Goal: Task Accomplishment & Management: Complete application form

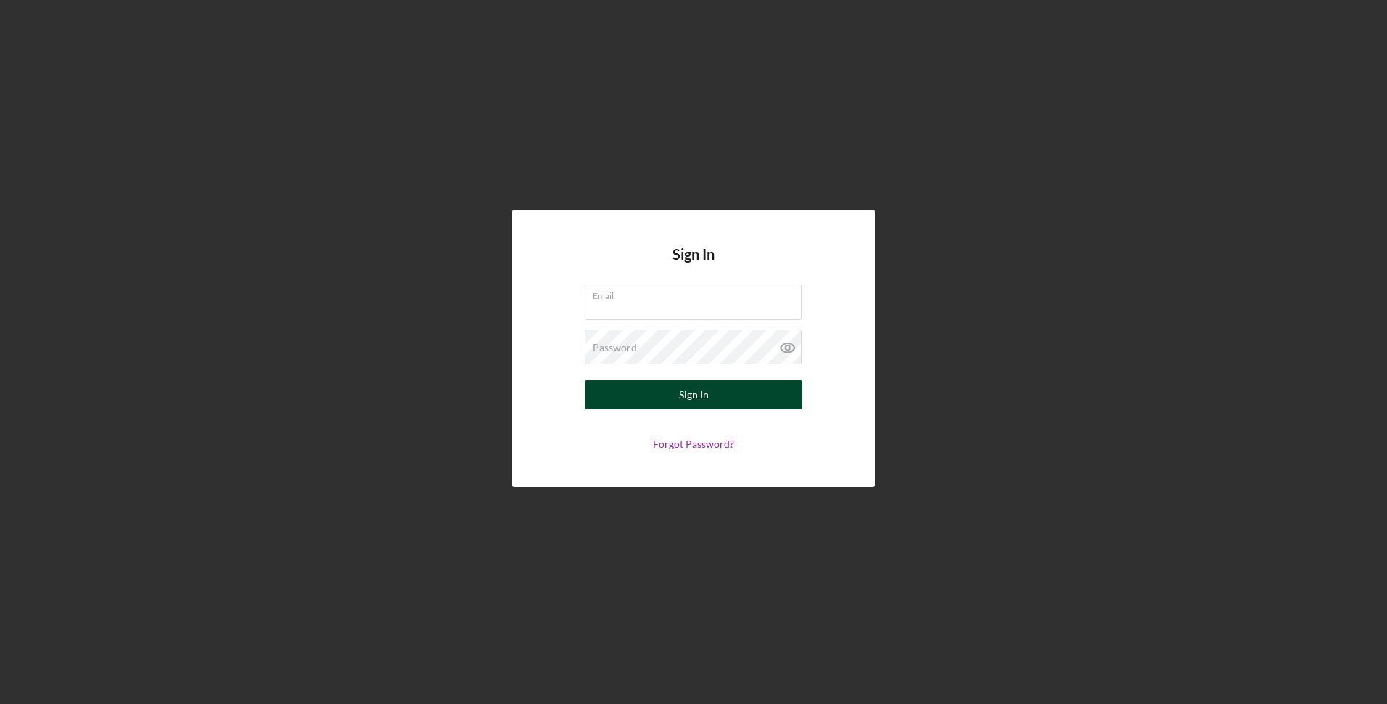
type input "[EMAIL_ADDRESS][DOMAIN_NAME]"
click at [683, 401] on div "Sign In" at bounding box center [694, 394] width 30 height 29
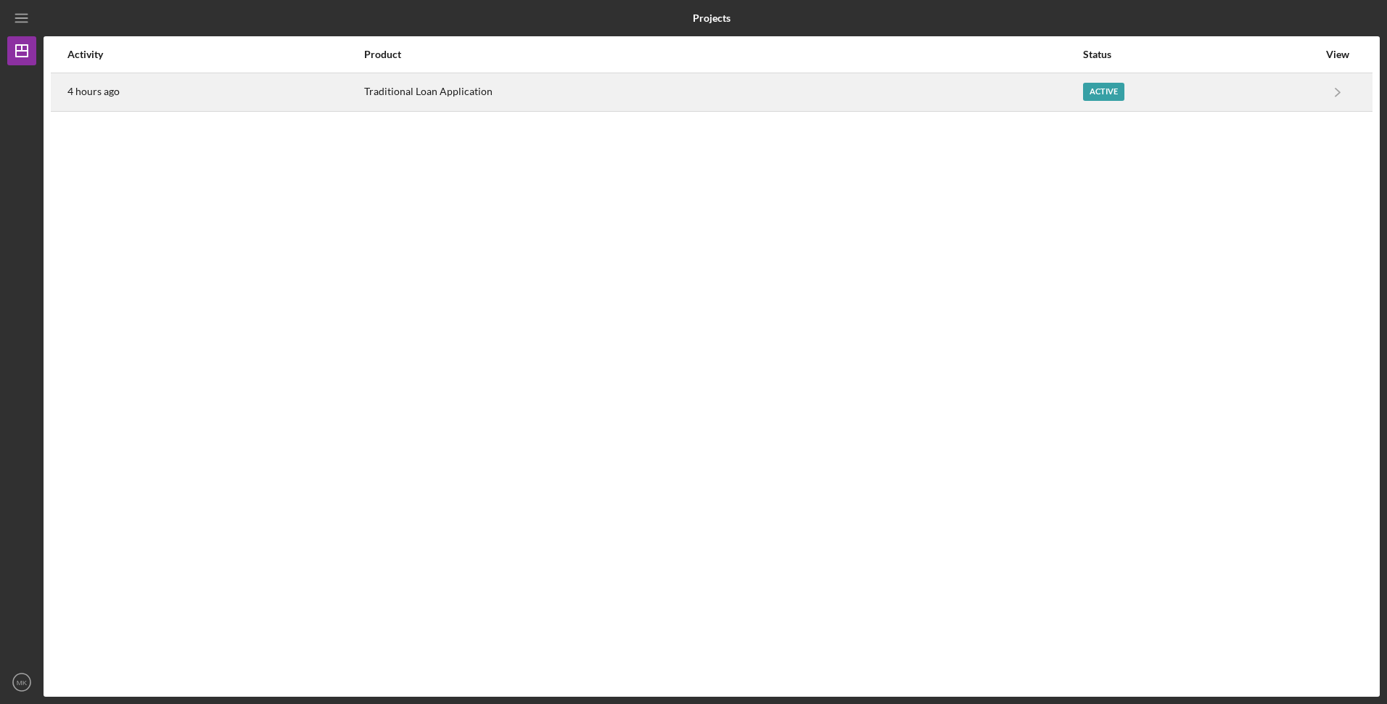
click at [1103, 89] on div "Active" at bounding box center [1103, 92] width 41 height 18
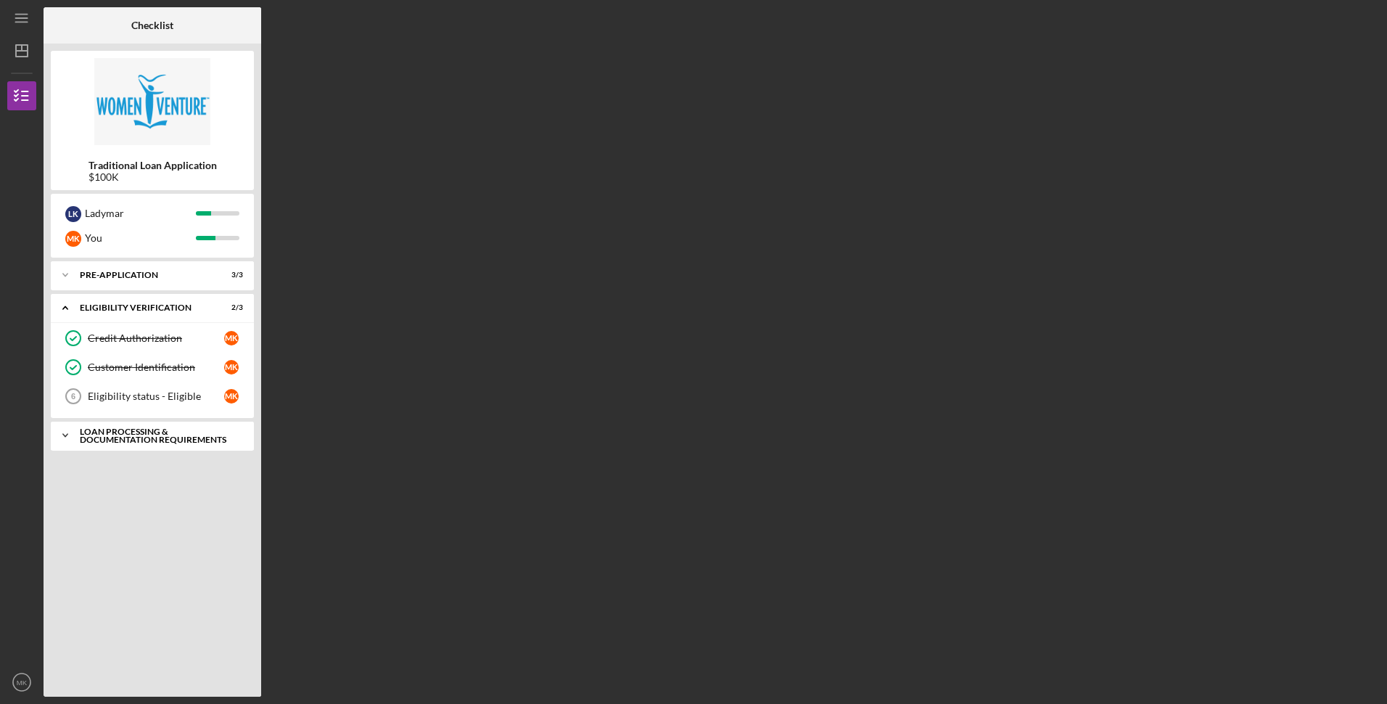
click at [166, 442] on div "Loan Processing & Documentation Requirements" at bounding box center [158, 435] width 156 height 17
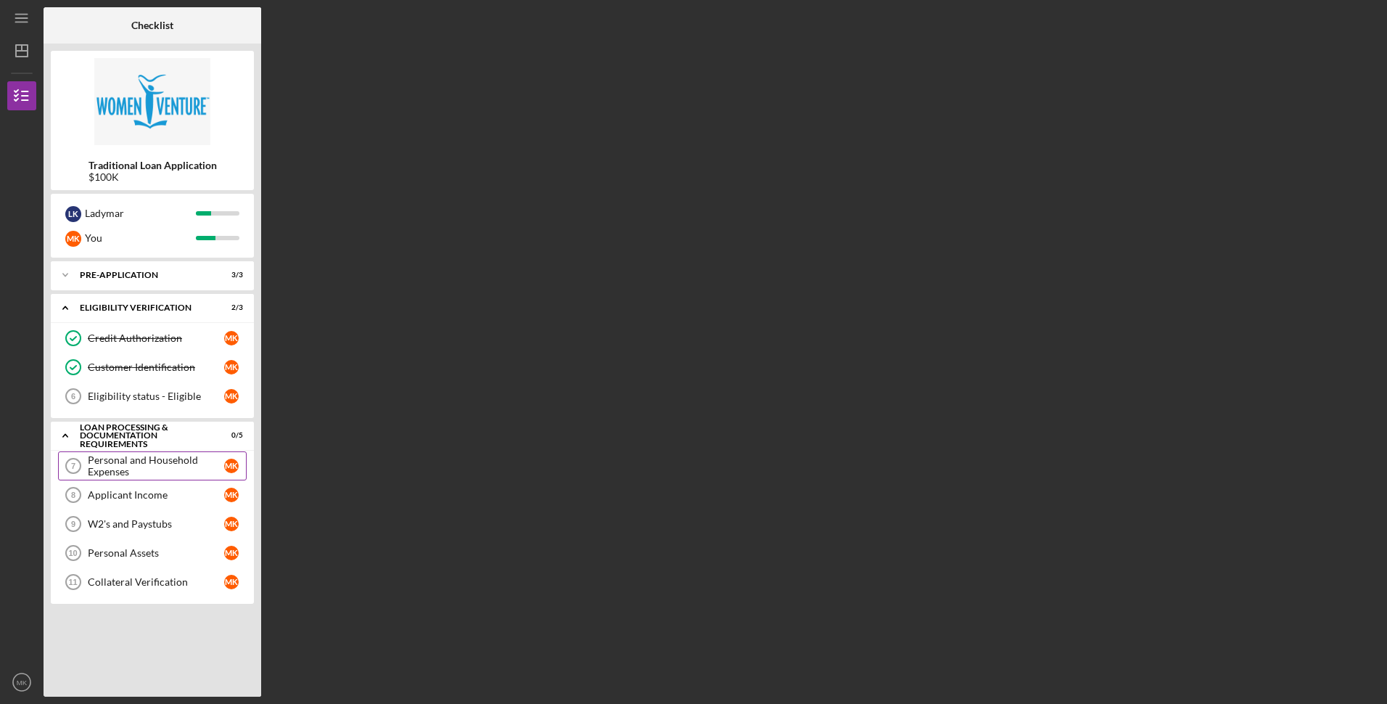
click at [157, 469] on div "Personal and Household Expenses" at bounding box center [156, 465] width 136 height 23
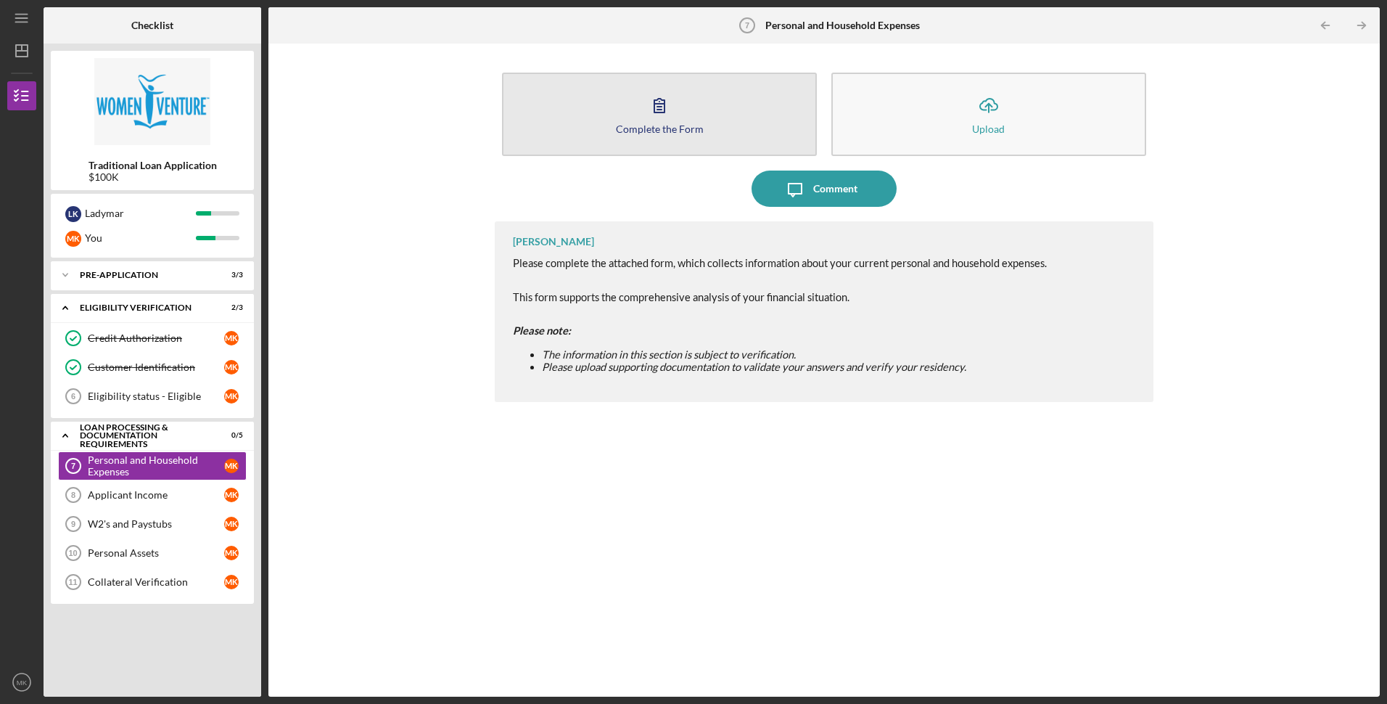
click at [666, 112] on icon "button" at bounding box center [659, 105] width 36 height 36
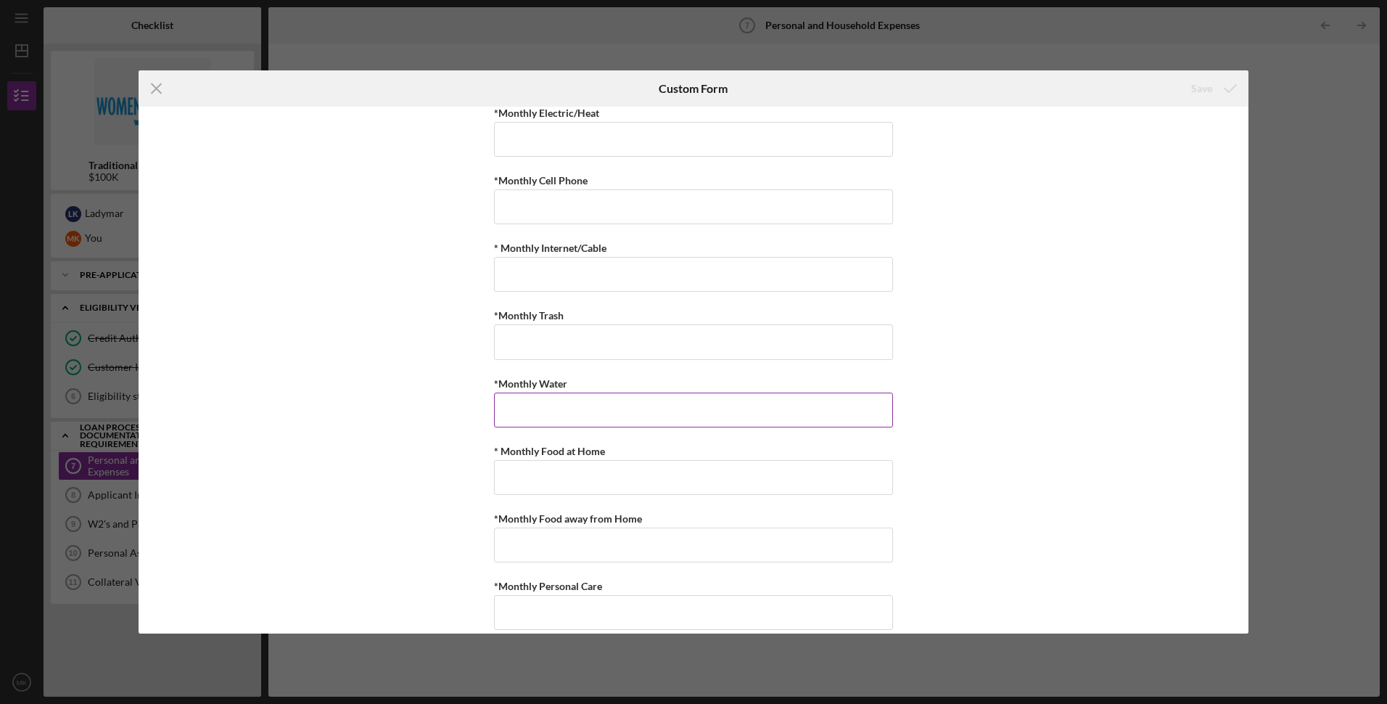
scroll to position [218, 0]
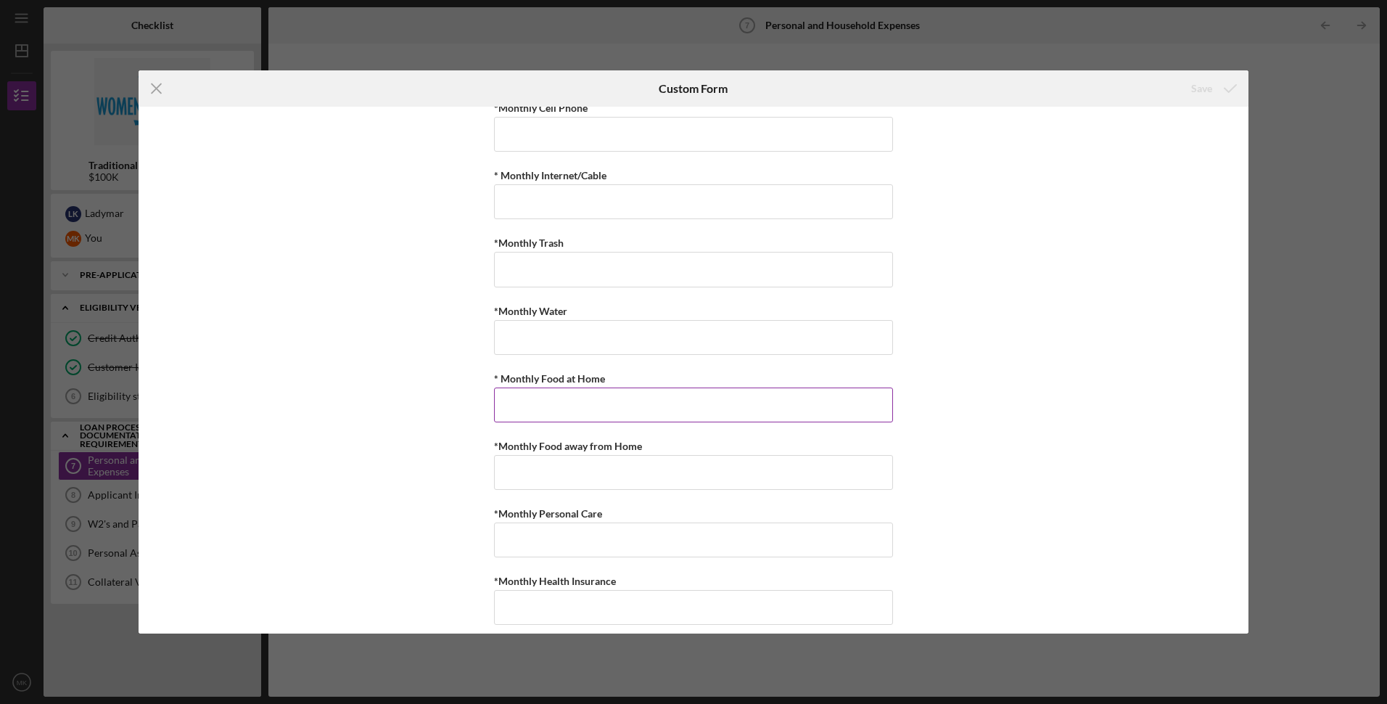
click at [605, 403] on input "* Monthly Food at Home" at bounding box center [693, 404] width 399 height 35
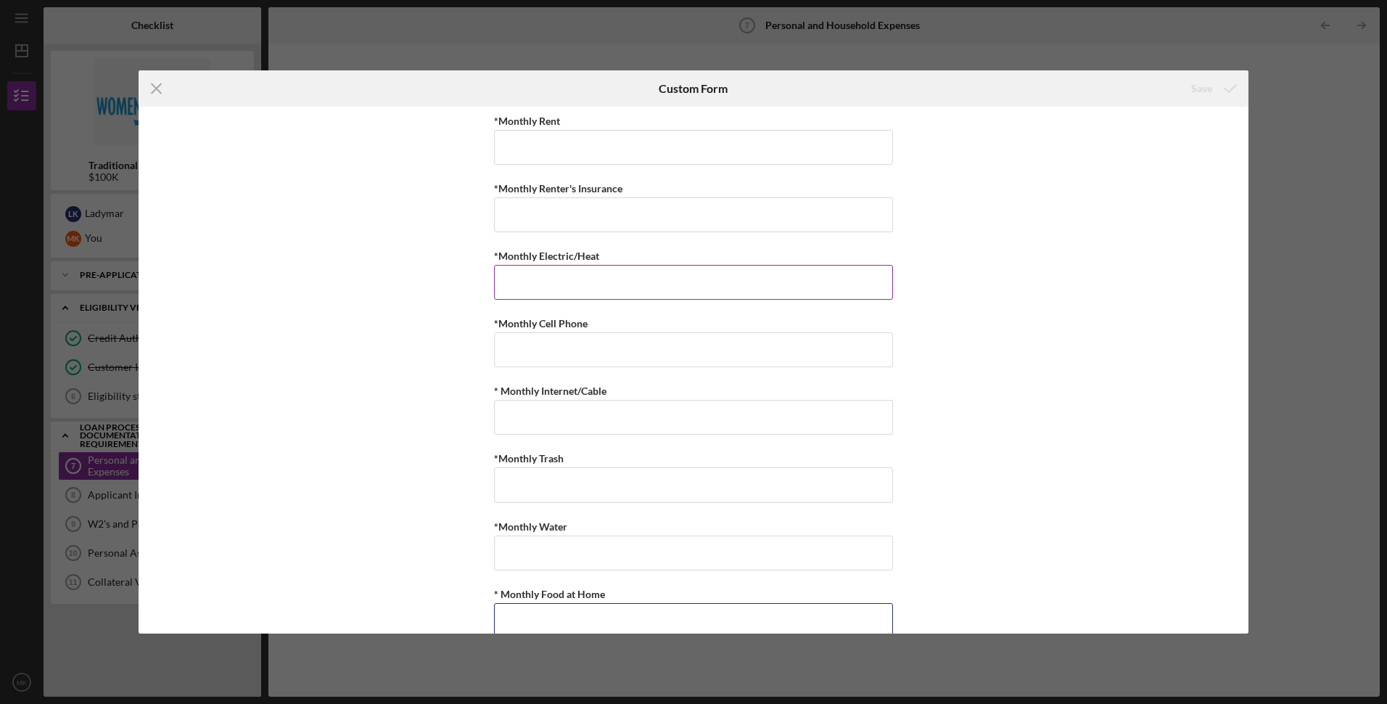
scroll to position [0, 0]
click at [564, 146] on input "*Monthly Rent" at bounding box center [693, 149] width 399 height 35
click at [156, 86] on icon "Icon/Menu Close" at bounding box center [157, 88] width 36 height 36
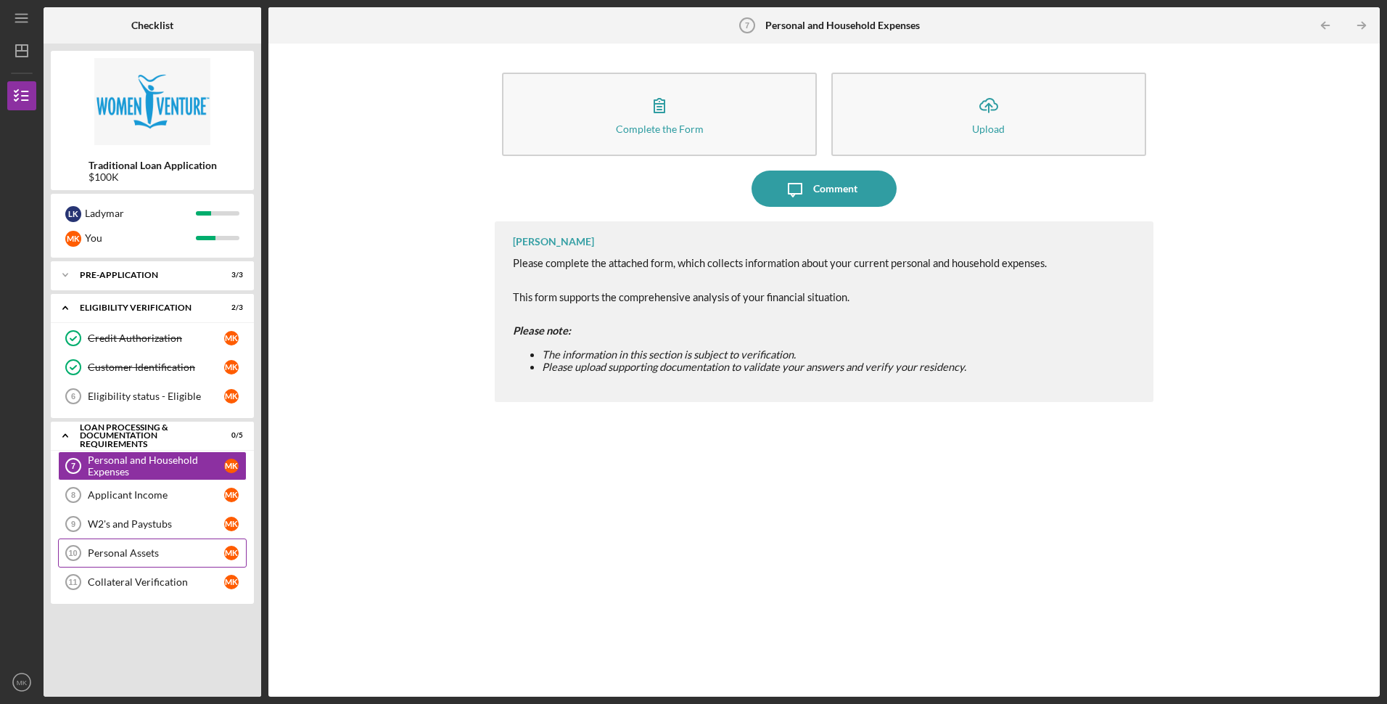
click at [185, 554] on div "Personal Assets" at bounding box center [156, 553] width 136 height 12
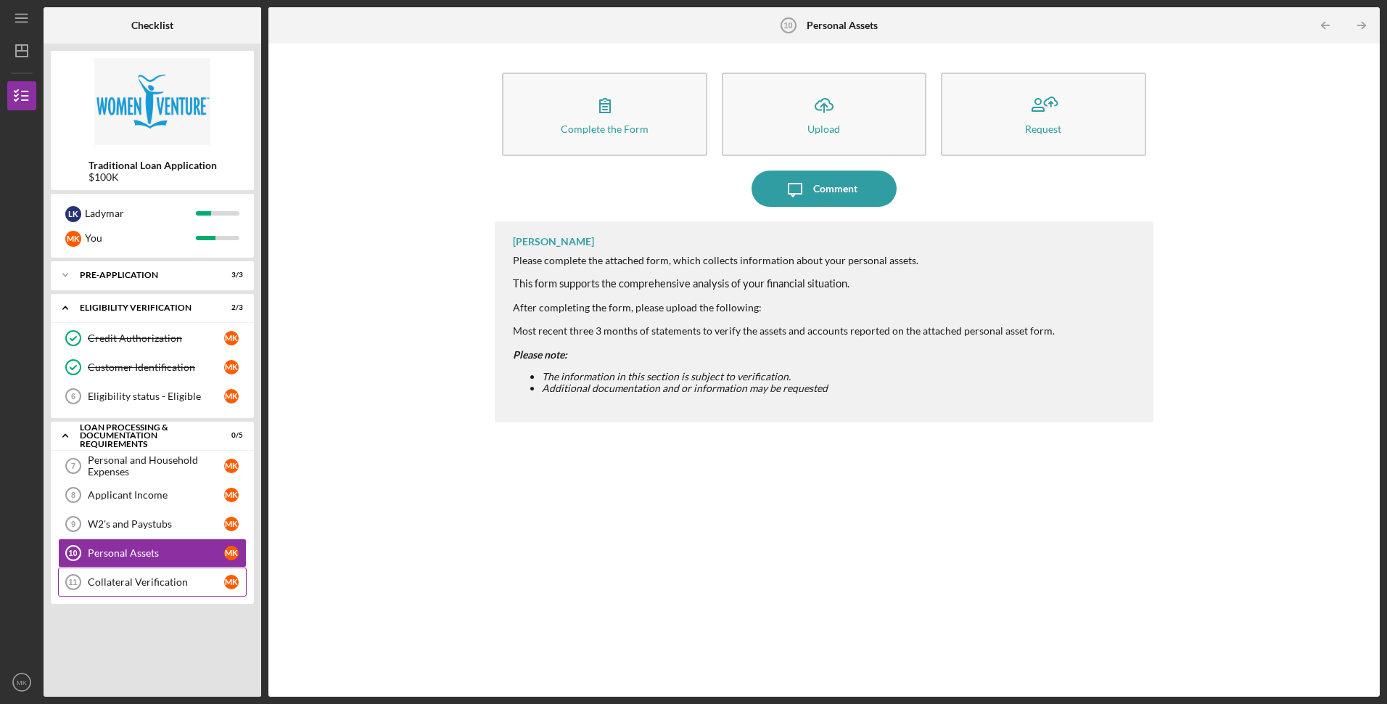
click at [171, 583] on div "Collateral Verification" at bounding box center [156, 582] width 136 height 12
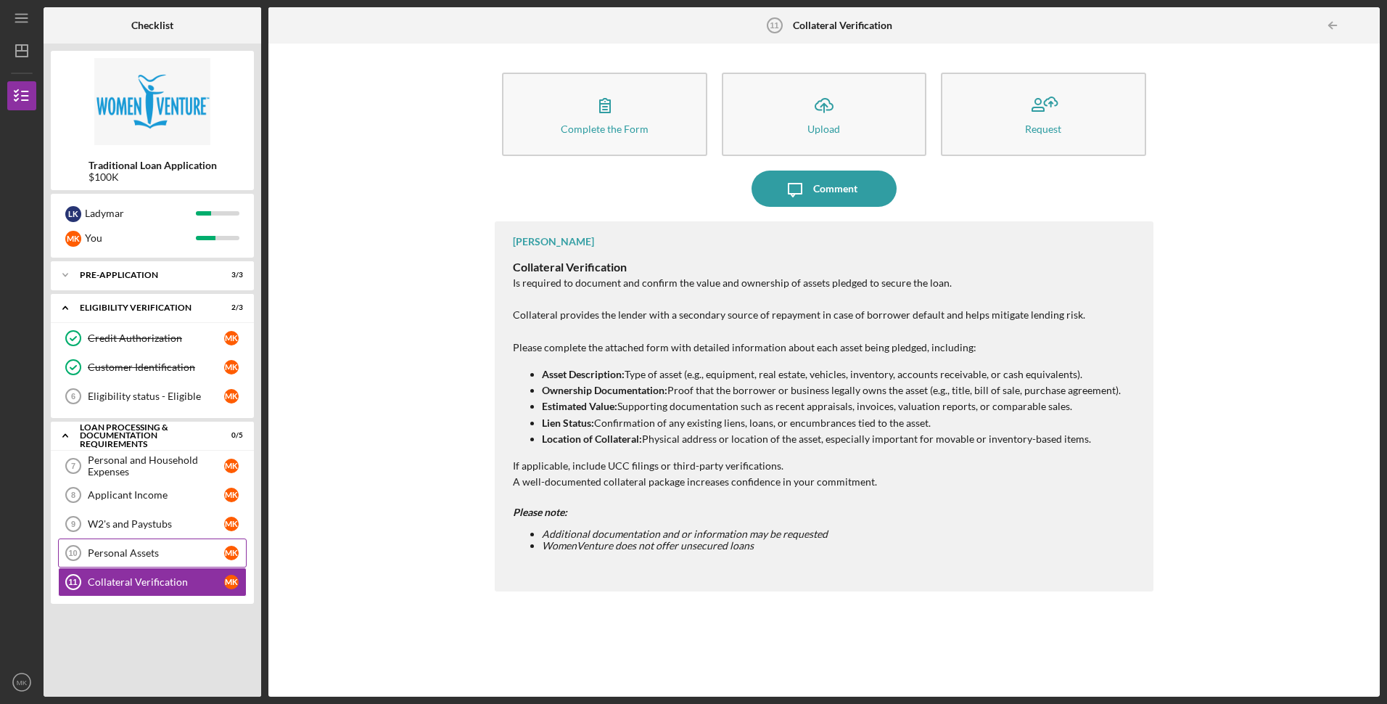
click at [186, 555] on div "Personal Assets" at bounding box center [156, 553] width 136 height 12
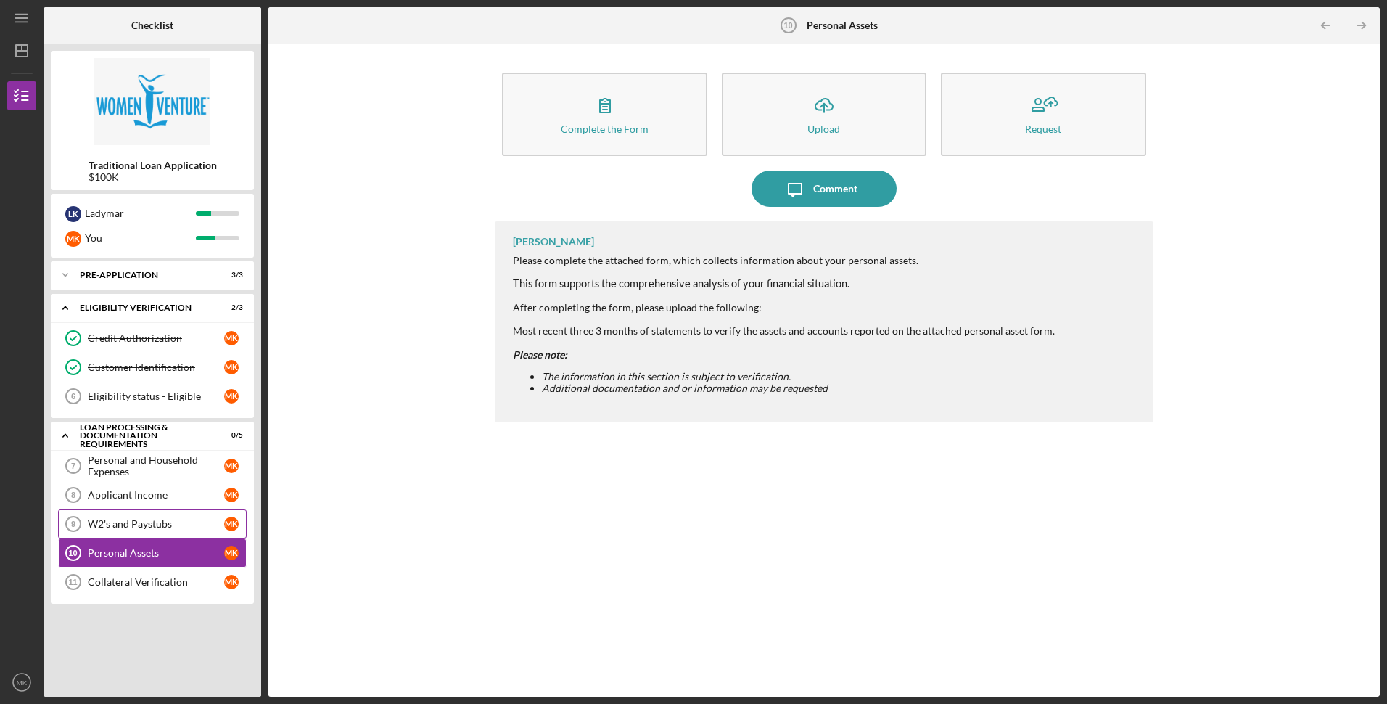
click at [155, 520] on div "W2's and Paystubs" at bounding box center [156, 524] width 136 height 12
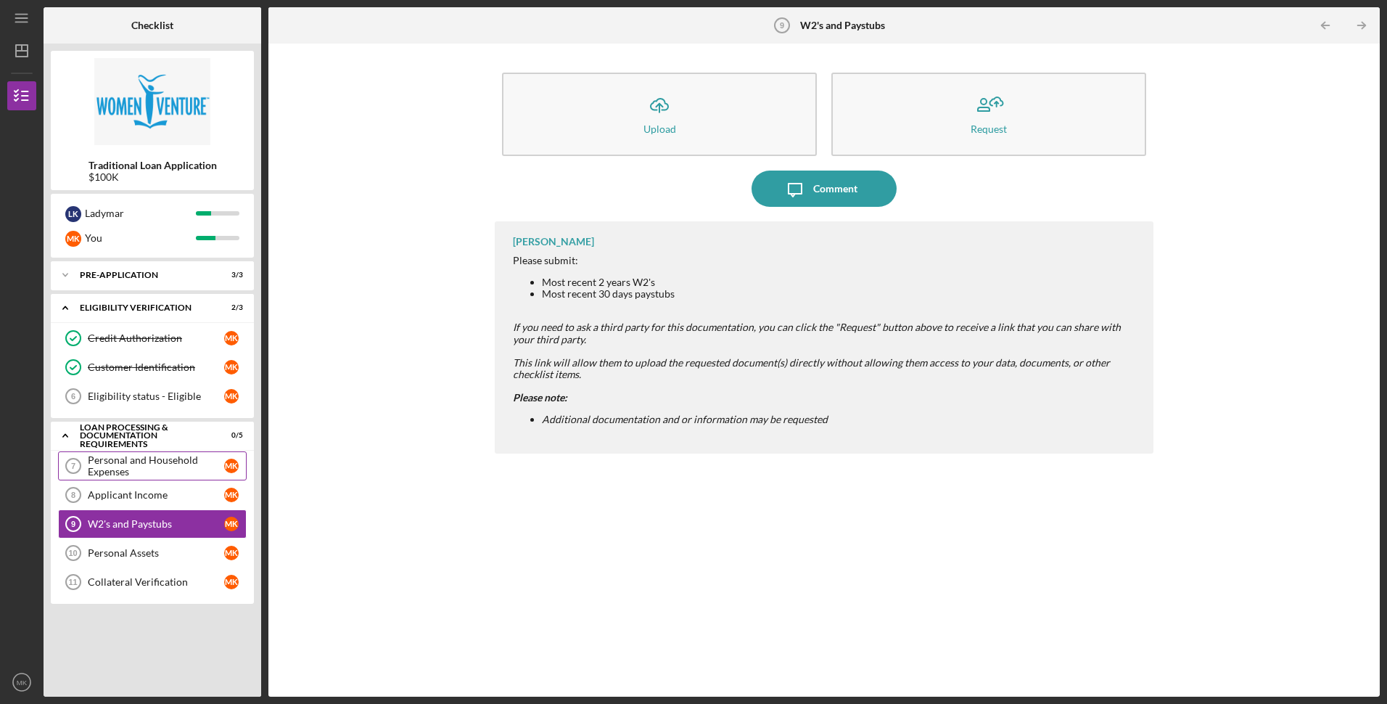
click at [182, 467] on div "Personal and Household Expenses" at bounding box center [156, 465] width 136 height 23
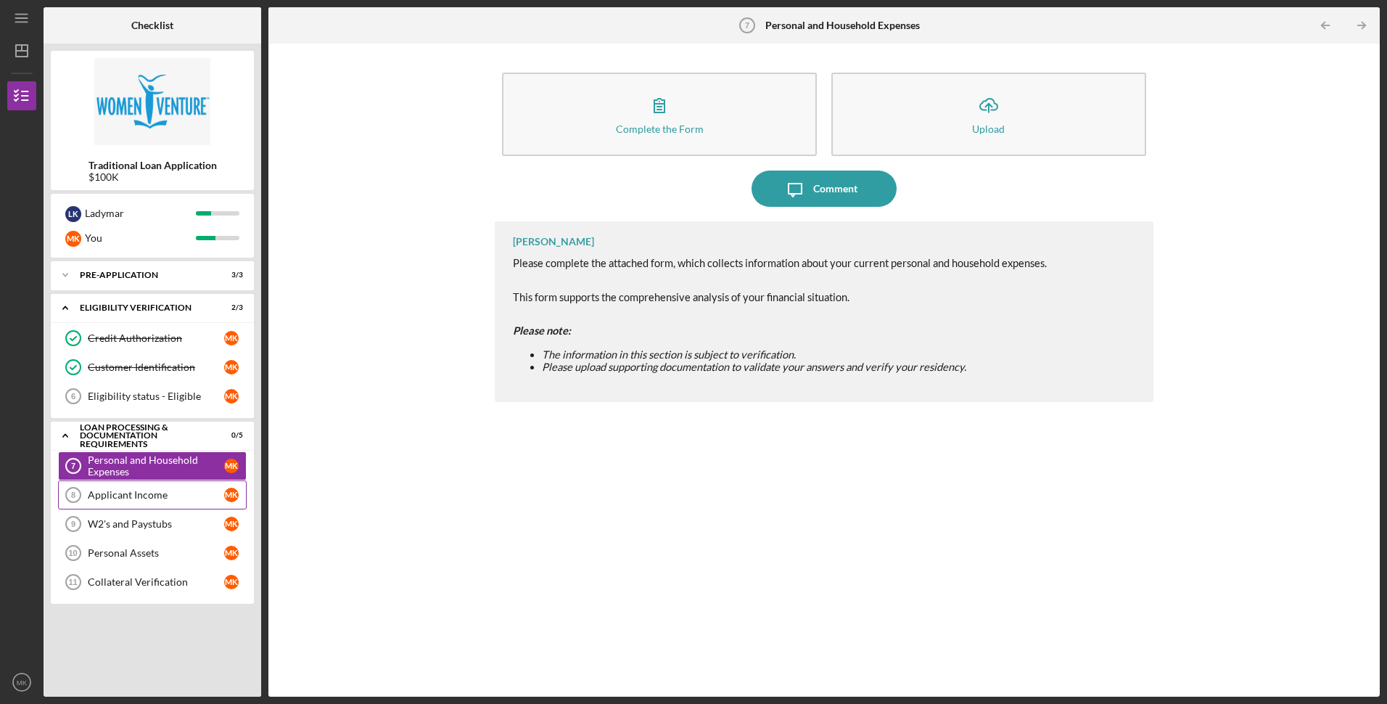
click at [135, 500] on div "Applicant Income" at bounding box center [156, 495] width 136 height 12
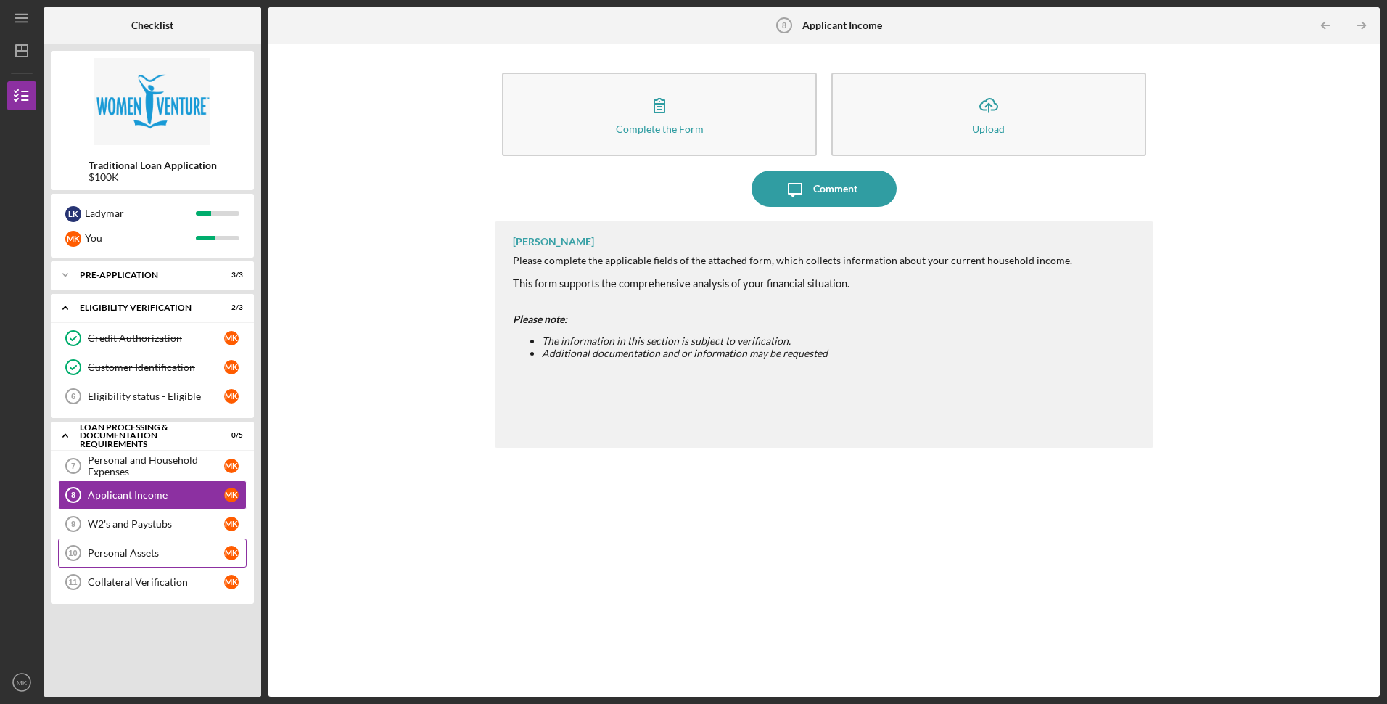
click at [151, 541] on link "Personal Assets 10 Personal Assets M K" at bounding box center [152, 552] width 189 height 29
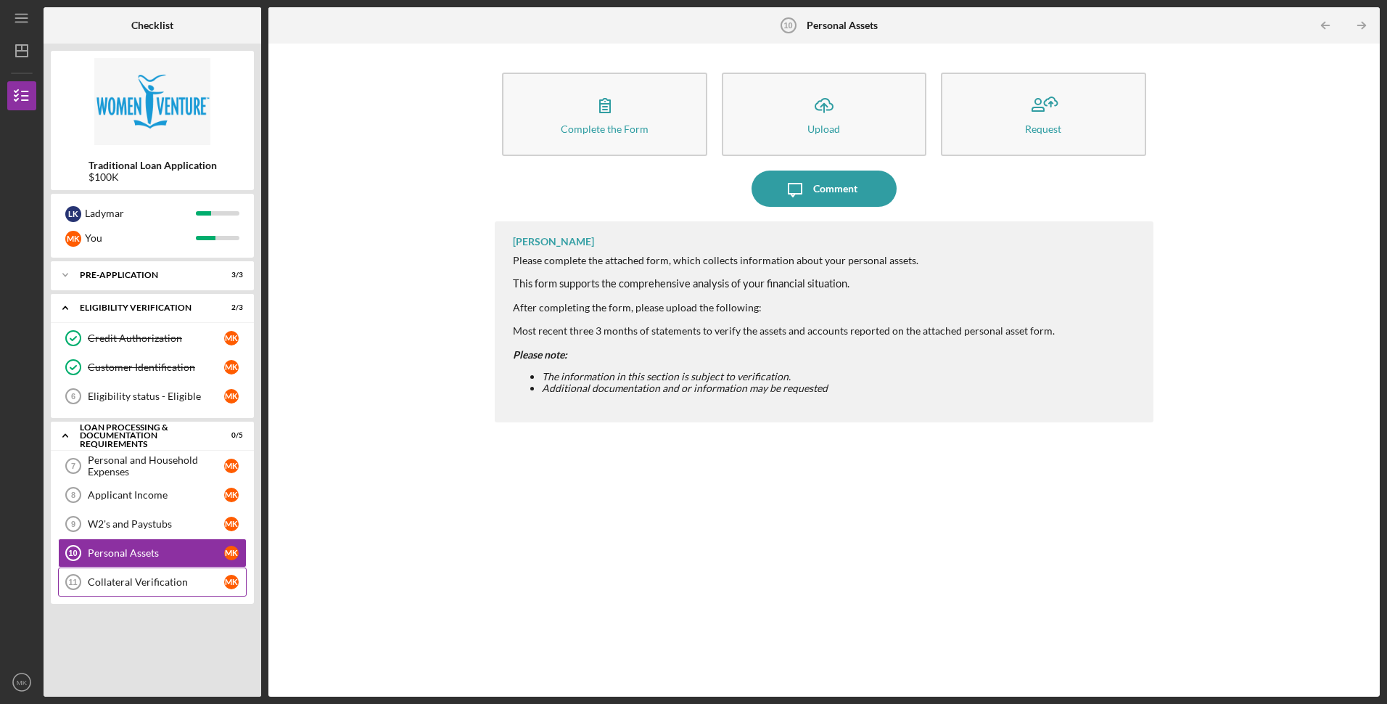
click at [152, 583] on div "Collateral Verification" at bounding box center [156, 582] width 136 height 12
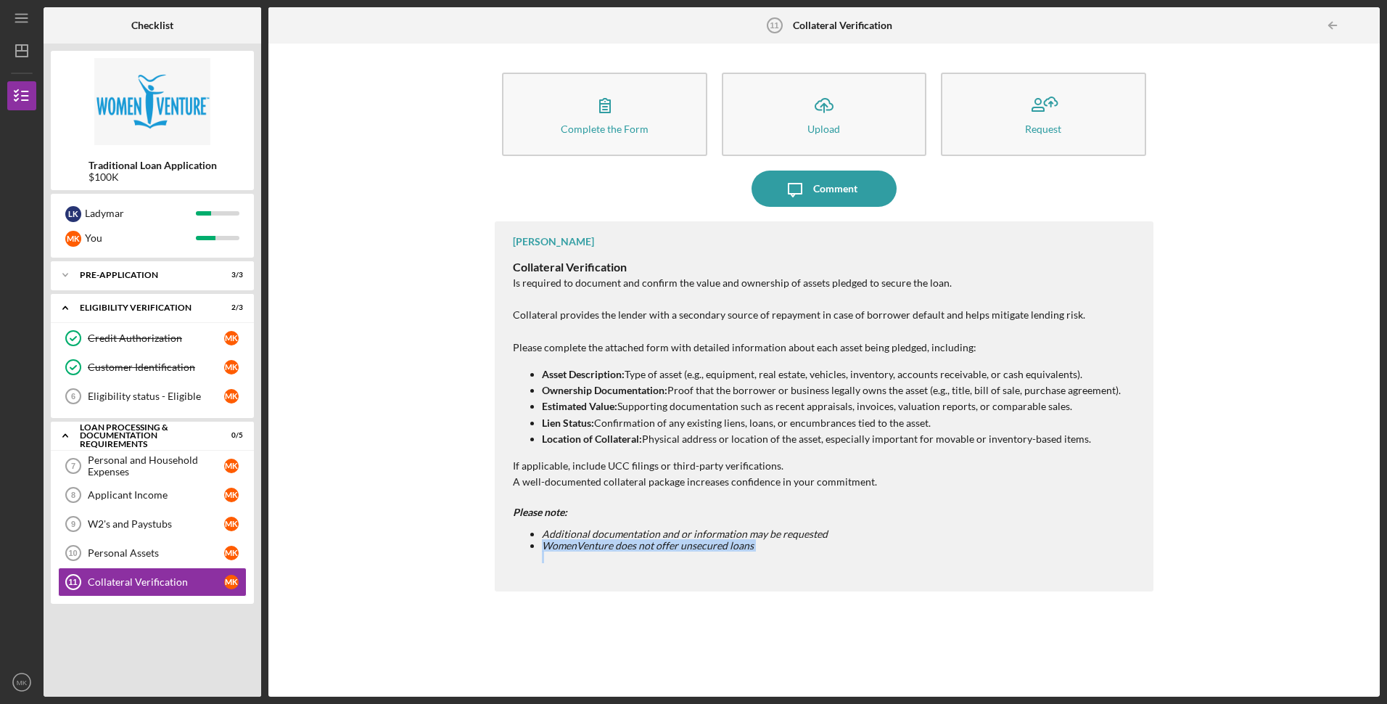
drag, startPoint x: 542, startPoint y: 549, endPoint x: 710, endPoint y: 554, distance: 167.7
click at [710, 554] on li "WomenVenture does not offer unsecured loans" at bounding box center [831, 551] width 579 height 23
drag, startPoint x: 710, startPoint y: 554, endPoint x: 639, endPoint y: 566, distance: 71.5
click at [639, 566] on div "Collateral Verification Is required to document and confirm the value and owner…" at bounding box center [817, 414] width 608 height 319
click at [173, 464] on div "Personal and Household Expenses" at bounding box center [156, 465] width 136 height 23
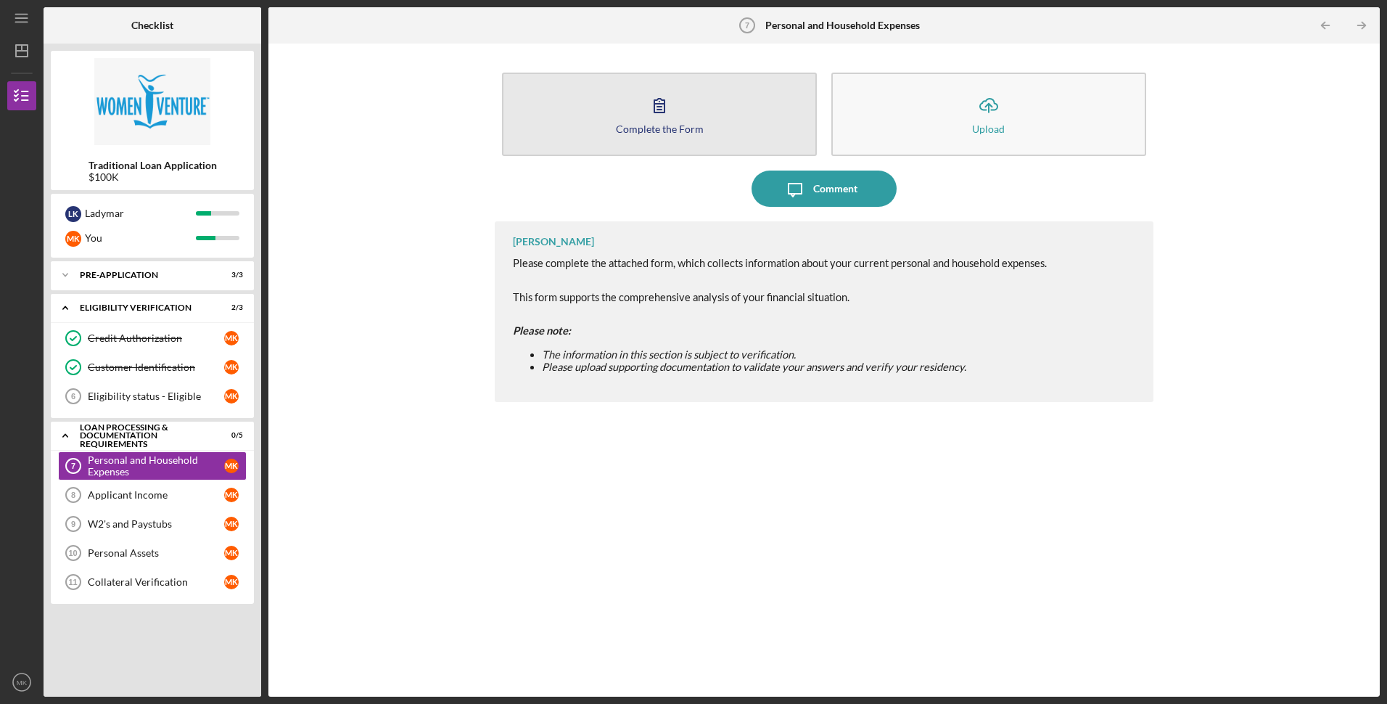
click at [649, 134] on div "Complete the Form" at bounding box center [660, 128] width 88 height 11
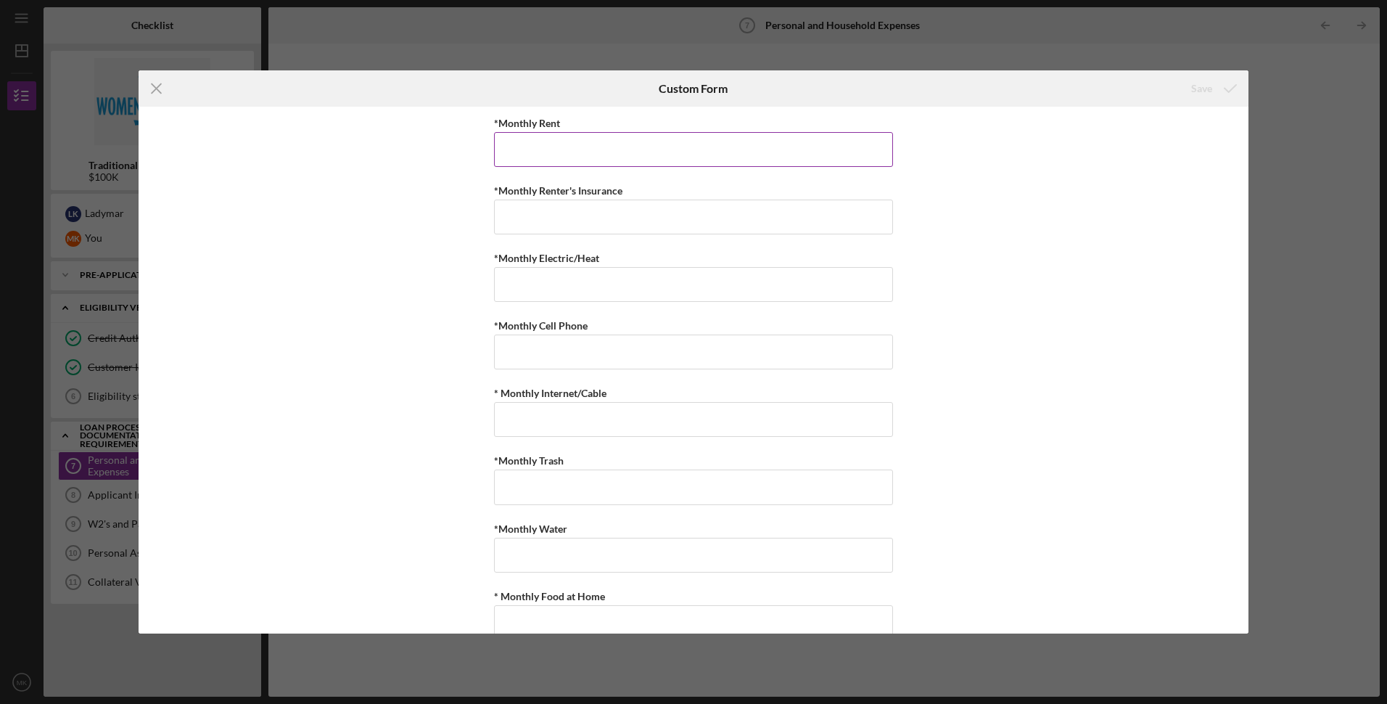
click at [570, 153] on input "*Monthly Rent" at bounding box center [693, 149] width 399 height 35
type input "$2,935"
click at [525, 215] on input "*Monthly Renter's Insurance" at bounding box center [693, 217] width 399 height 35
type input "$2"
click at [543, 149] on input "$2,935" at bounding box center [693, 149] width 399 height 35
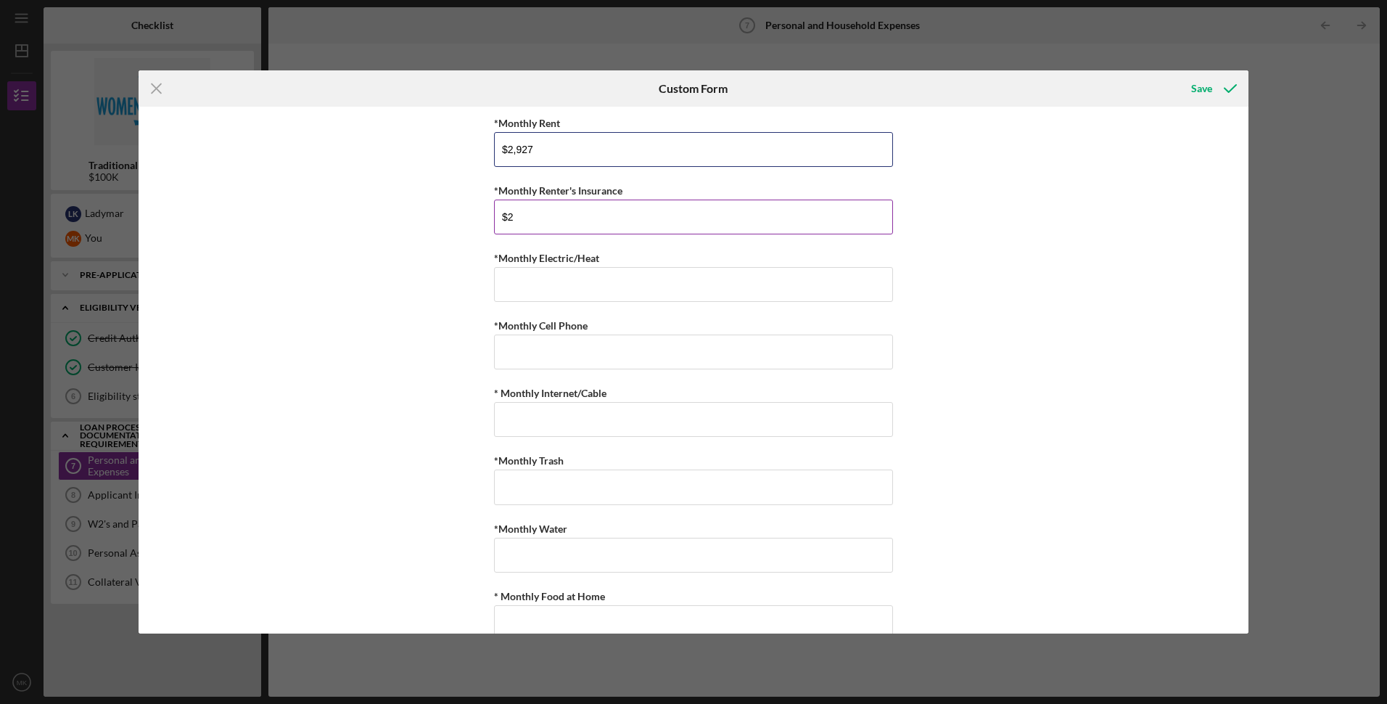
type input "$2,927"
click at [531, 222] on input "$2" at bounding box center [693, 217] width 399 height 35
type input "$22"
click at [527, 287] on input "*Monthly Electric/Heat" at bounding box center [693, 284] width 399 height 35
type input "$150"
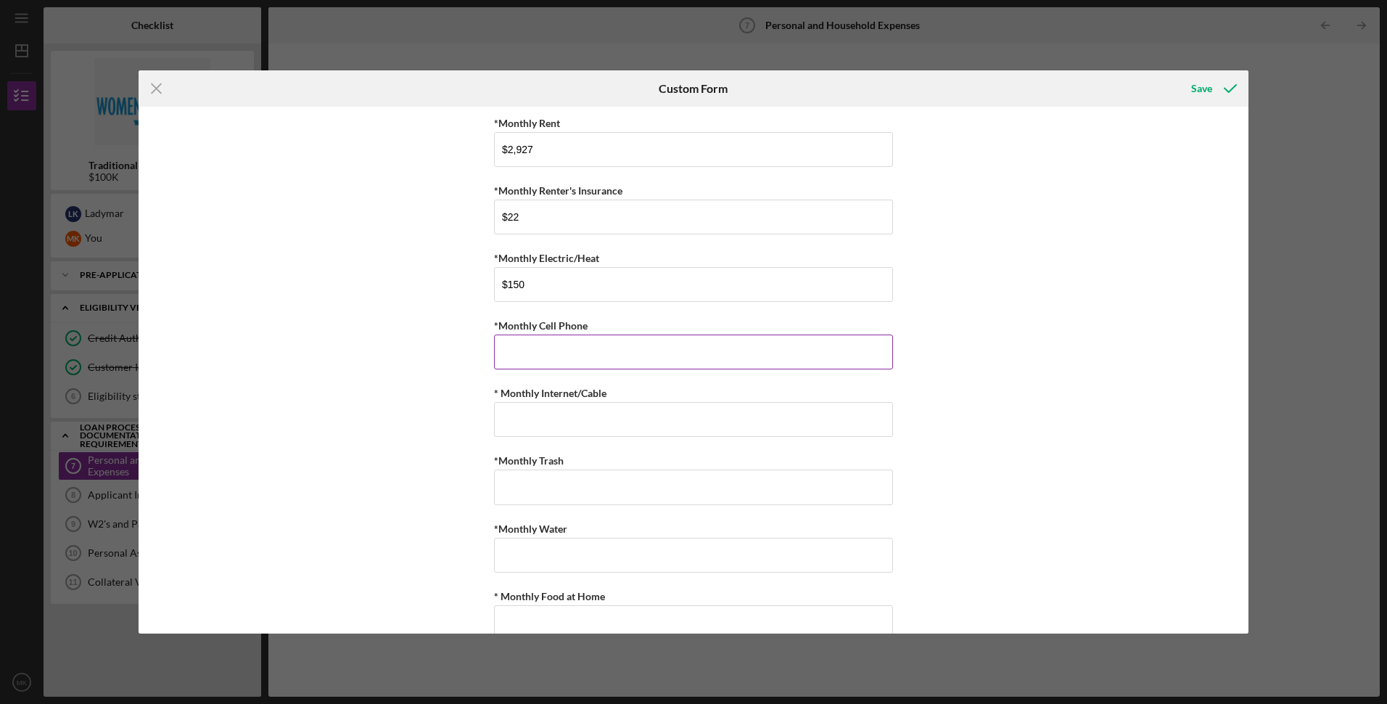
click at [522, 358] on input "*Monthly Cell Phone" at bounding box center [693, 351] width 399 height 35
type input "$2"
type input "$115"
click at [551, 418] on input "* Monthly Internet/Cable" at bounding box center [693, 419] width 399 height 35
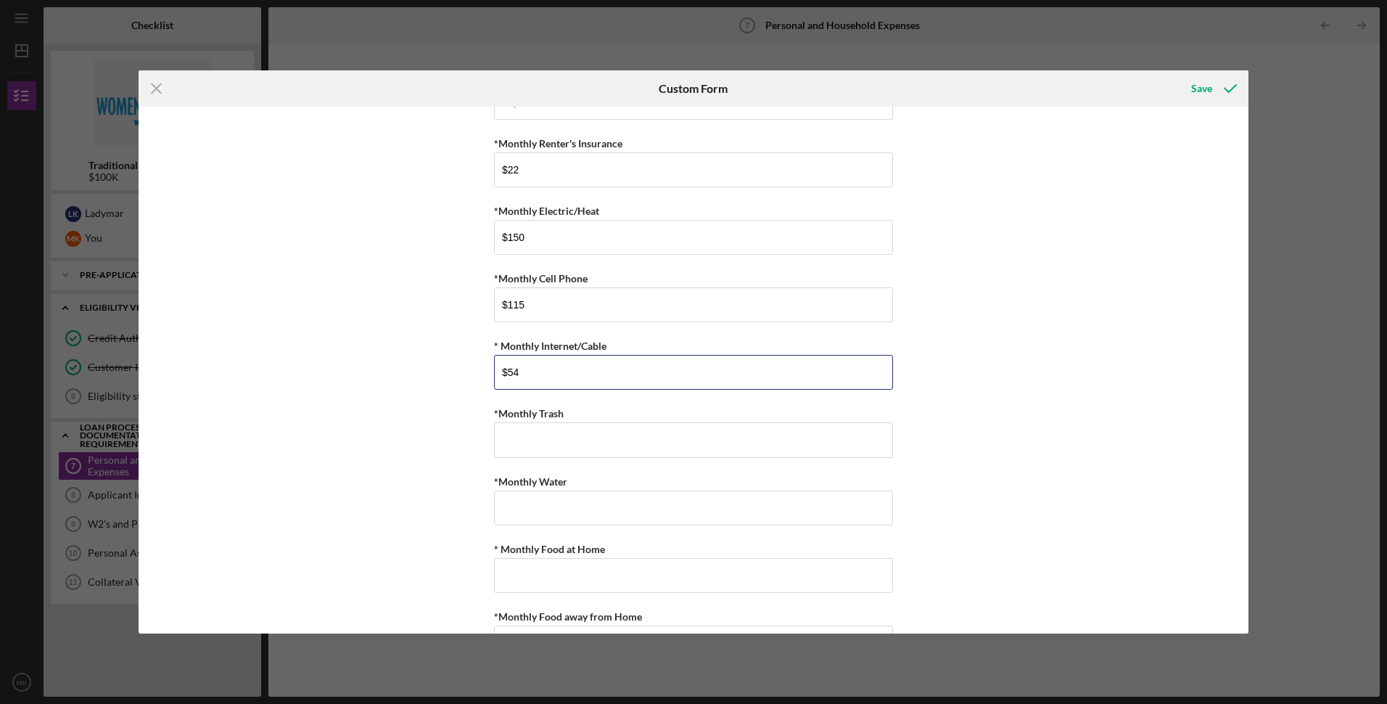
scroll to position [73, 0]
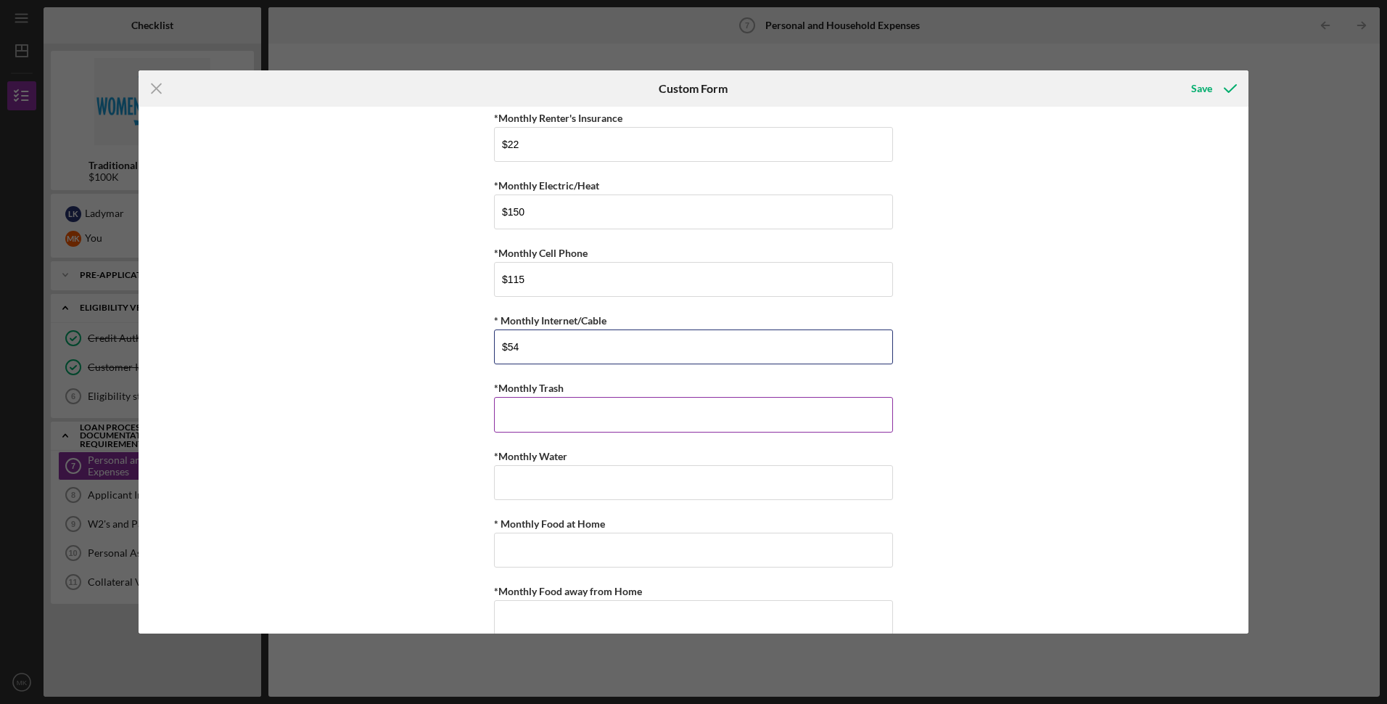
type input "$54"
click at [531, 419] on input "*Monthly Trash" at bounding box center [693, 414] width 399 height 35
type input "$15"
click at [538, 479] on input "*Monthly Water" at bounding box center [693, 482] width 399 height 35
click at [525, 480] on input "*Monthly Water" at bounding box center [693, 482] width 399 height 35
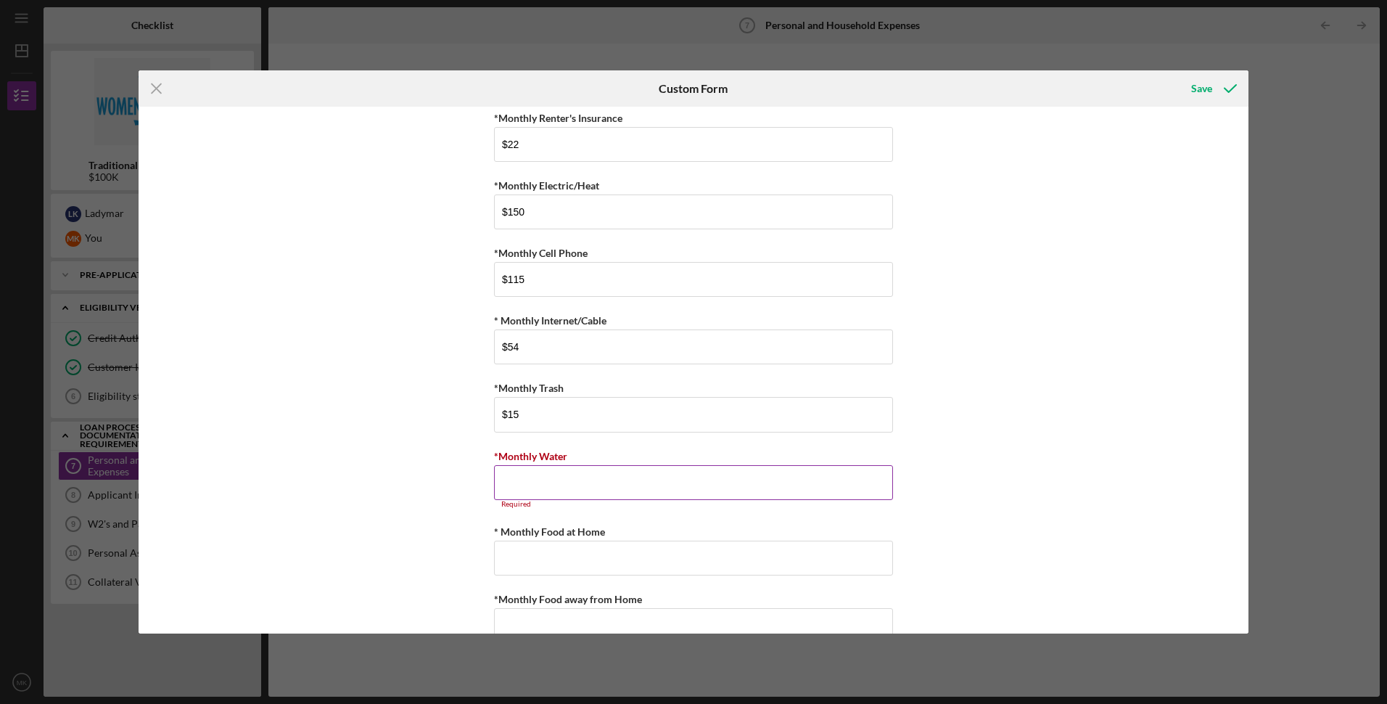
scroll to position [145, 0]
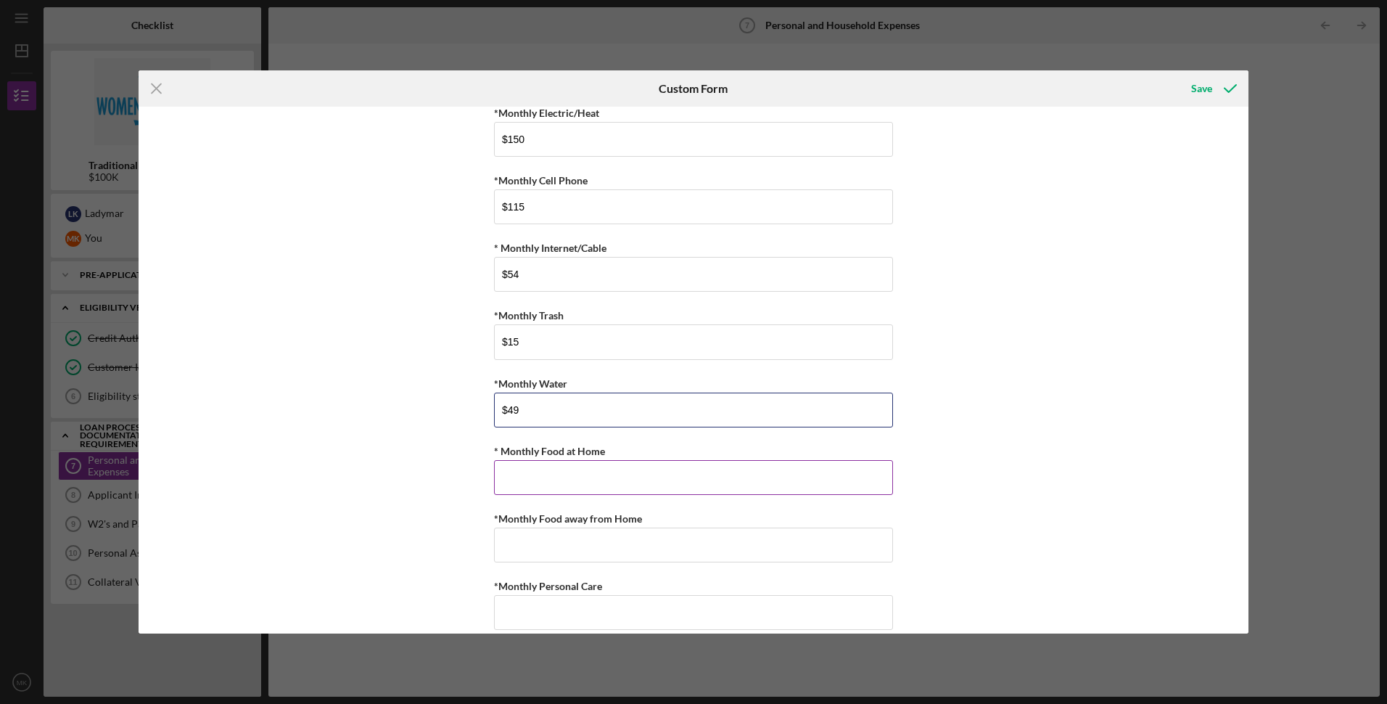
type input "$49"
click at [544, 473] on input "* Monthly Food at Home" at bounding box center [693, 477] width 399 height 35
type input "$300"
click at [396, 431] on div "*Monthly Rent $2,927 *Monthly Renter's Insurance $22 *Monthly Electric/Heat $15…" at bounding box center [694, 370] width 1110 height 527
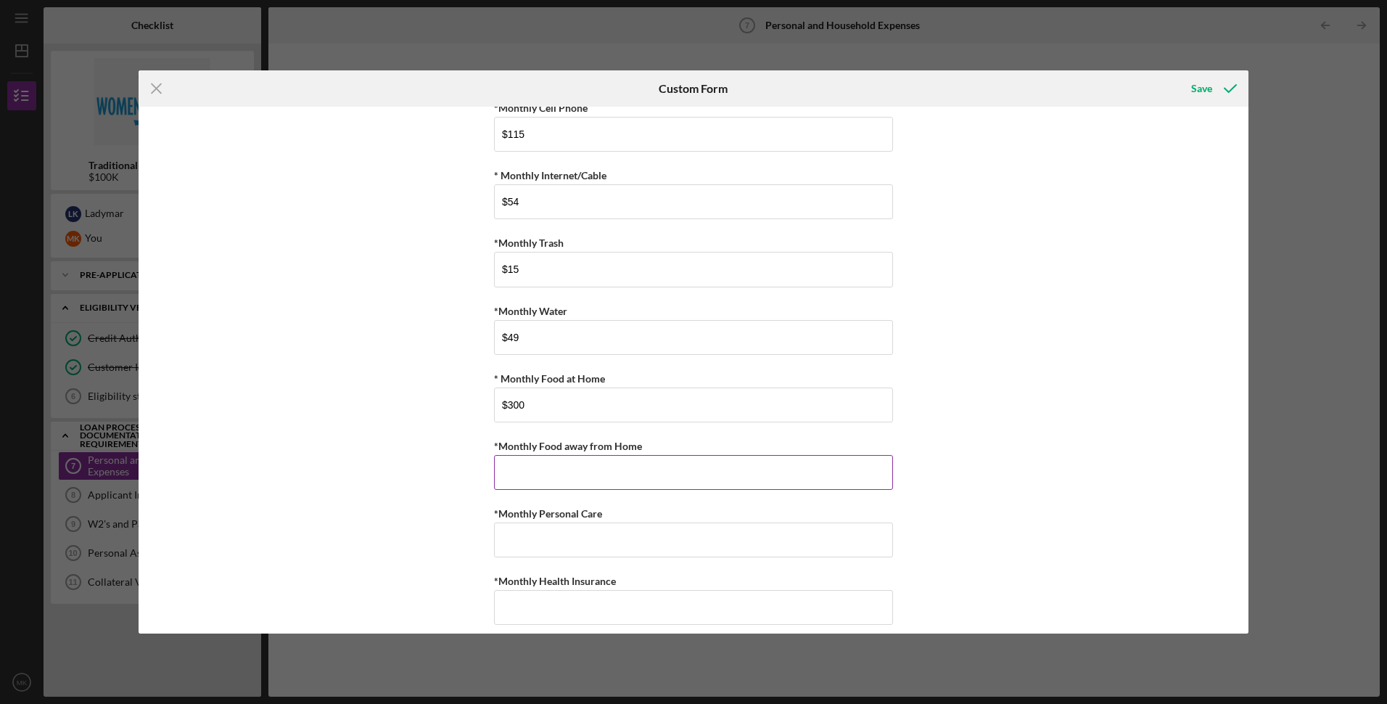
click at [596, 472] on input "*Monthly Food away from Home" at bounding box center [693, 472] width 399 height 35
type input "$0"
click at [1177, 74] on button "Save" at bounding box center [1213, 88] width 72 height 29
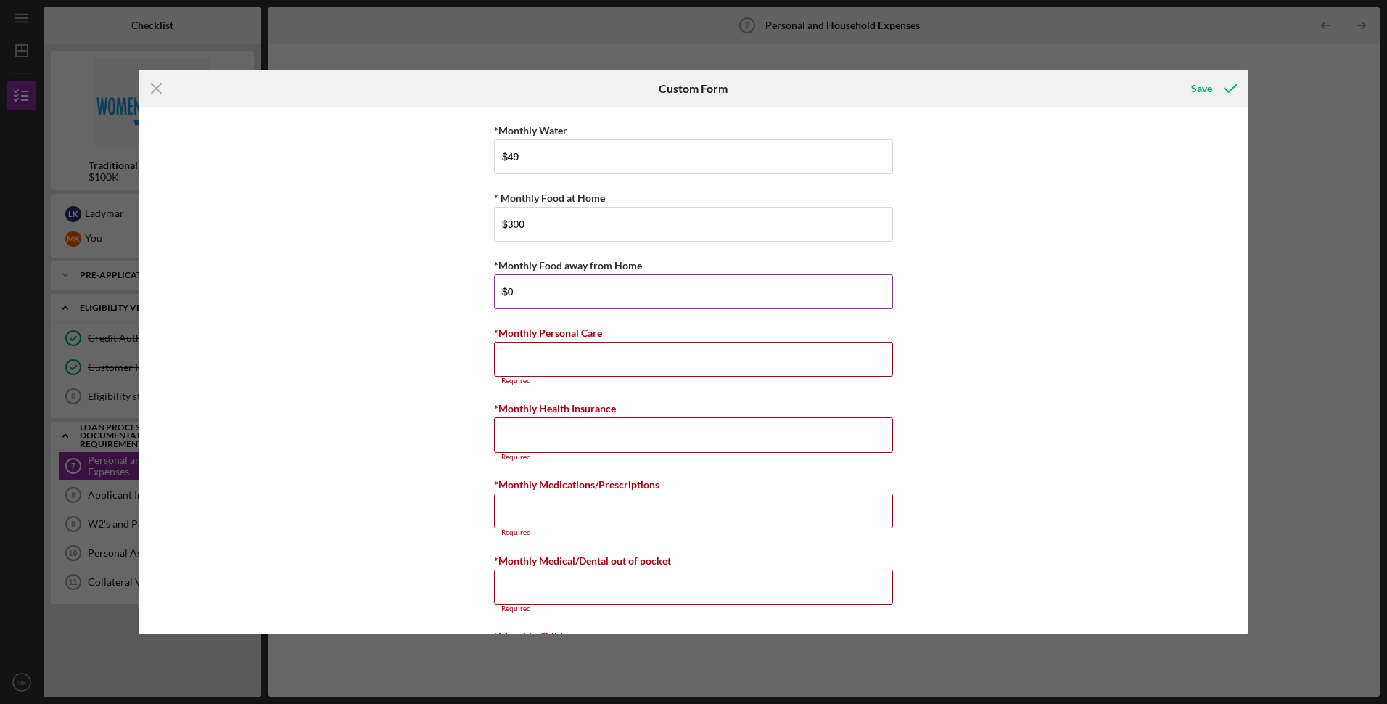
scroll to position [398, 0]
click at [547, 354] on input "*Monthly Personal Care" at bounding box center [693, 359] width 399 height 35
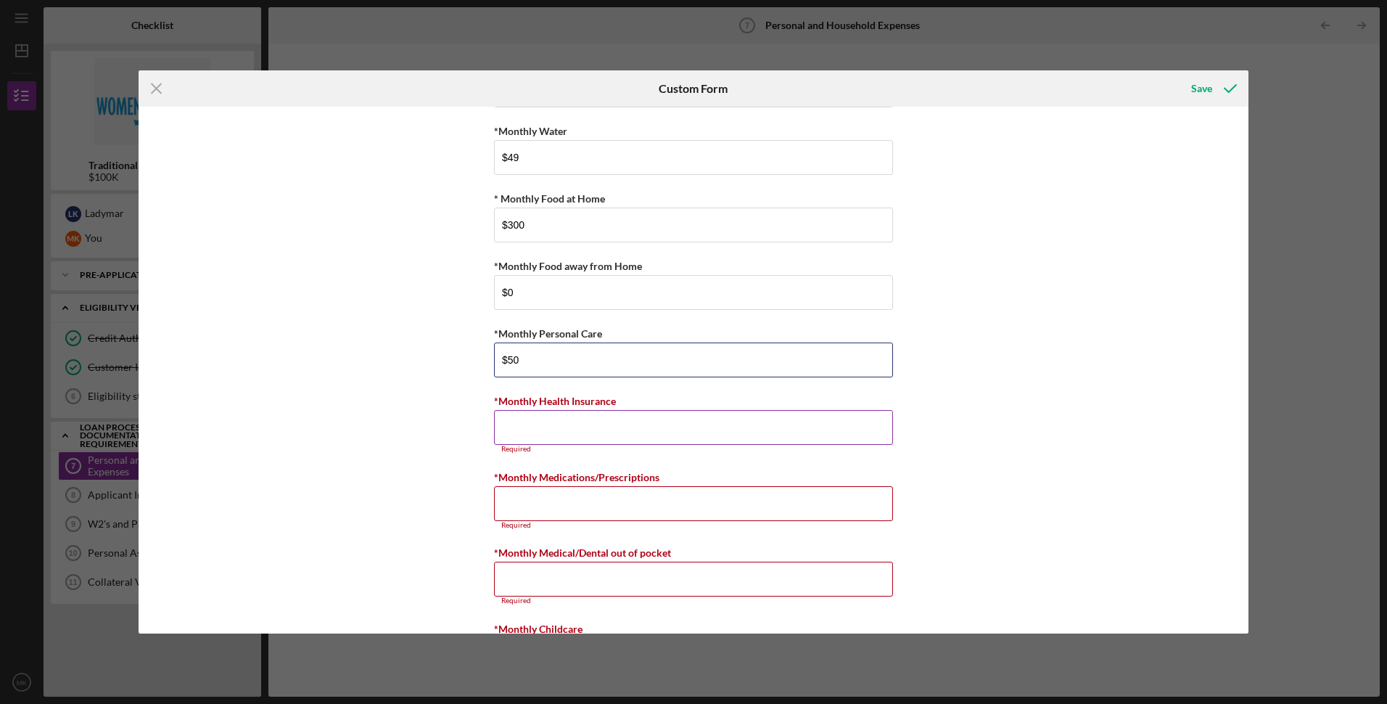
type input "$50"
click at [538, 421] on input "*Monthly Health Insurance" at bounding box center [693, 427] width 399 height 35
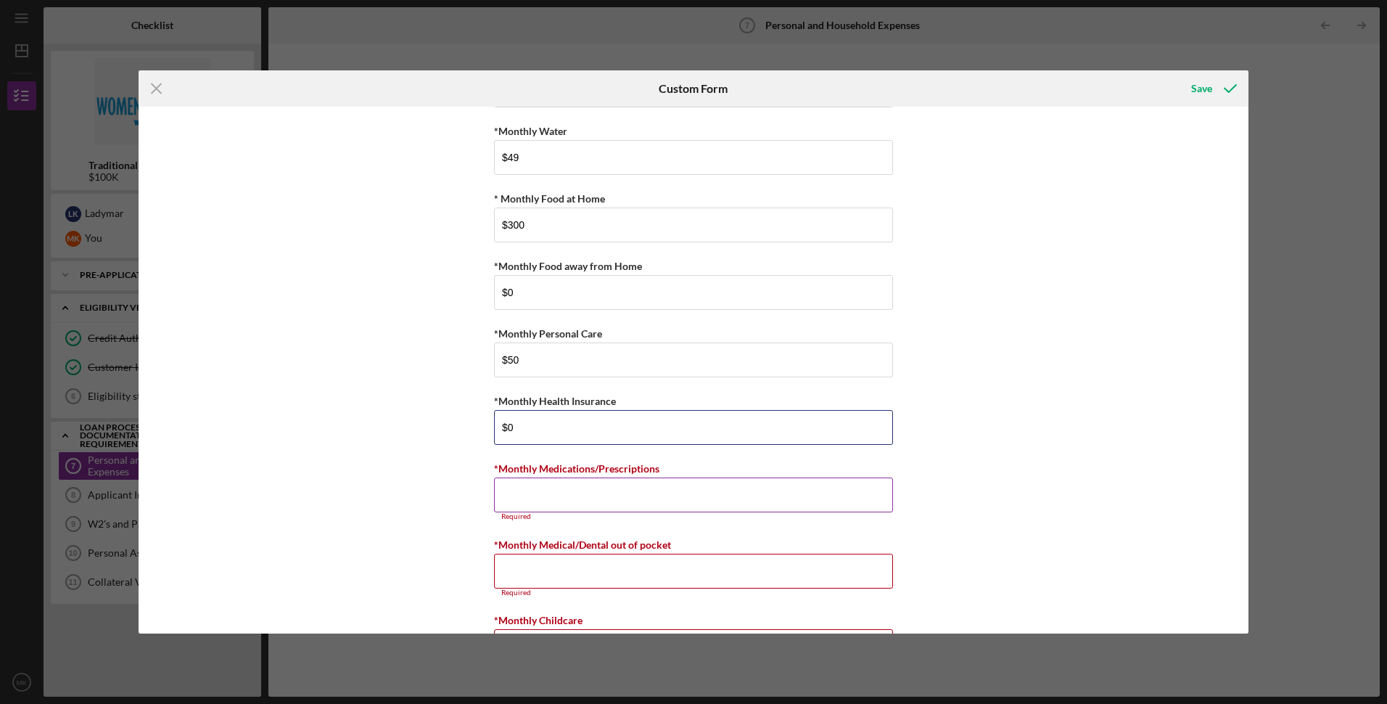
type input "$0"
click at [556, 493] on input "*Monthly Medications/Prescriptions" at bounding box center [693, 494] width 399 height 35
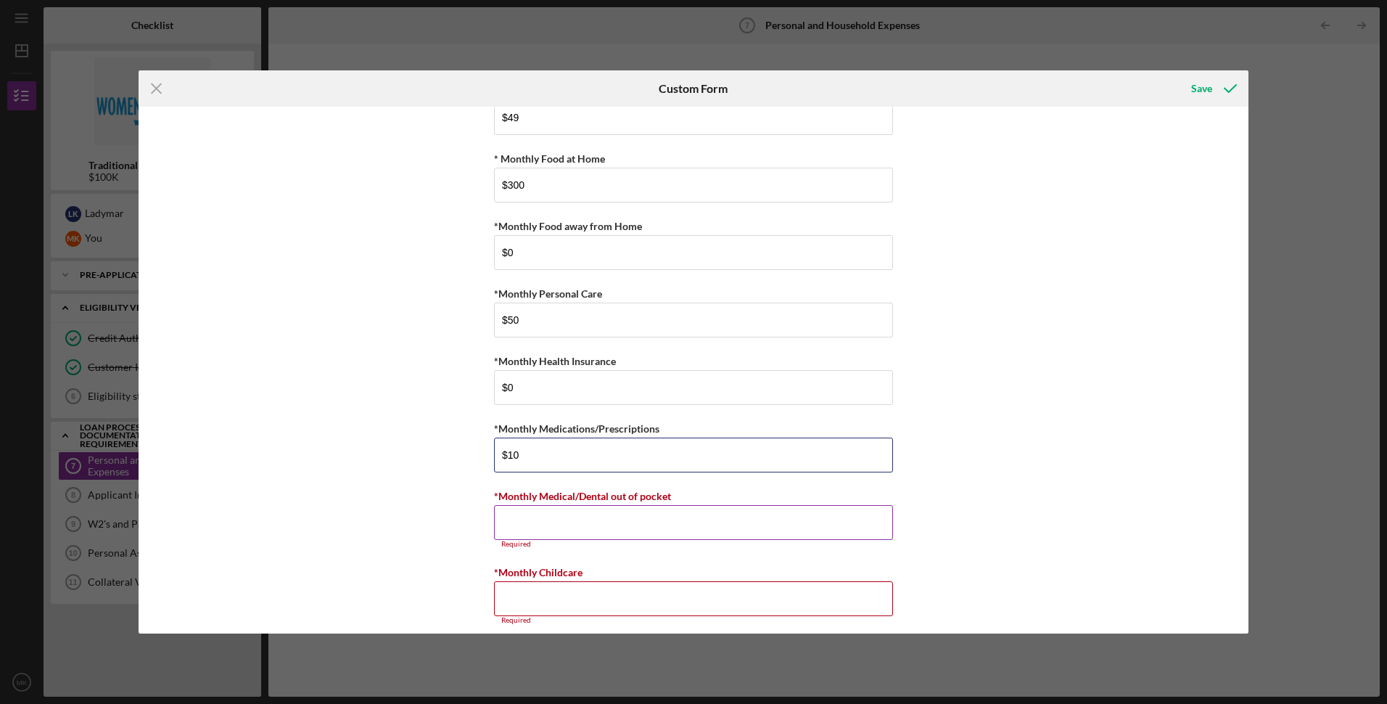
scroll to position [470, 0]
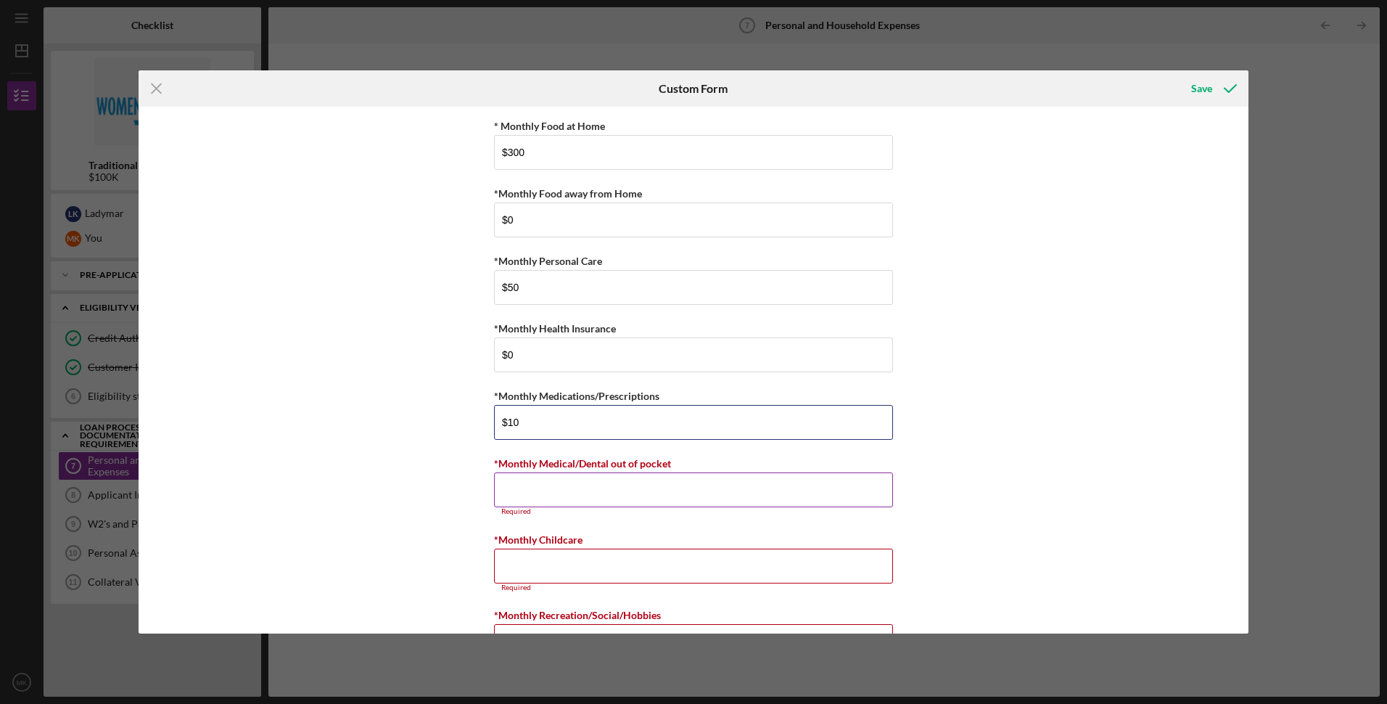
type input "$10"
click at [567, 490] on input "*Monthly Medical/Dental out of pocket" at bounding box center [693, 489] width 399 height 35
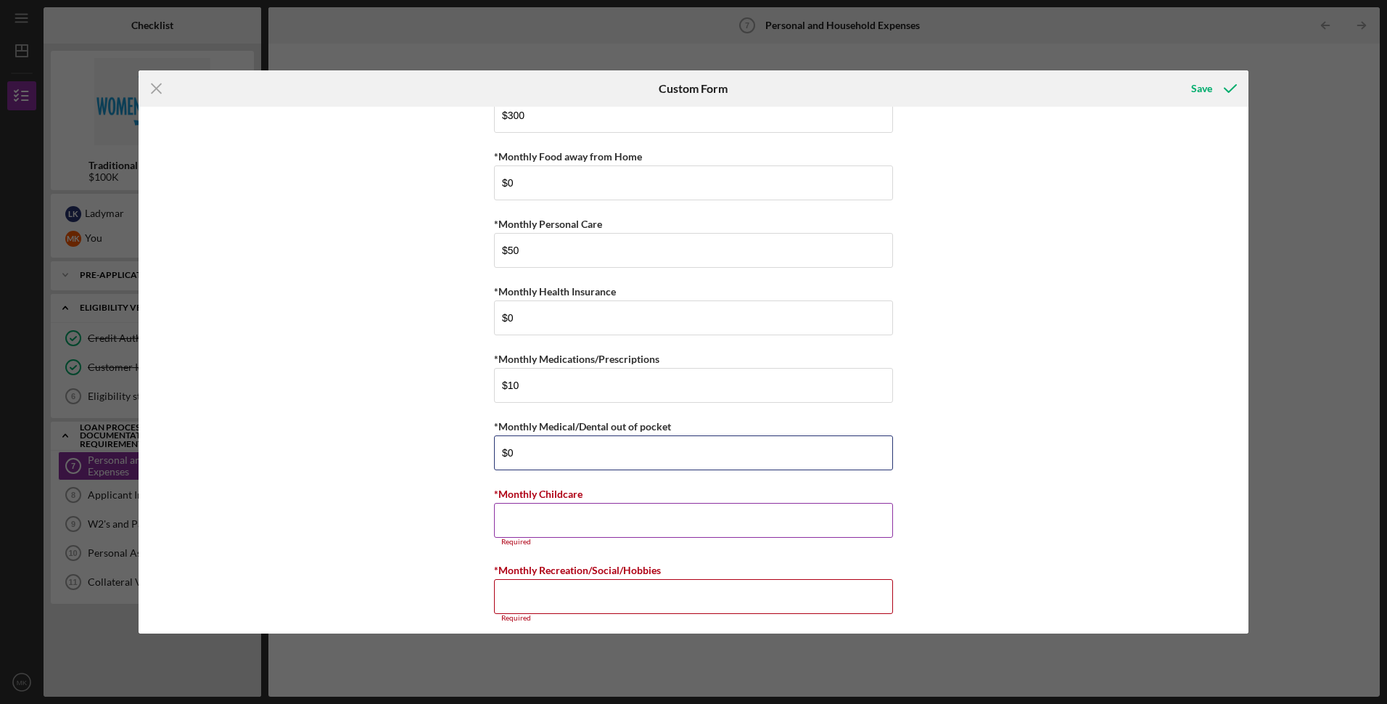
scroll to position [543, 0]
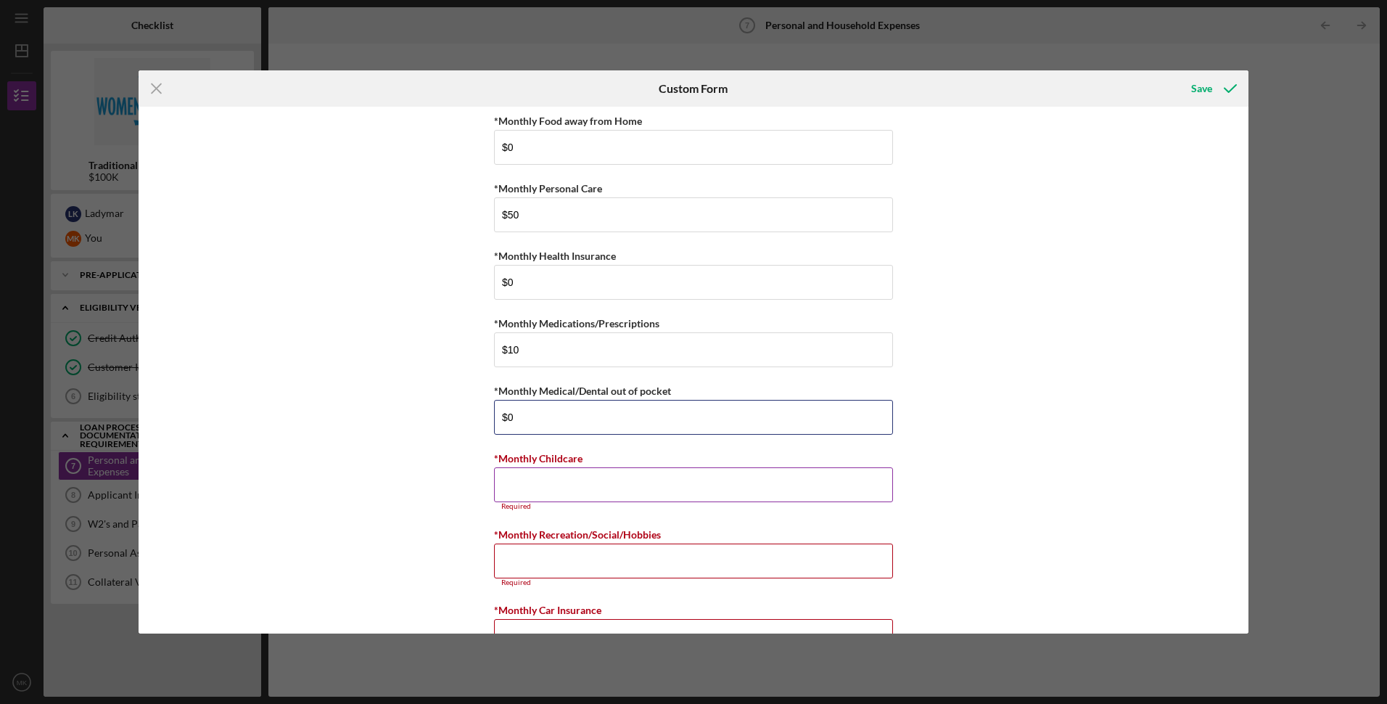
type input "$0"
click at [513, 489] on input "*Monthly Childcare" at bounding box center [693, 484] width 399 height 35
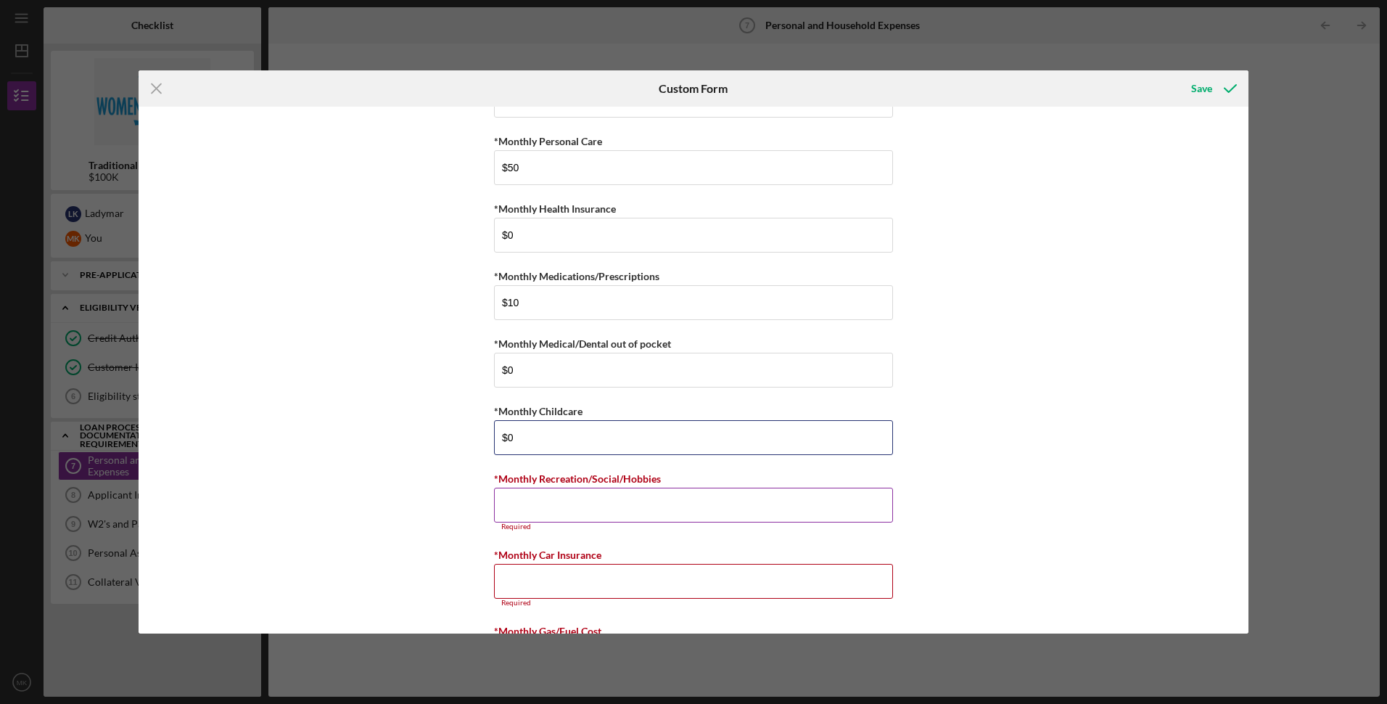
scroll to position [615, 0]
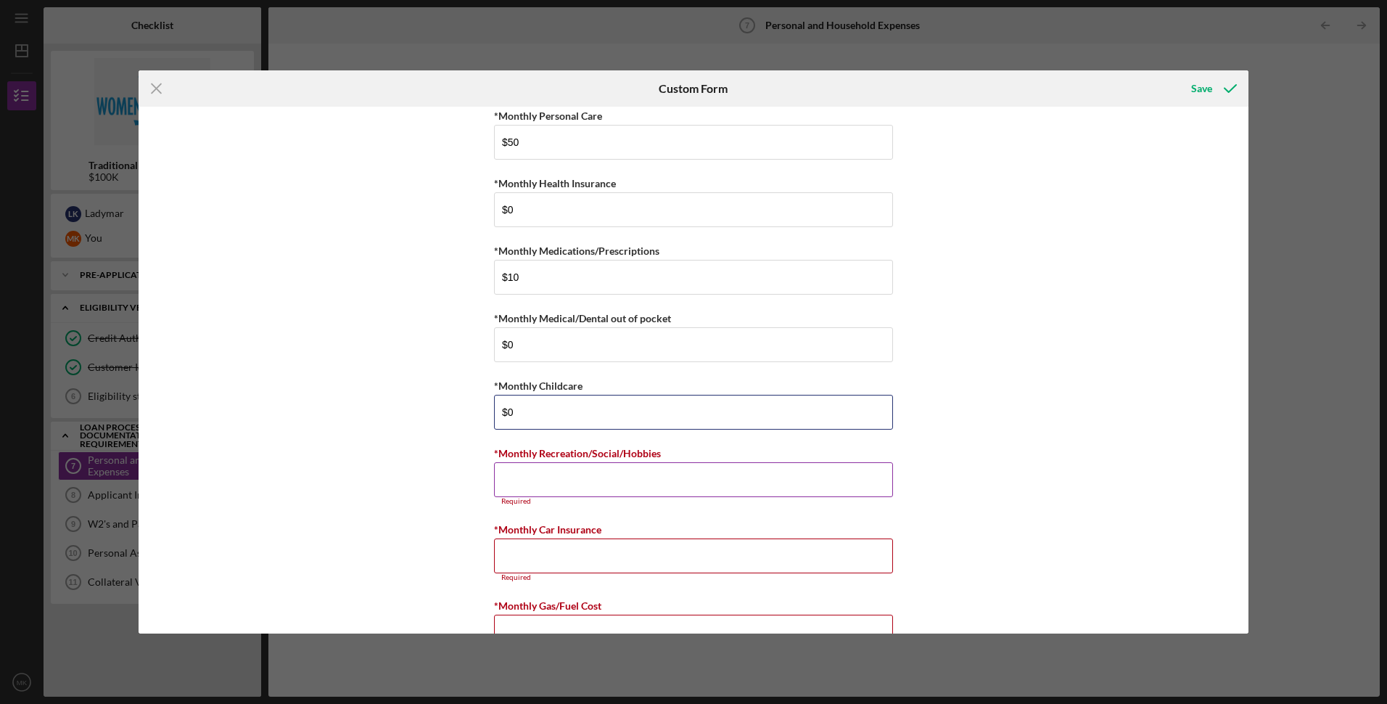
type input "$0"
click at [528, 487] on input "*Monthly Recreation/Social/Hobbies" at bounding box center [693, 479] width 399 height 35
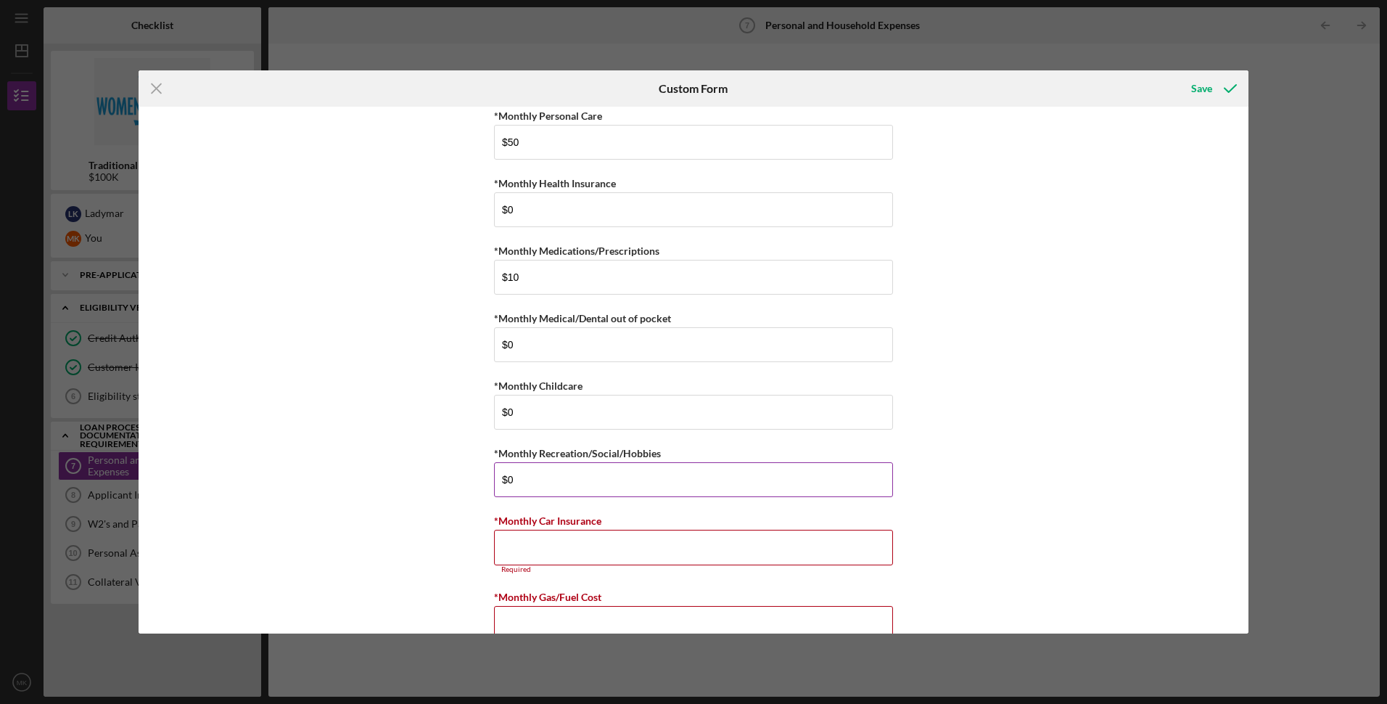
scroll to position [688, 0]
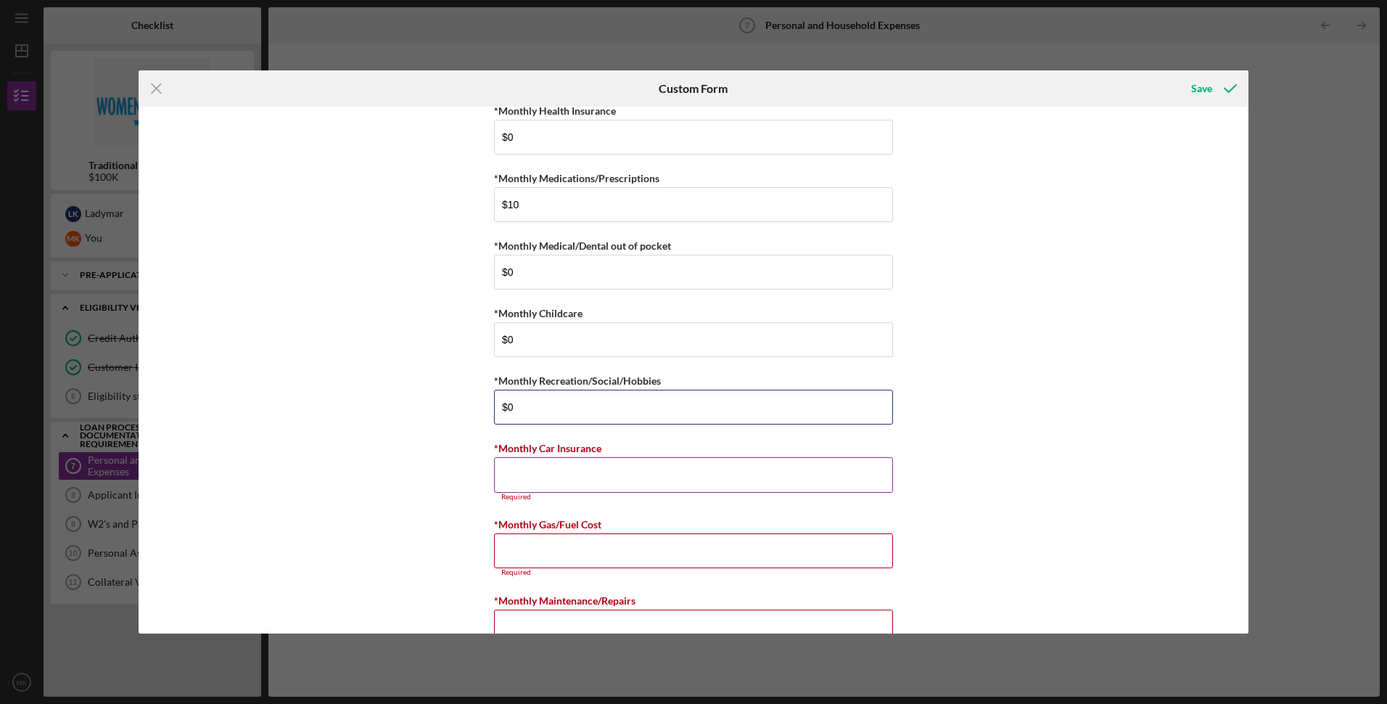
type input "$0"
click at [536, 472] on input "*Monthly Car Insurance" at bounding box center [693, 474] width 399 height 35
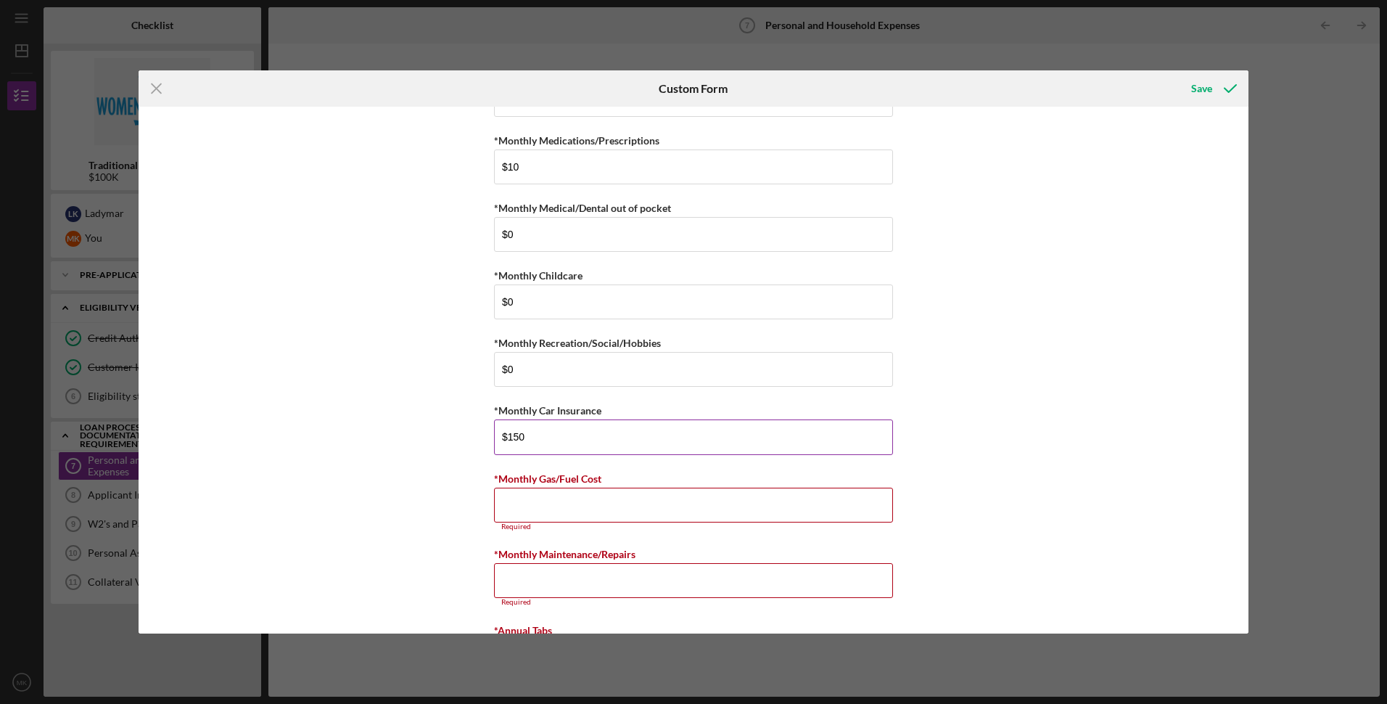
scroll to position [760, 0]
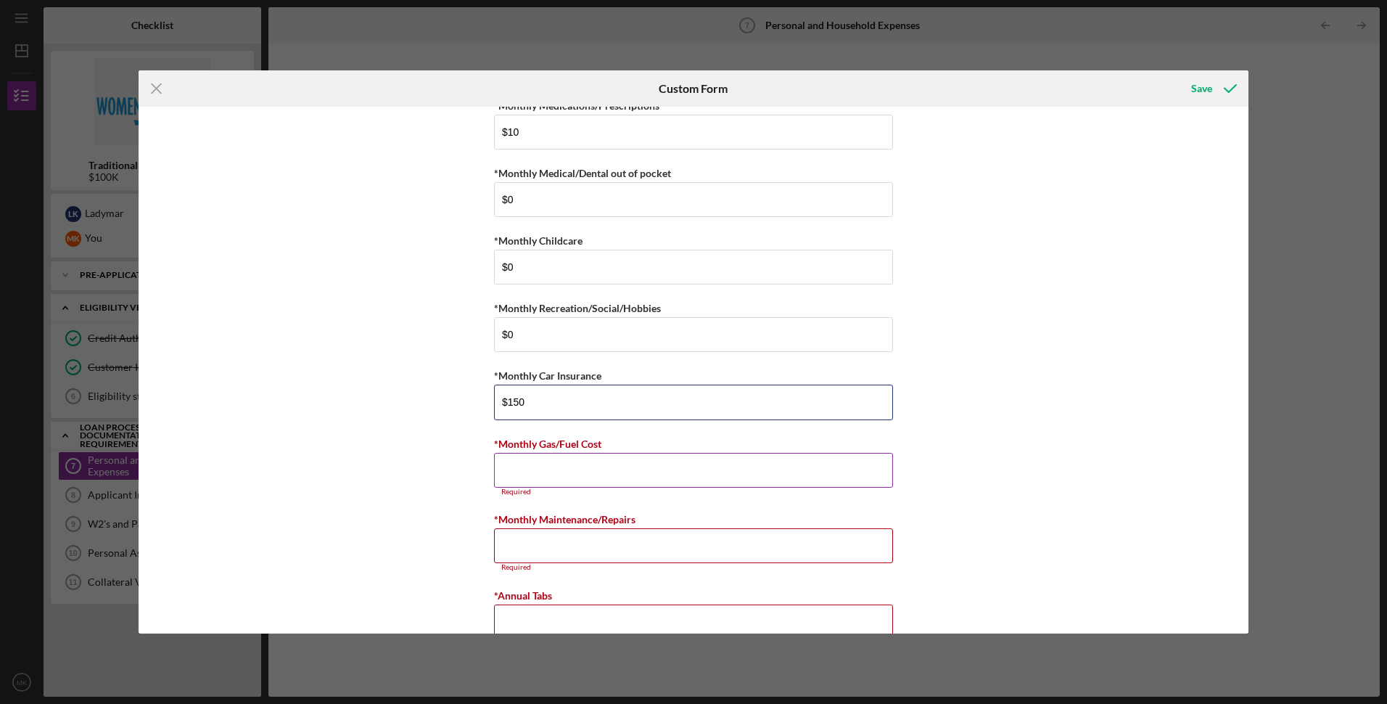
type input "$150"
click at [515, 467] on input "*Monthly Gas/Fuel Cost" at bounding box center [693, 470] width 399 height 35
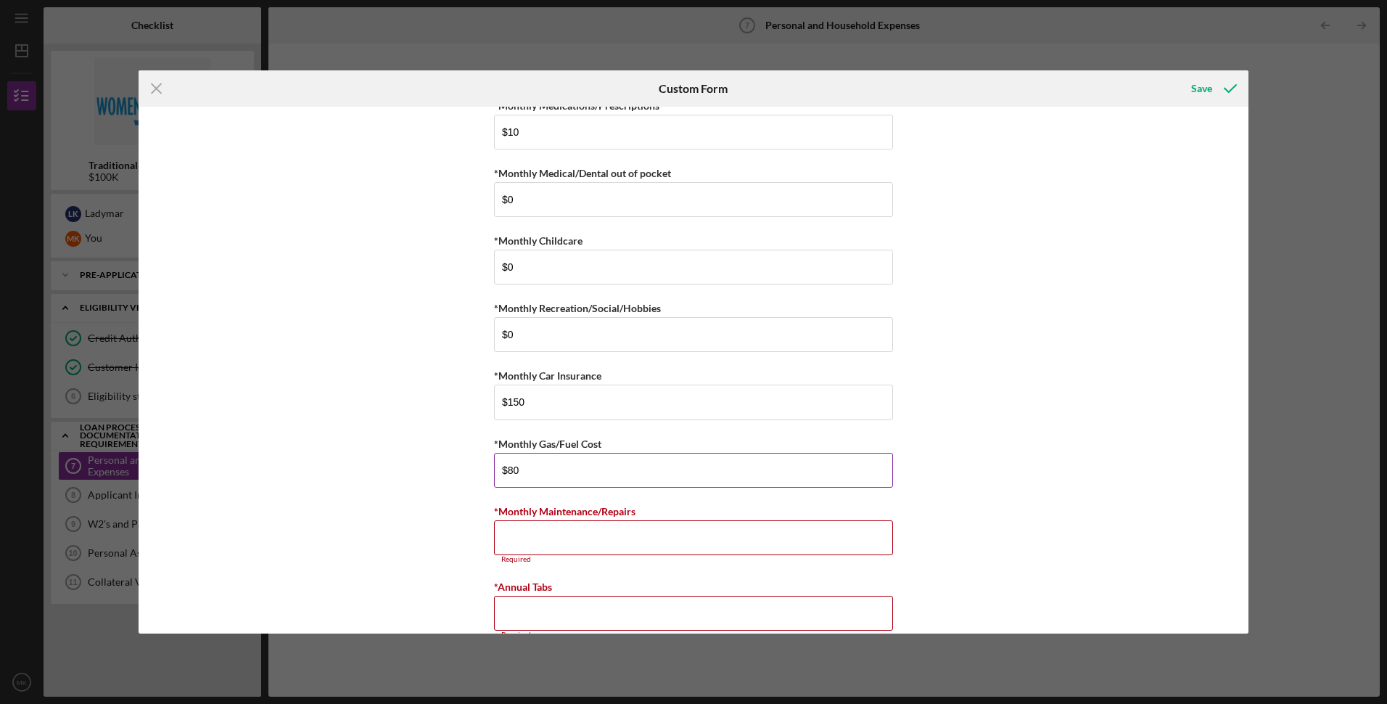
type input "$8"
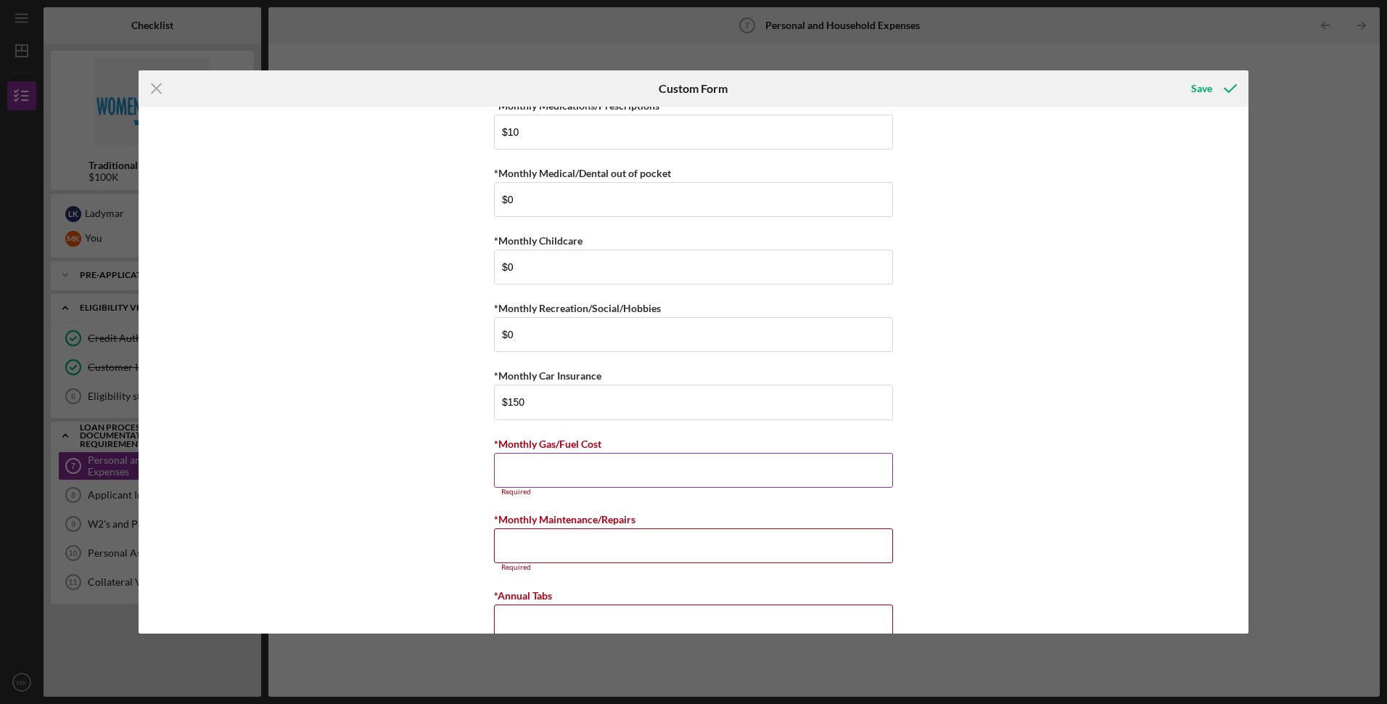
type input "$2"
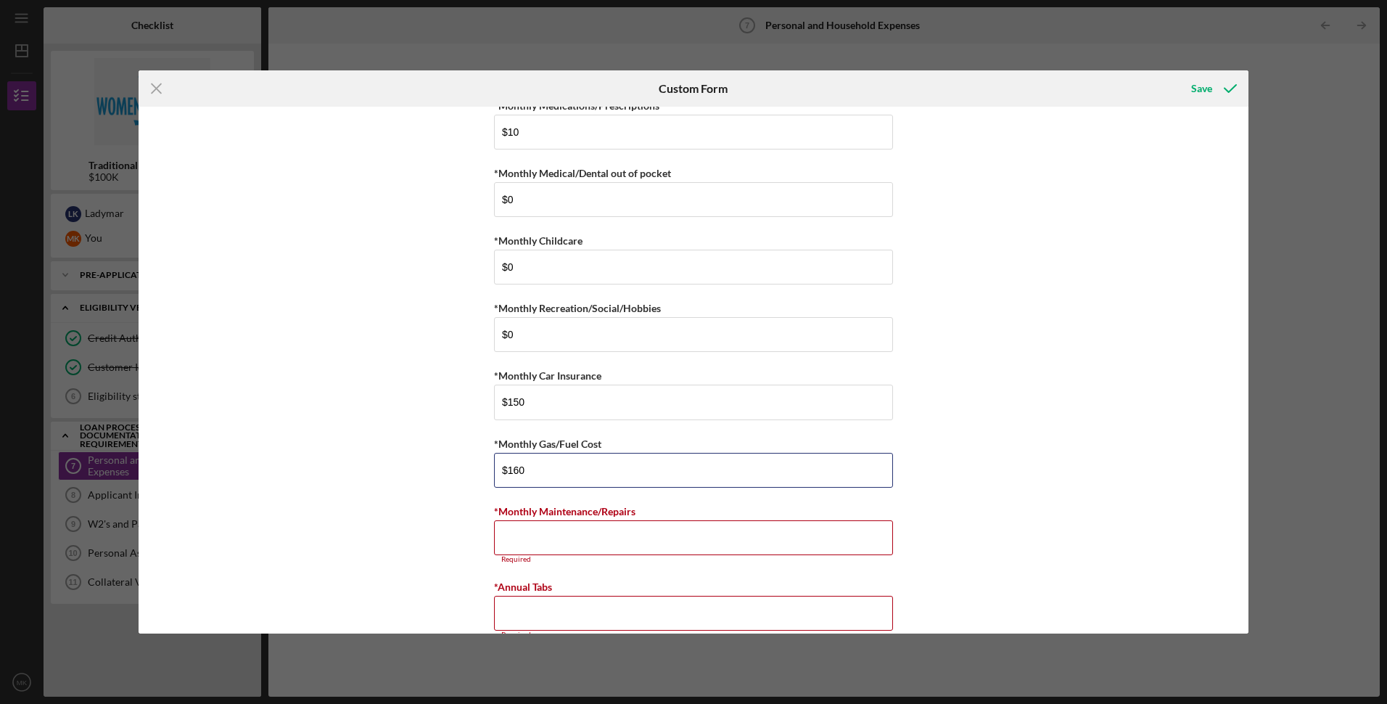
scroll to position [833, 0]
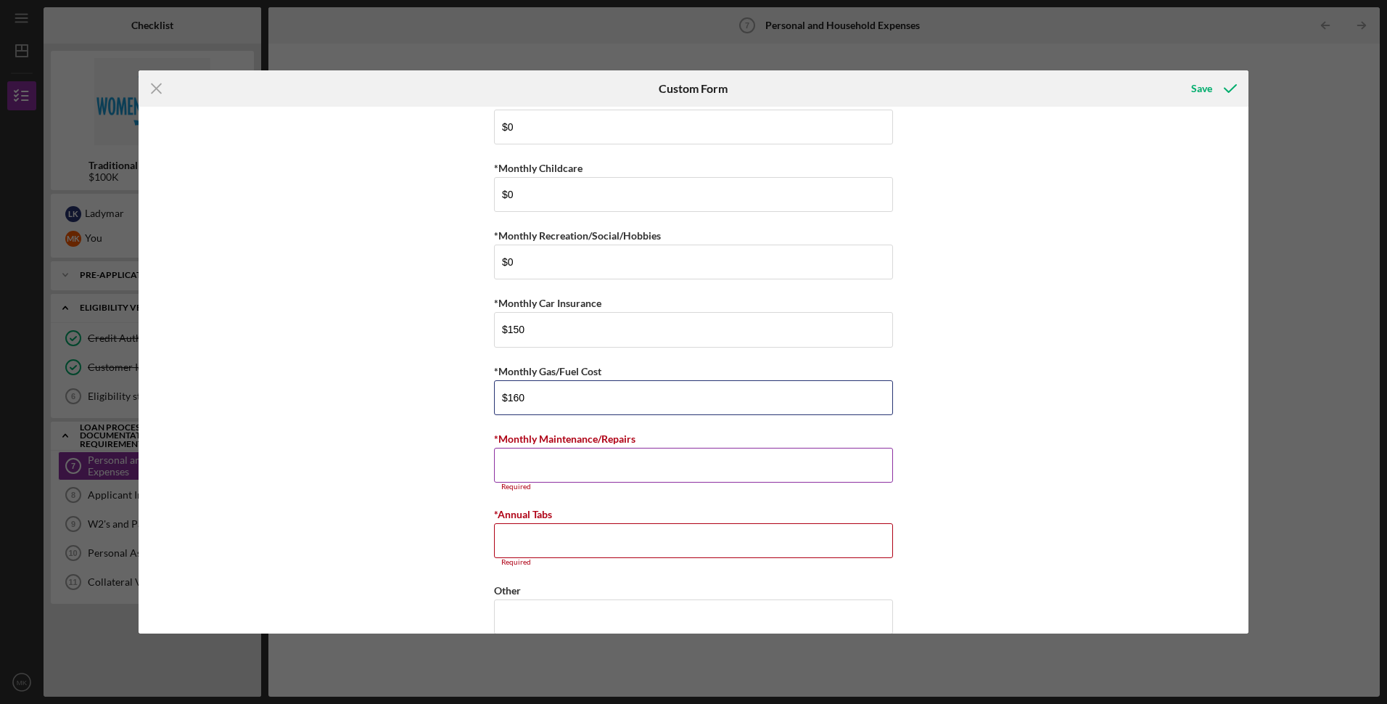
type input "$160"
click at [569, 459] on input "*Monthly Maintenance/Repairs" at bounding box center [693, 465] width 399 height 35
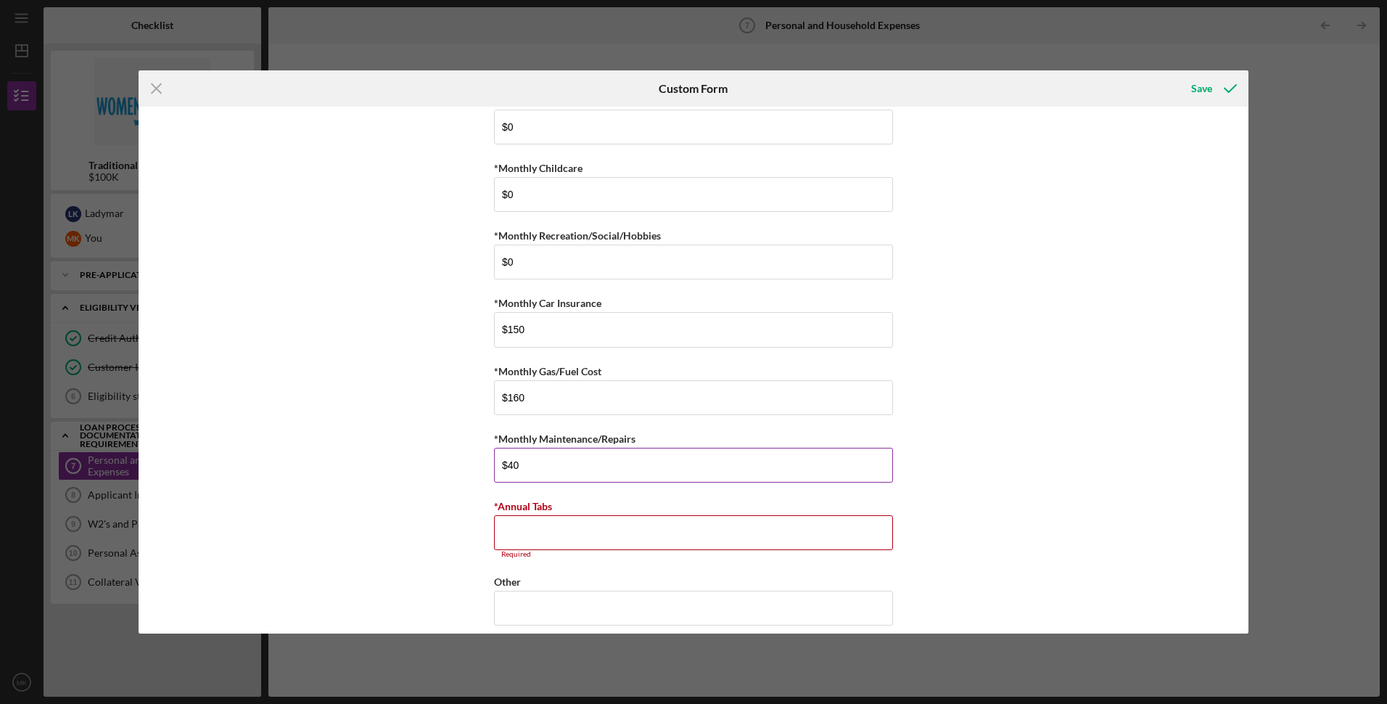
scroll to position [847, 0]
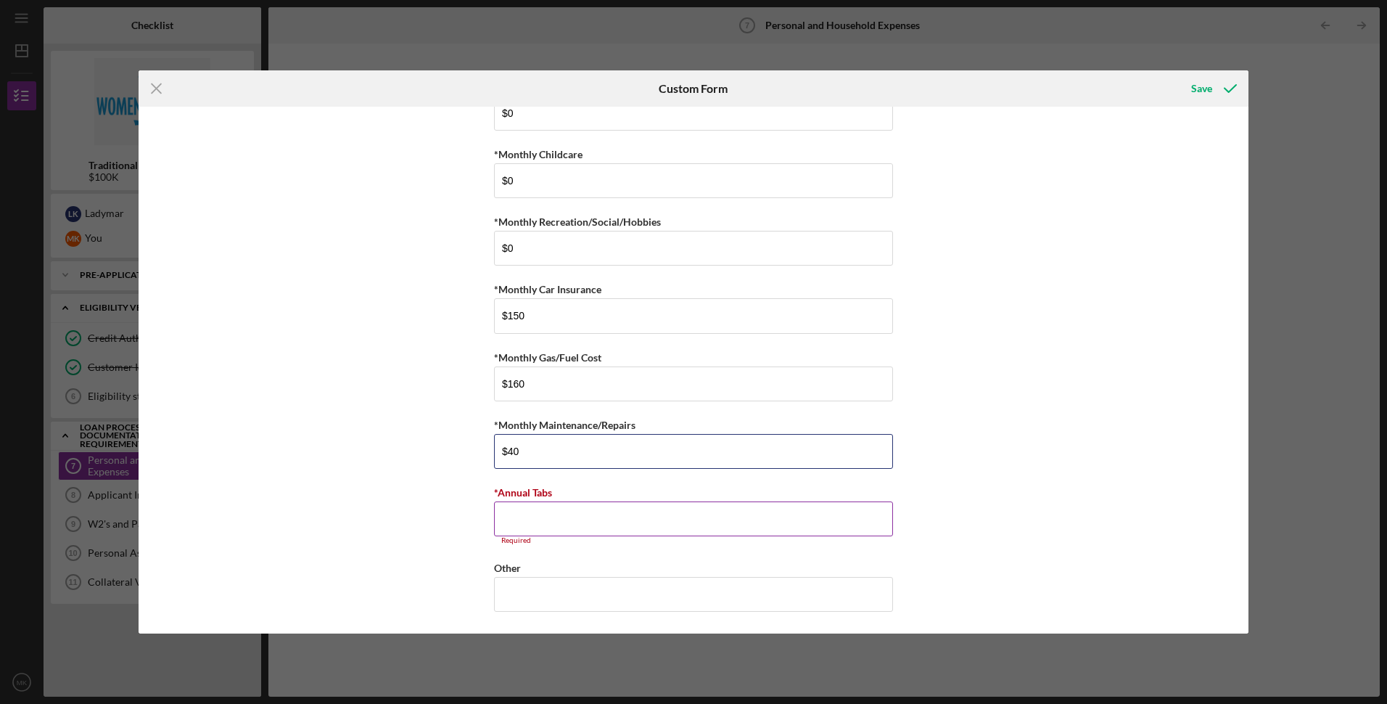
type input "$40"
click at [525, 519] on input "*Annual Tabs" at bounding box center [693, 518] width 399 height 35
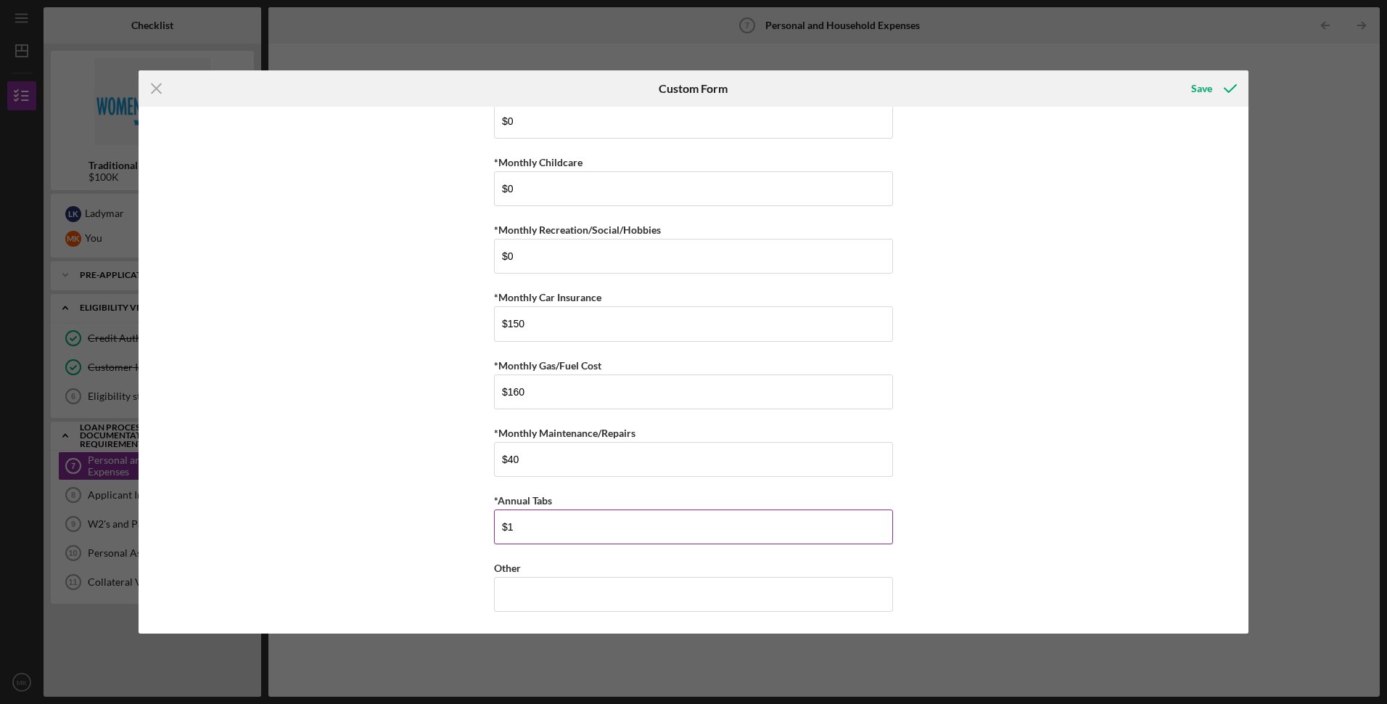
scroll to position [839, 0]
type input "$130"
click at [450, 480] on div "*Monthly Rent $2,927 *Monthly Renter's Insurance $22 *Monthly Electric/Heat $15…" at bounding box center [694, 370] width 1110 height 527
click at [1207, 85] on div "Save" at bounding box center [1201, 88] width 21 height 29
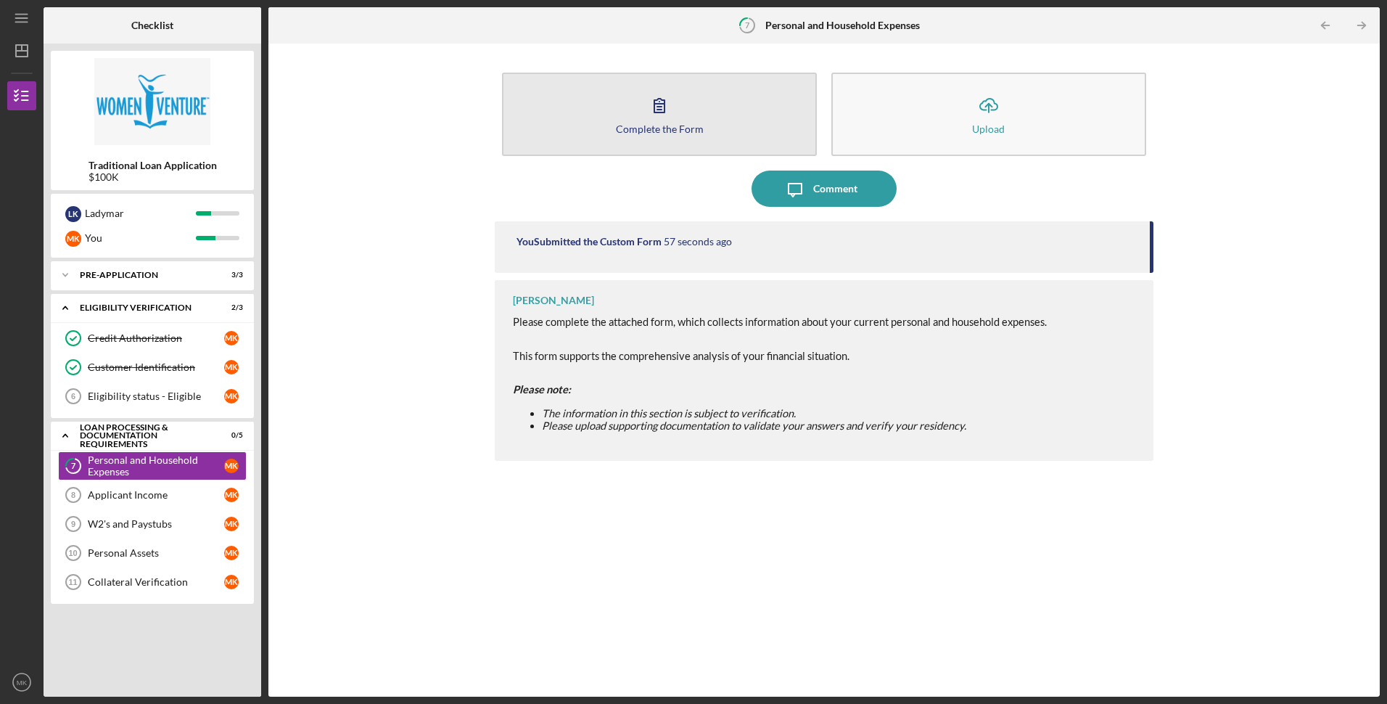
click at [631, 120] on button "Complete the Form Form" at bounding box center [659, 114] width 315 height 83
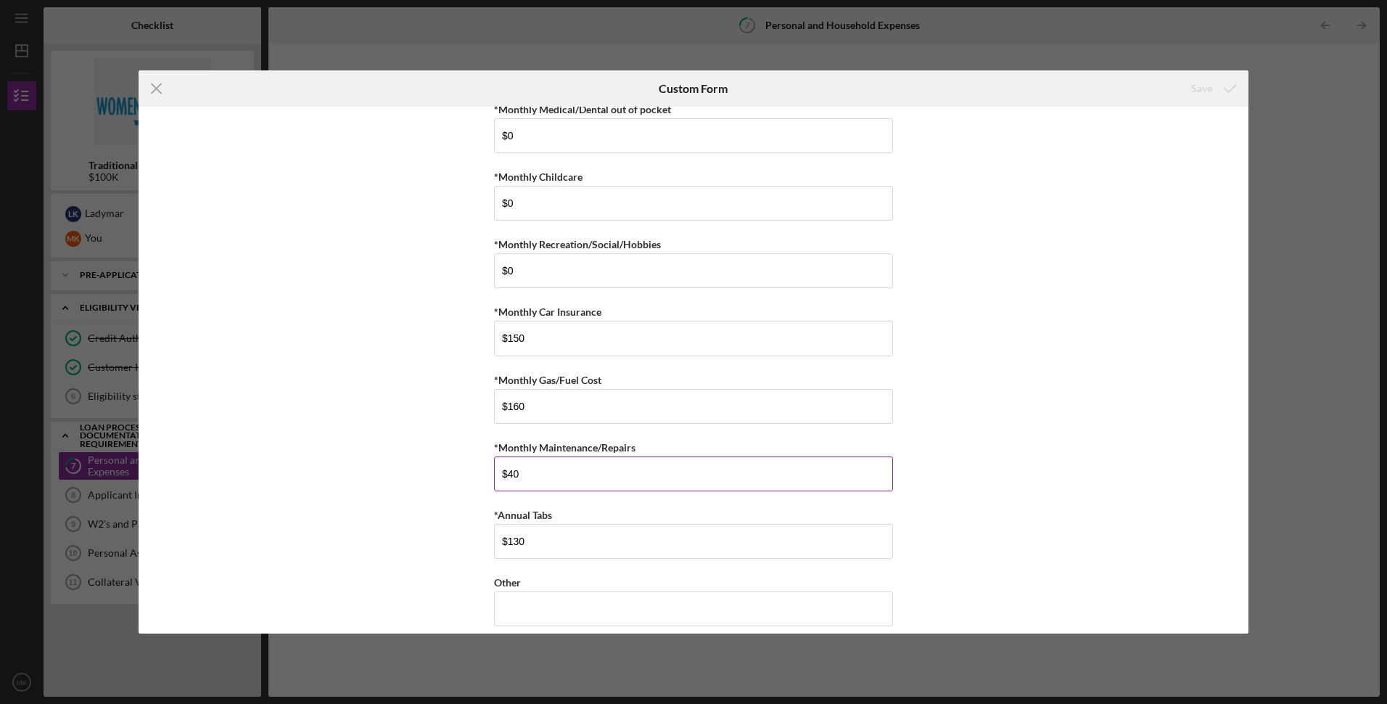
scroll to position [839, 0]
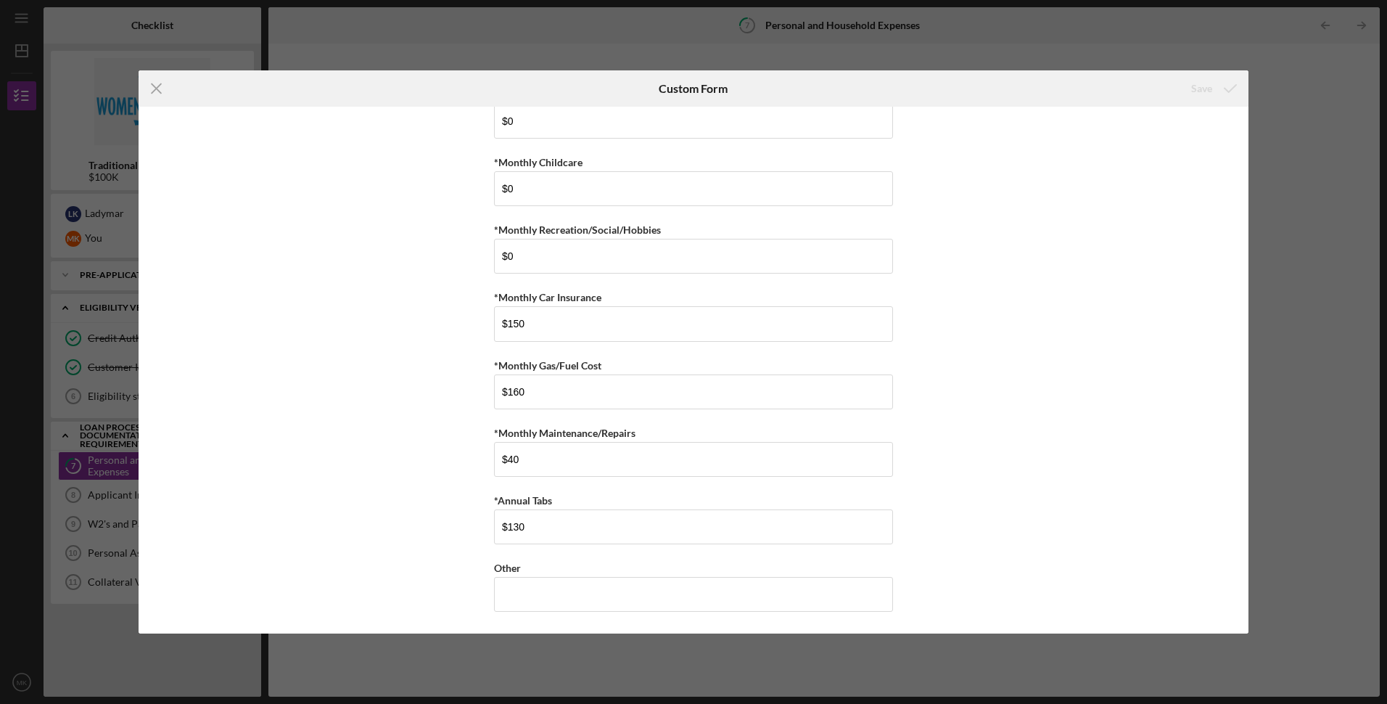
click at [1284, 226] on div "Icon/Menu Close Custom Form Save *Monthly Rent $2,927 *Monthly Renter's Insuran…" at bounding box center [693, 352] width 1387 height 704
click at [161, 89] on icon "Icon/Menu Close" at bounding box center [157, 88] width 36 height 36
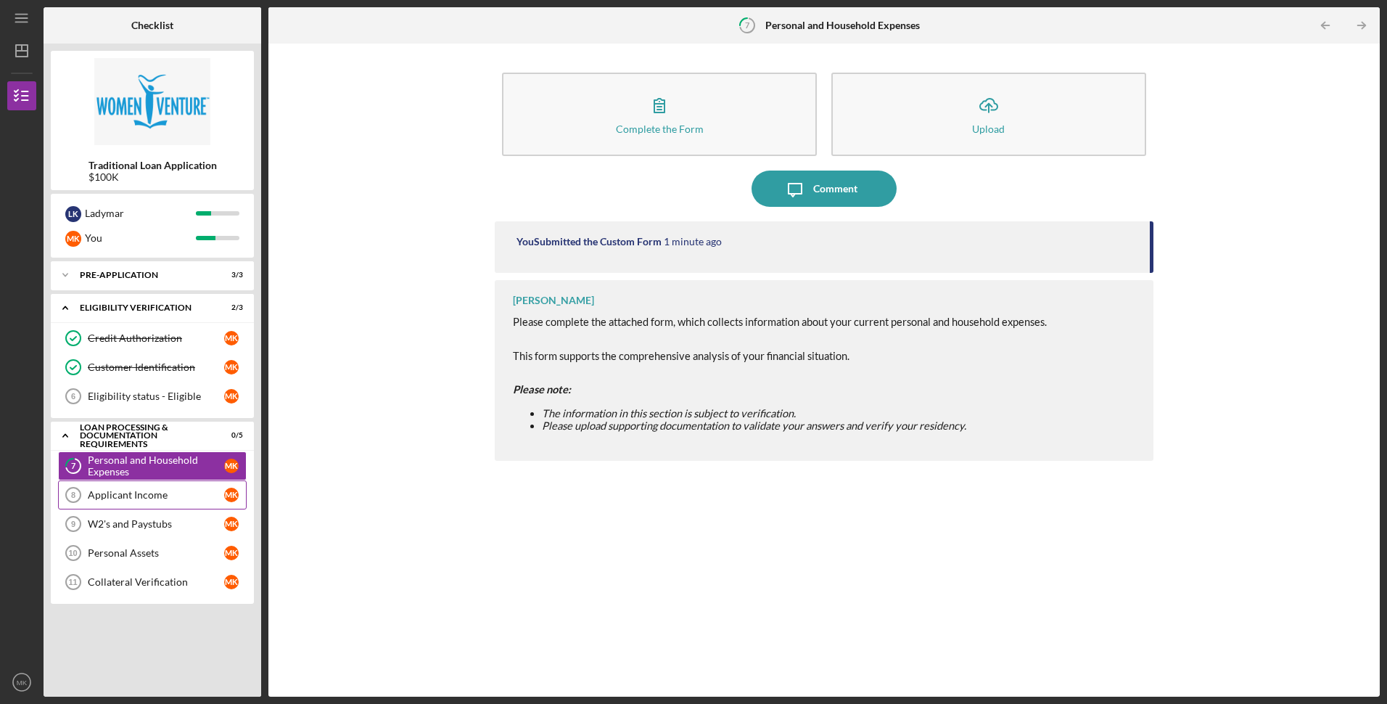
click at [134, 496] on div "Applicant Income" at bounding box center [156, 495] width 136 height 12
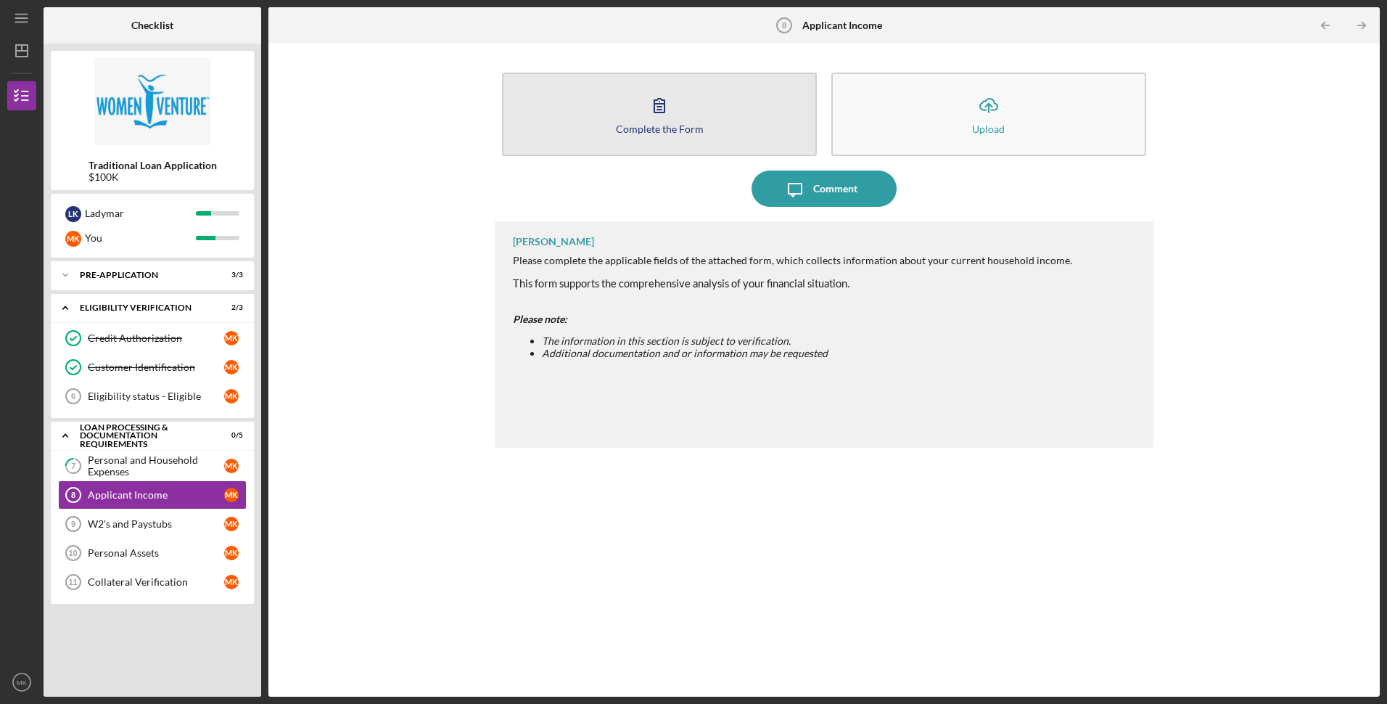
click at [671, 132] on div "Complete the Form" at bounding box center [660, 128] width 88 height 11
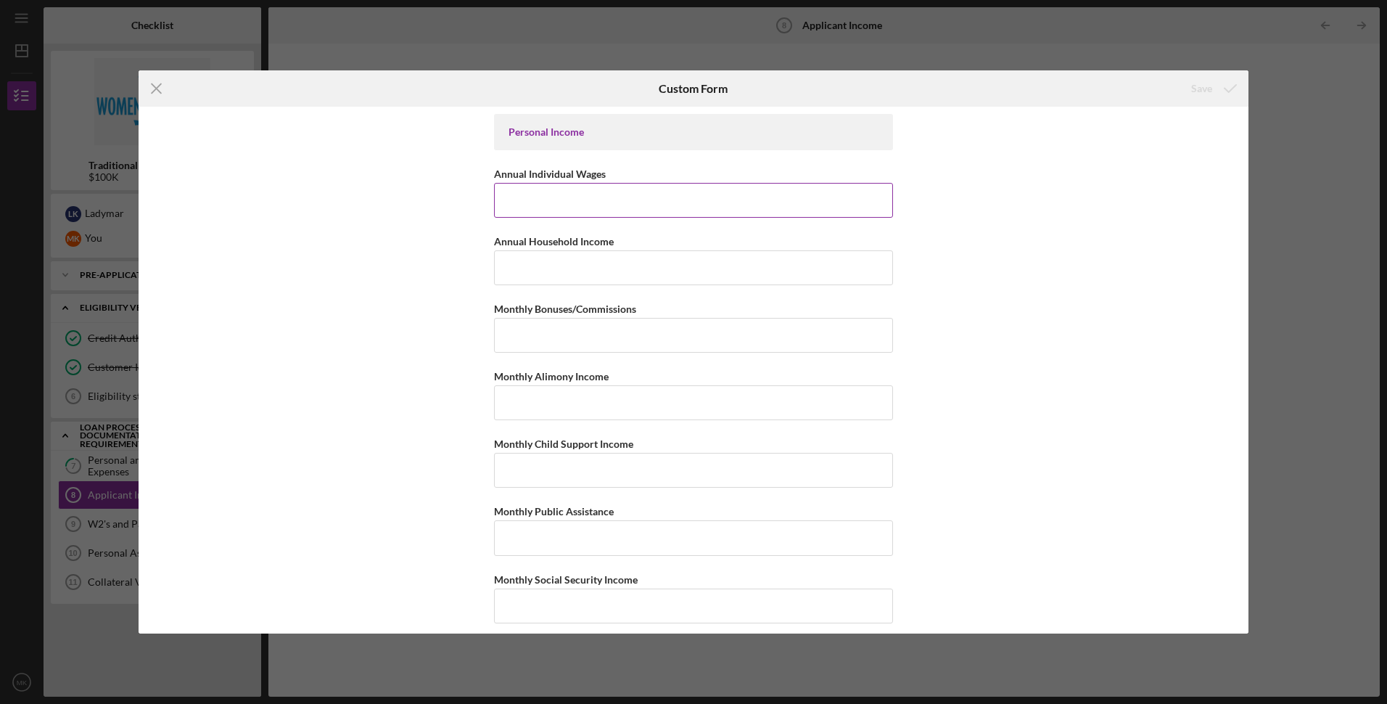
click at [570, 202] on input "Annual Individual Wages" at bounding box center [693, 200] width 399 height 35
type input "$225,000"
click at [543, 269] on input "Annual Household Income" at bounding box center [693, 267] width 399 height 35
click at [570, 335] on input "Monthly Bonuses/Commissions" at bounding box center [693, 335] width 399 height 35
type input "$0"
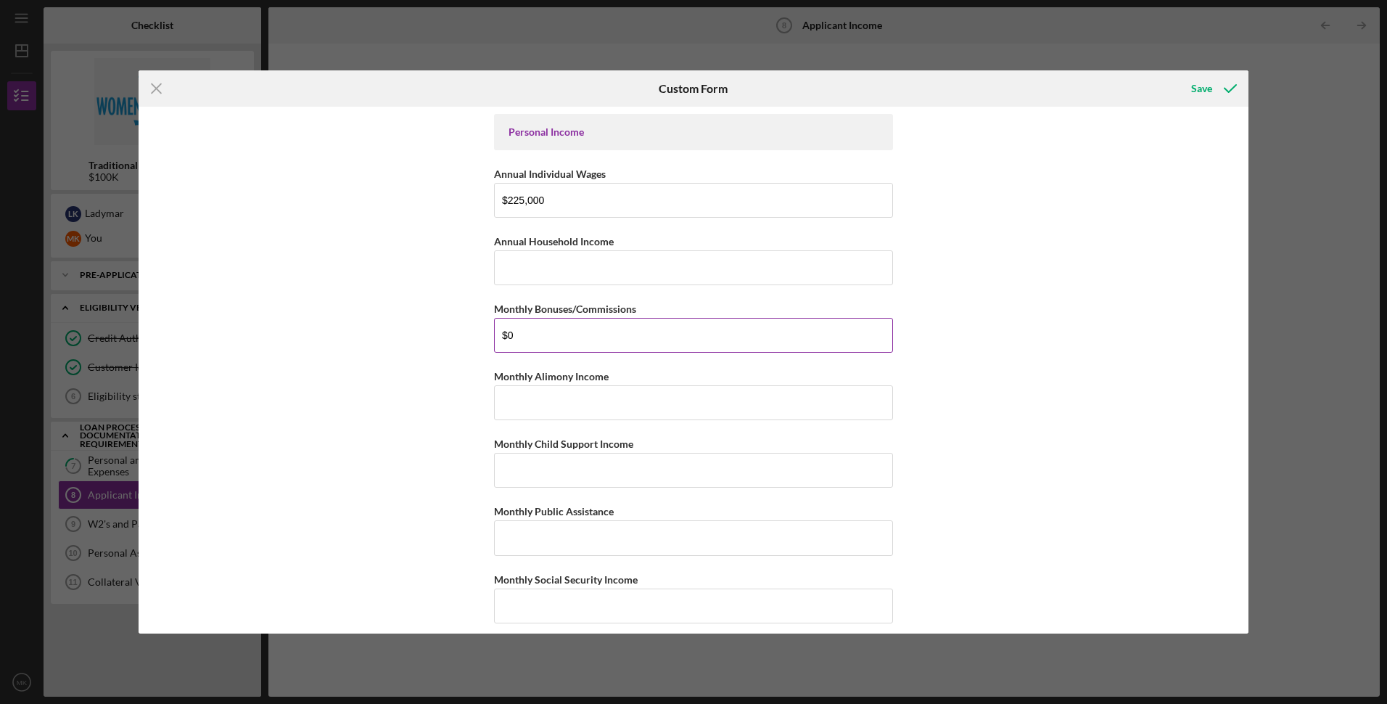
click at [1177, 74] on button "Save" at bounding box center [1213, 88] width 72 height 29
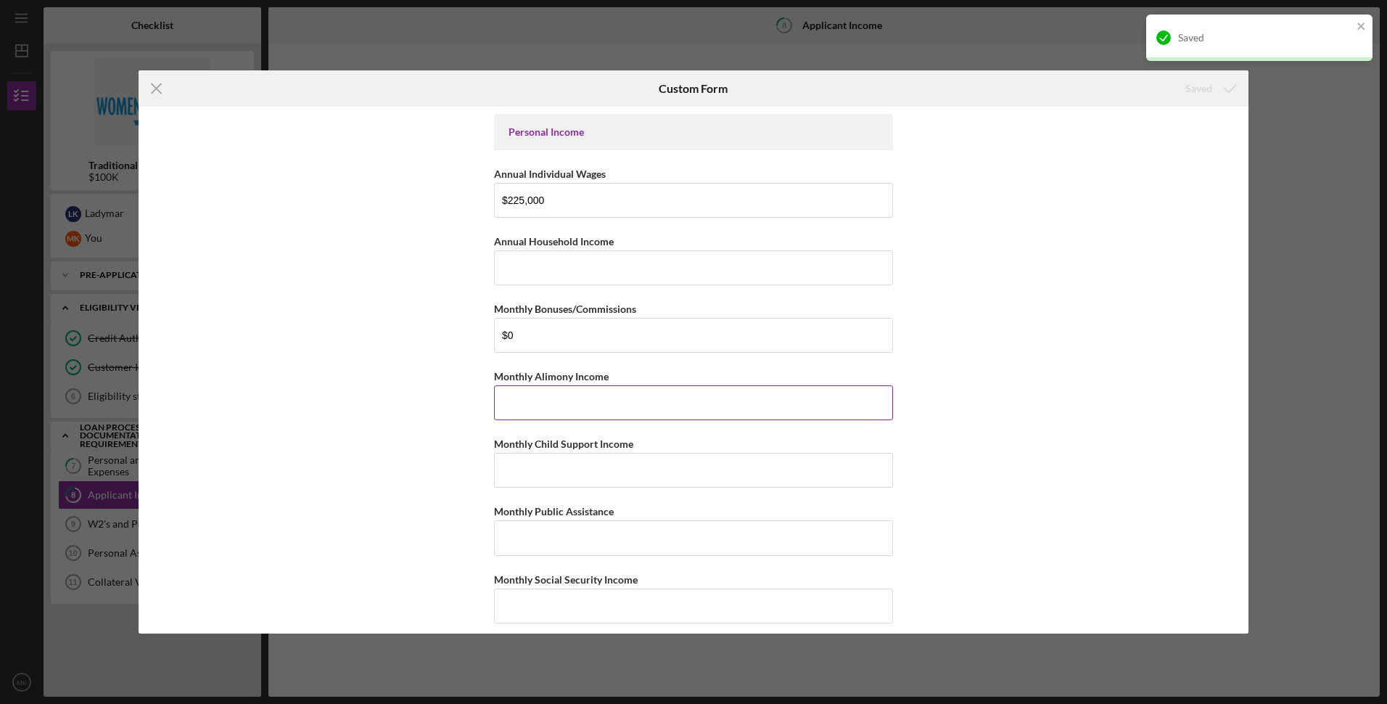
click at [581, 403] on input "Monthly Alimony Income" at bounding box center [693, 402] width 399 height 35
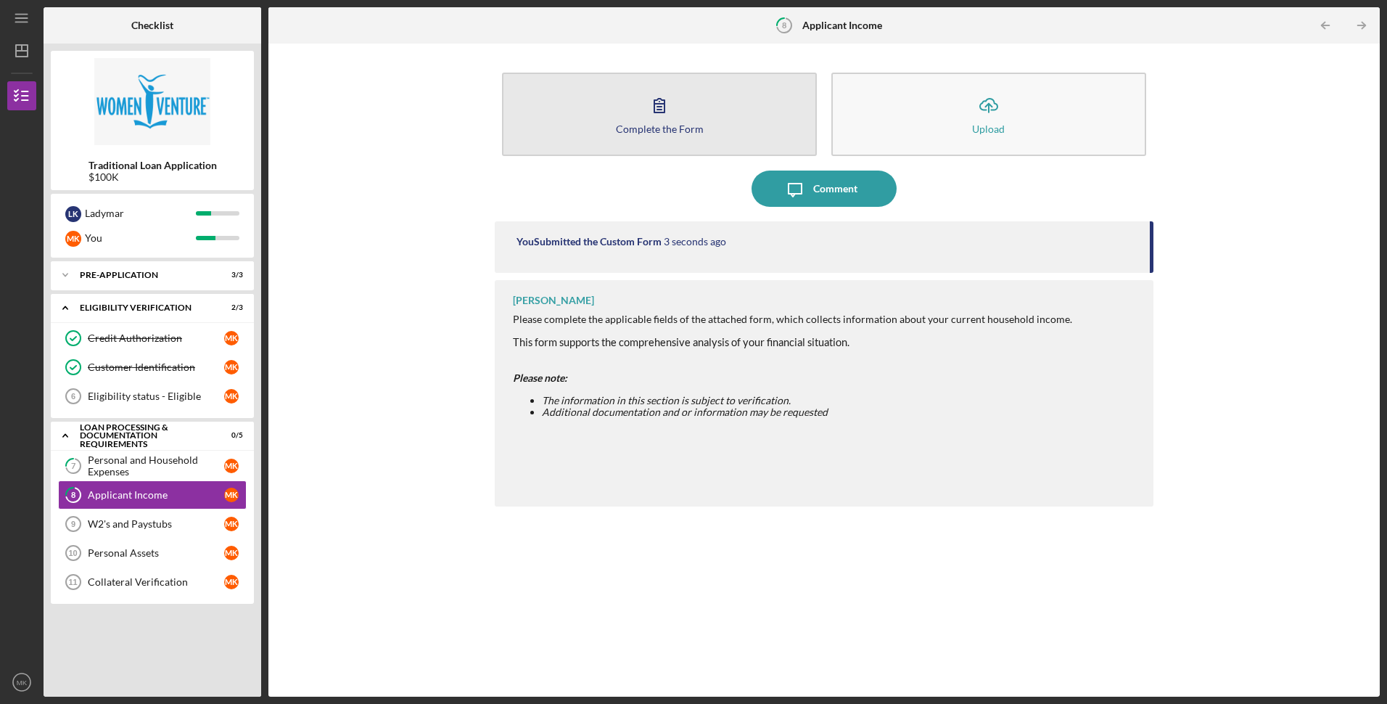
click at [639, 124] on div "Complete the Form" at bounding box center [660, 128] width 88 height 11
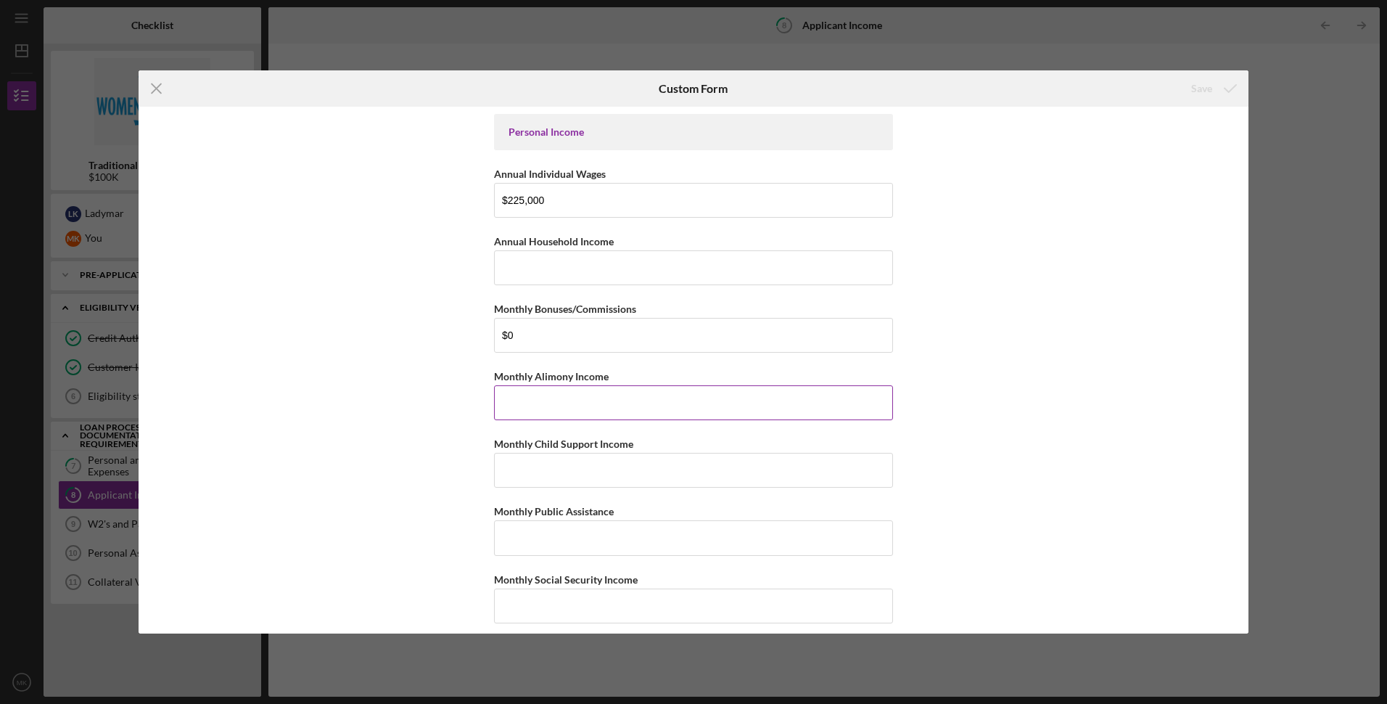
click at [550, 390] on input "Monthly Alimony Income" at bounding box center [693, 402] width 399 height 35
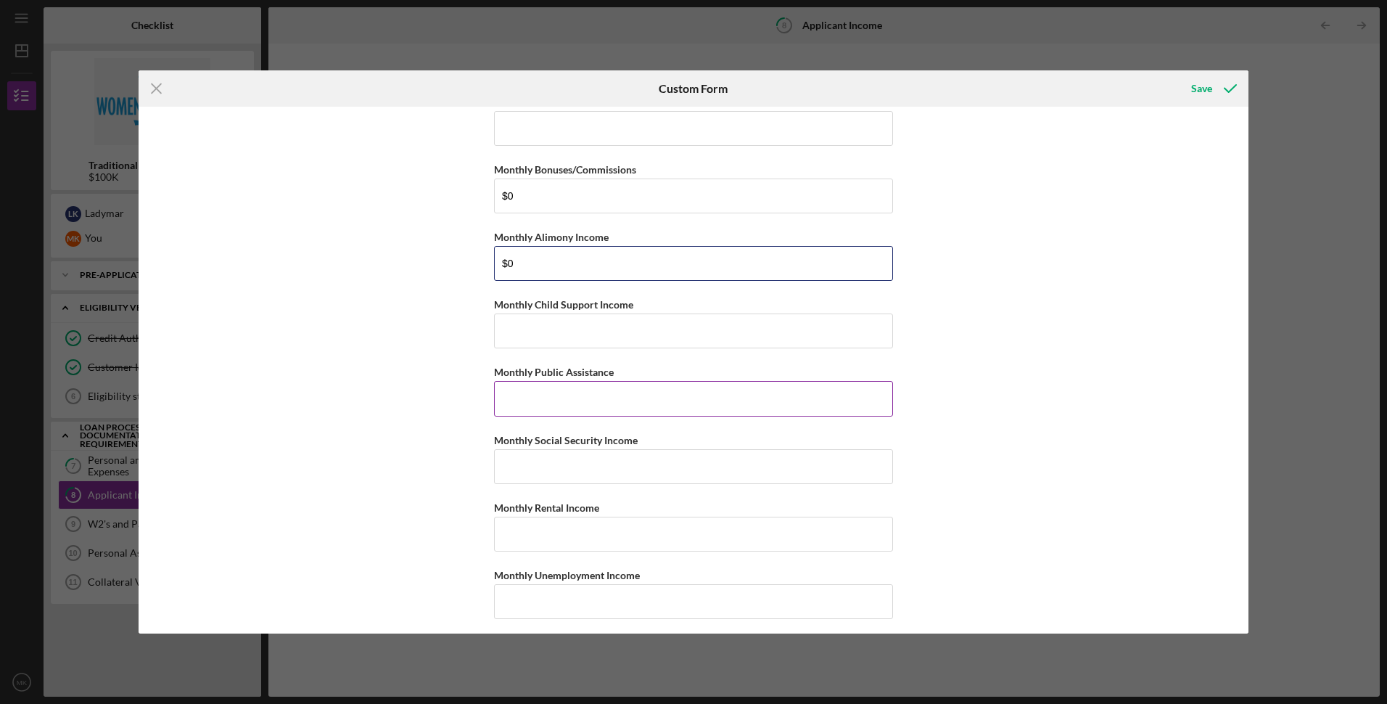
scroll to position [145, 0]
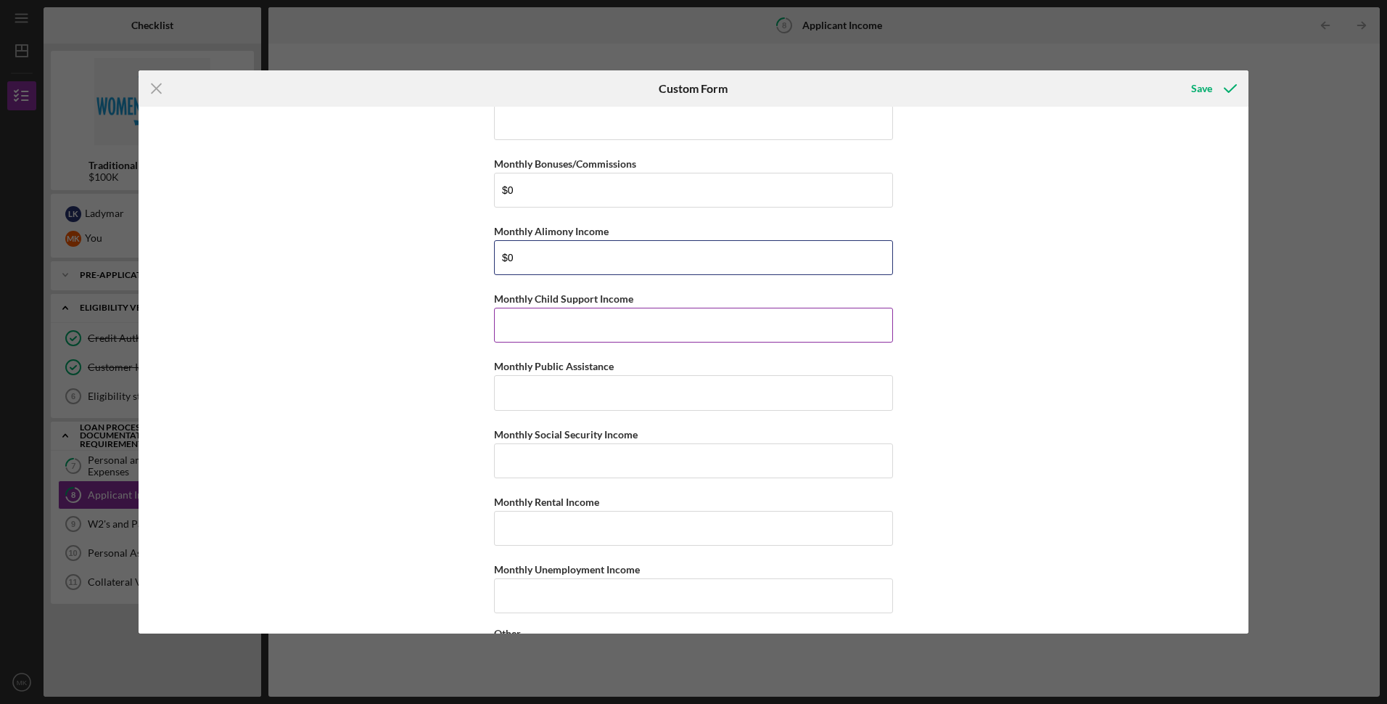
type input "$0"
click at [537, 327] on input "Monthly Child Support Income" at bounding box center [693, 325] width 399 height 35
type input "$0"
click at [586, 382] on input "Monthly Public Assistance" at bounding box center [693, 392] width 399 height 35
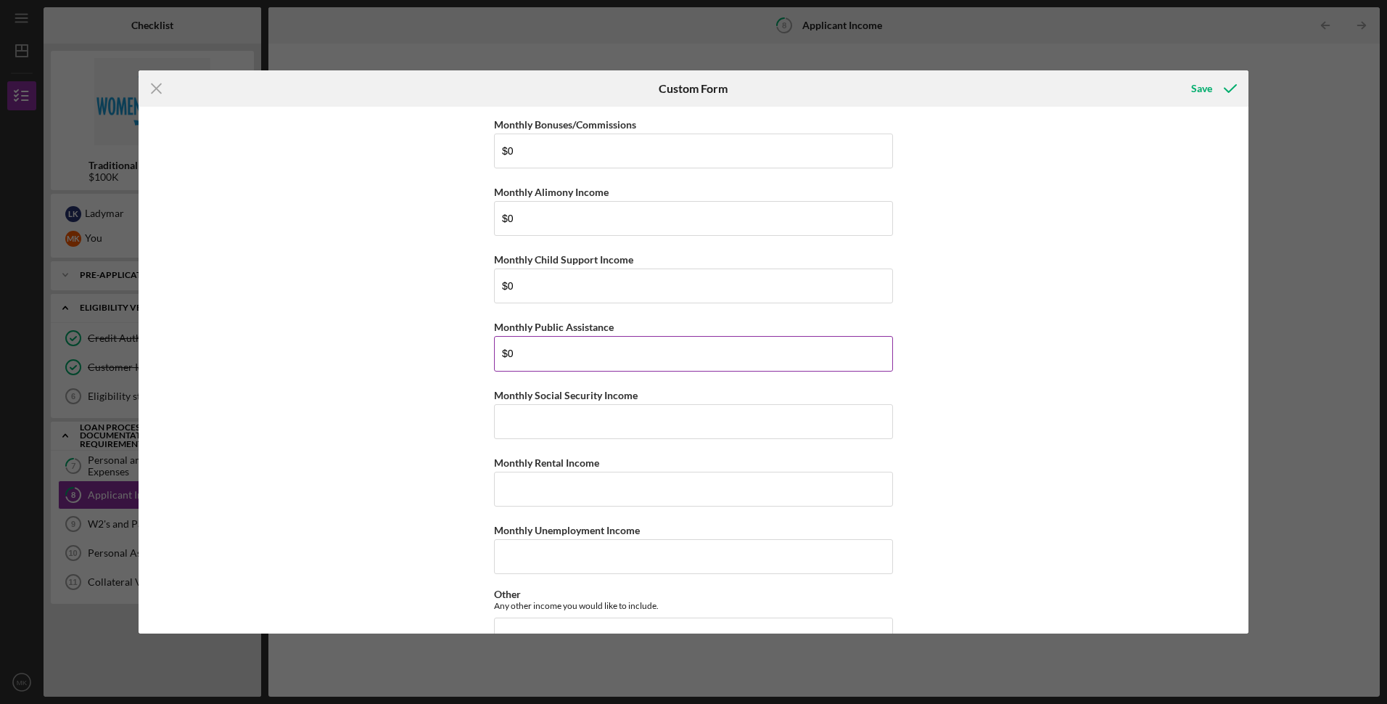
scroll to position [218, 0]
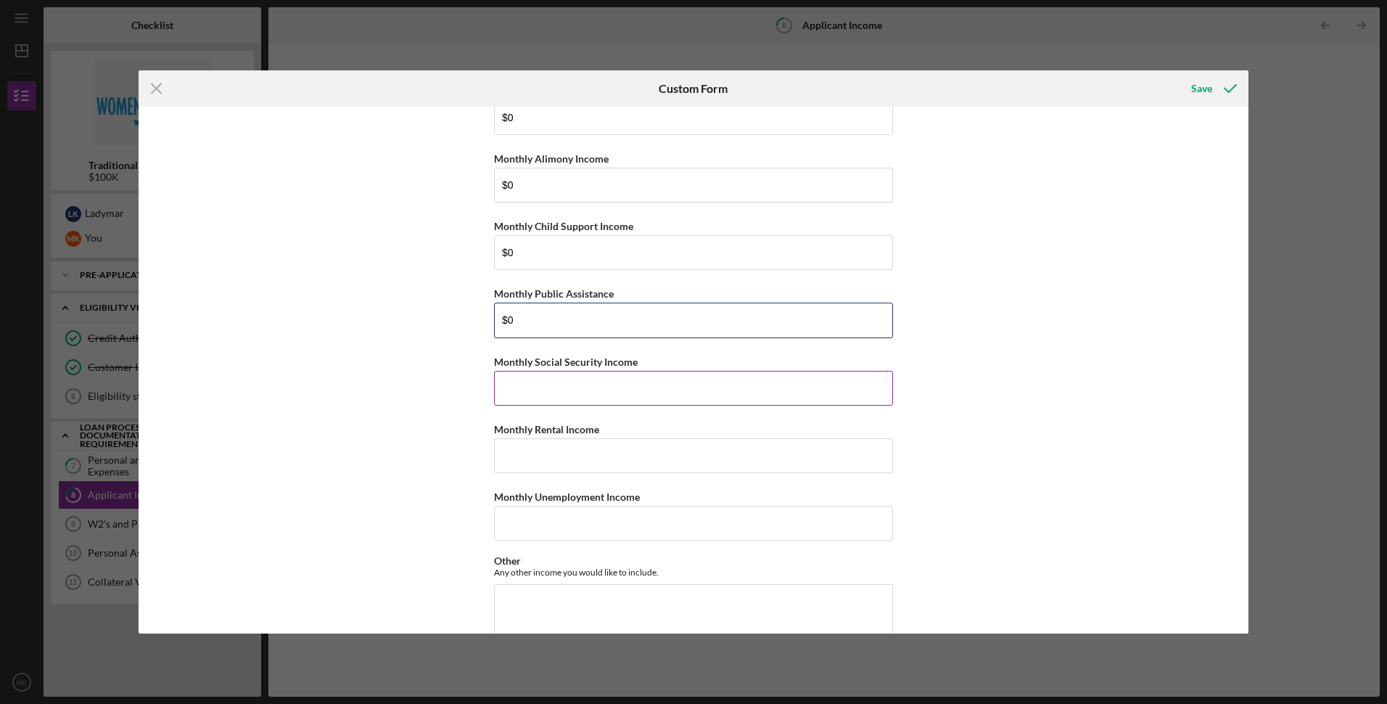
type input "$0"
click at [540, 383] on input "Monthly Social Security Income" at bounding box center [693, 388] width 399 height 35
type input "$0"
click at [535, 459] on input "Monthly Rental Income" at bounding box center [693, 455] width 399 height 35
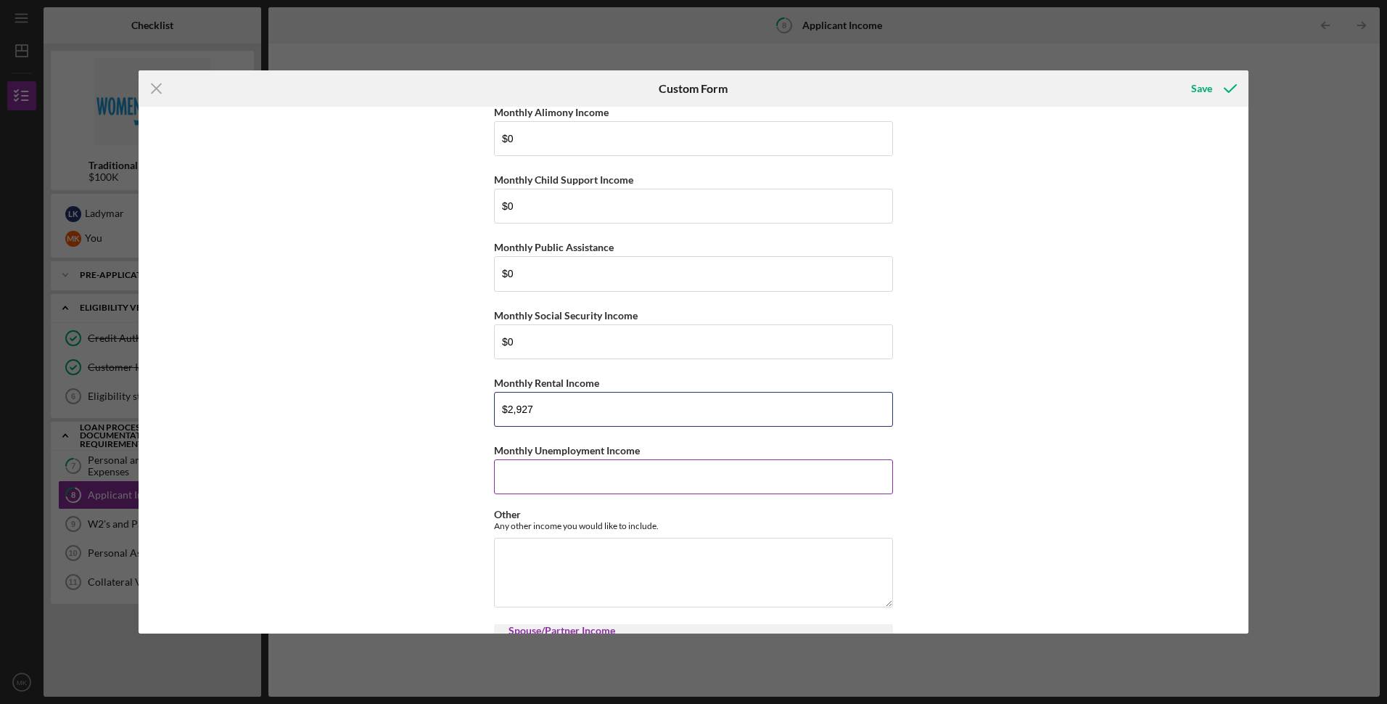
scroll to position [290, 0]
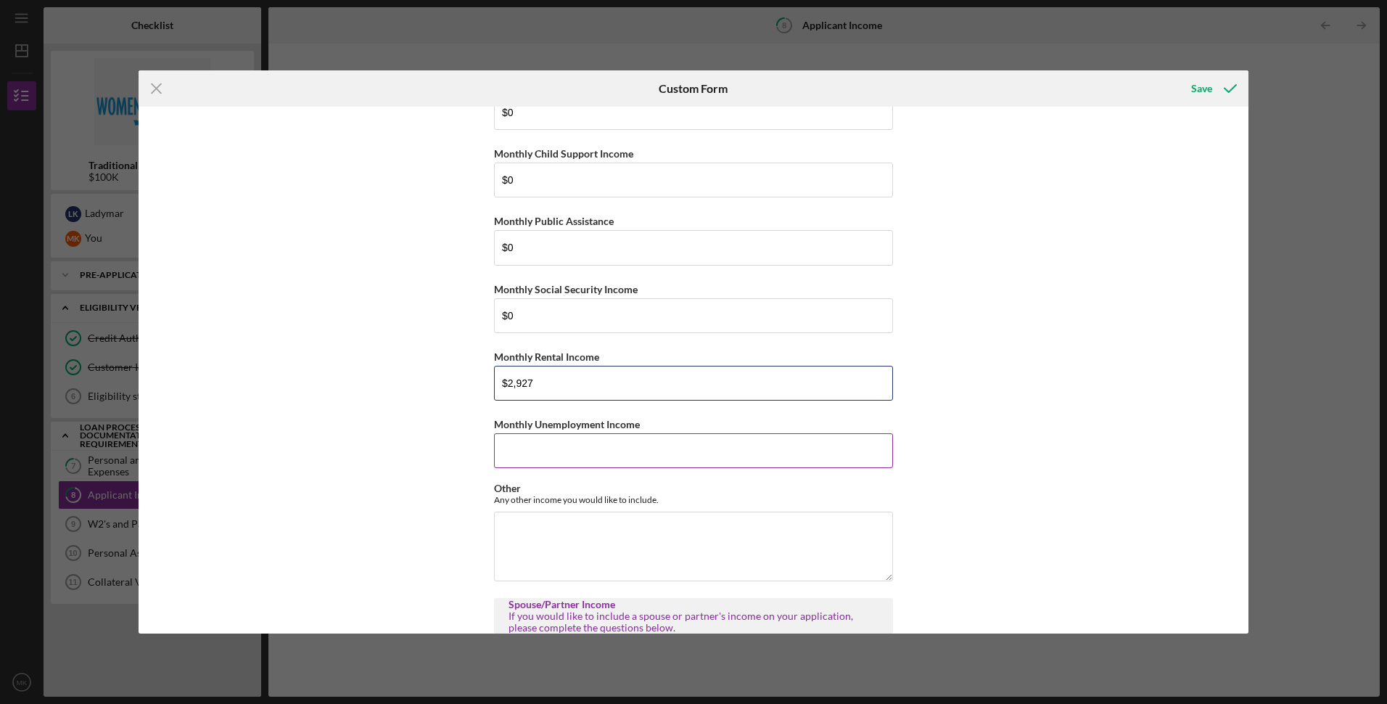
type input "$2,927"
click at [534, 454] on input "Monthly Unemployment Income" at bounding box center [693, 450] width 399 height 35
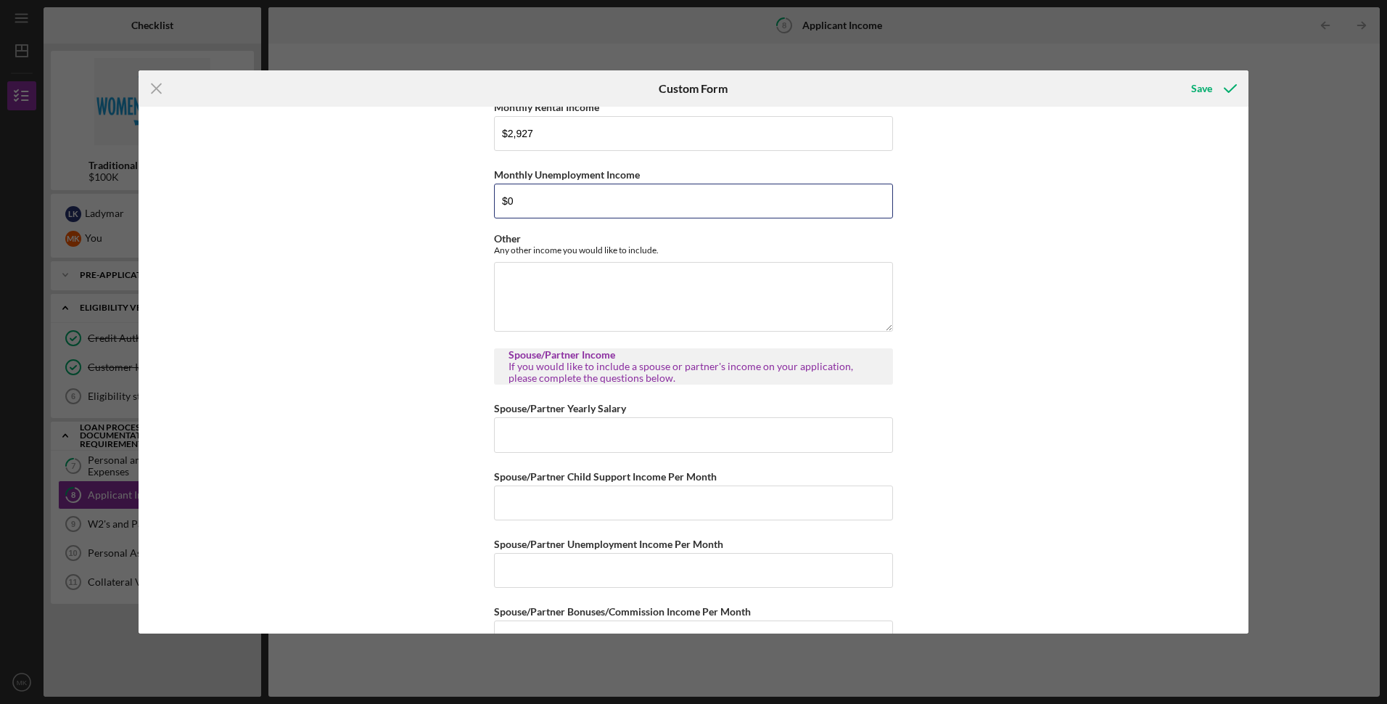
scroll to position [580, 0]
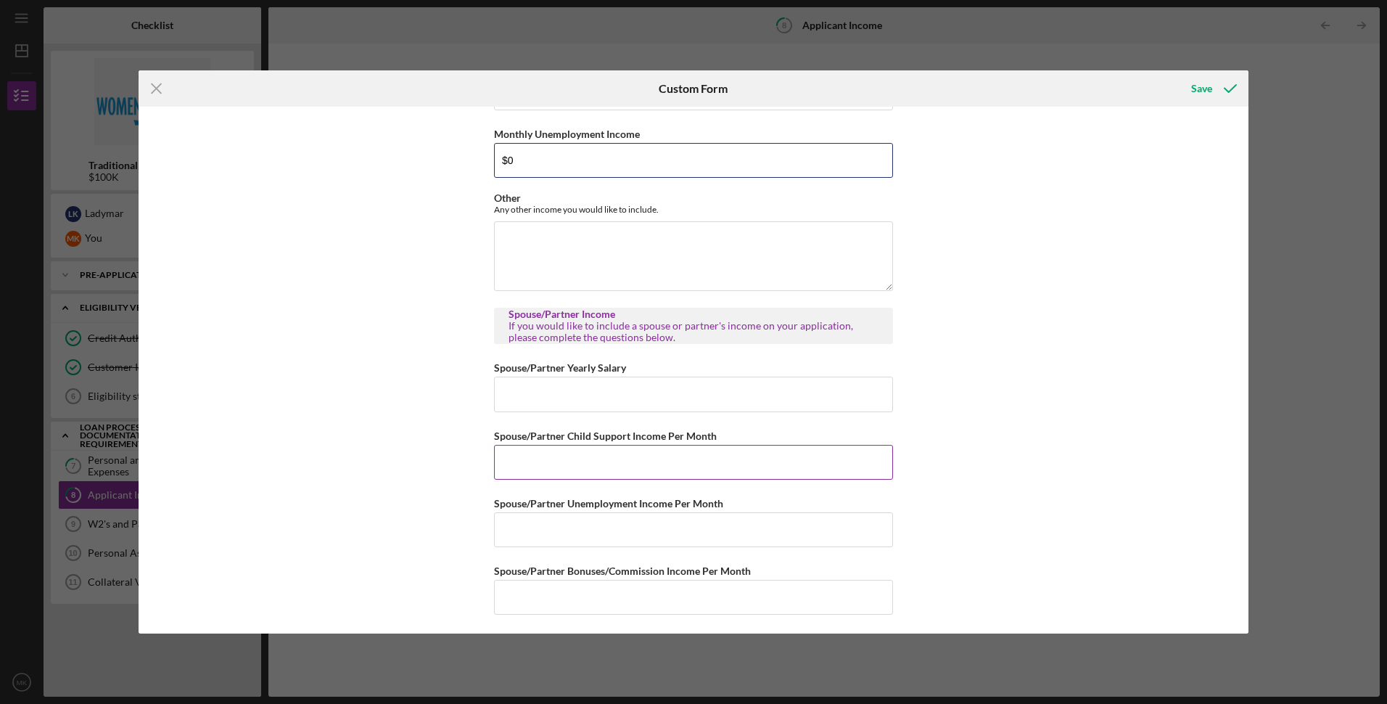
type input "$0"
click at [541, 457] on input "Spouse/Partner Child Support Income Per Month" at bounding box center [693, 462] width 399 height 35
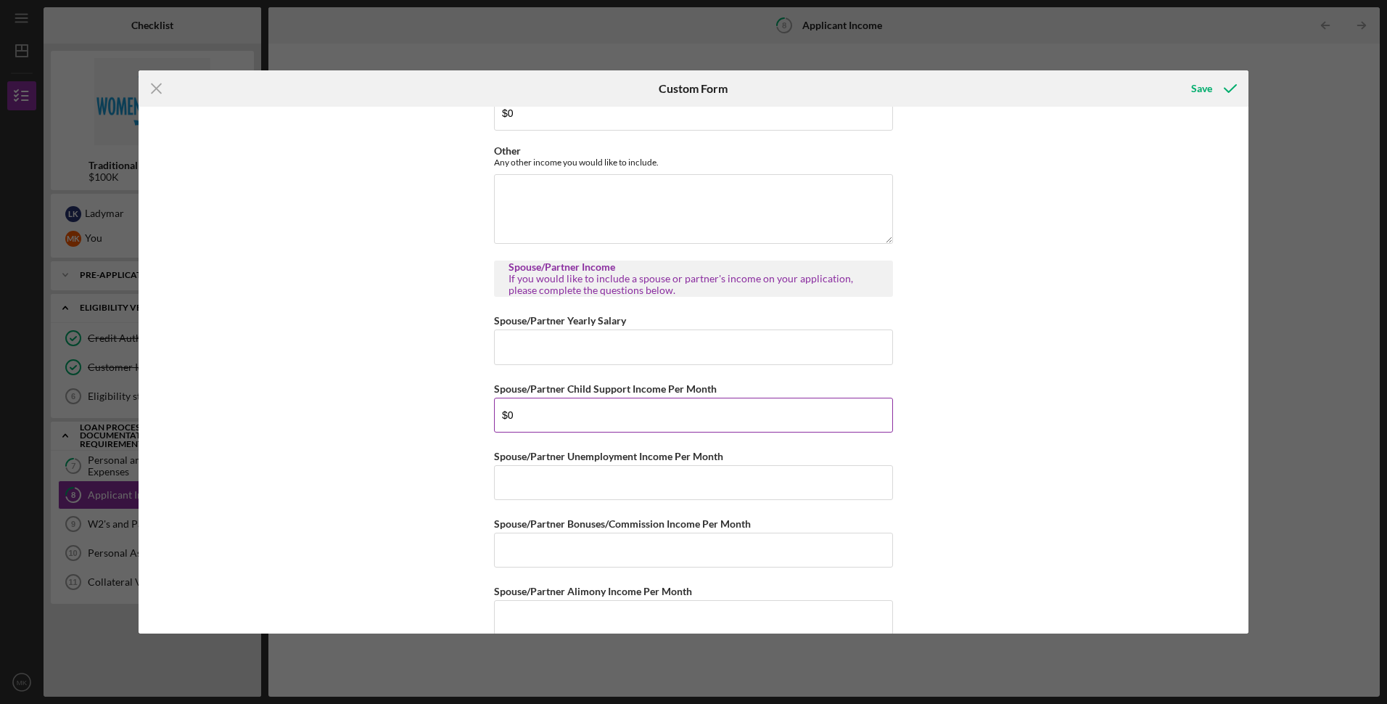
scroll to position [653, 0]
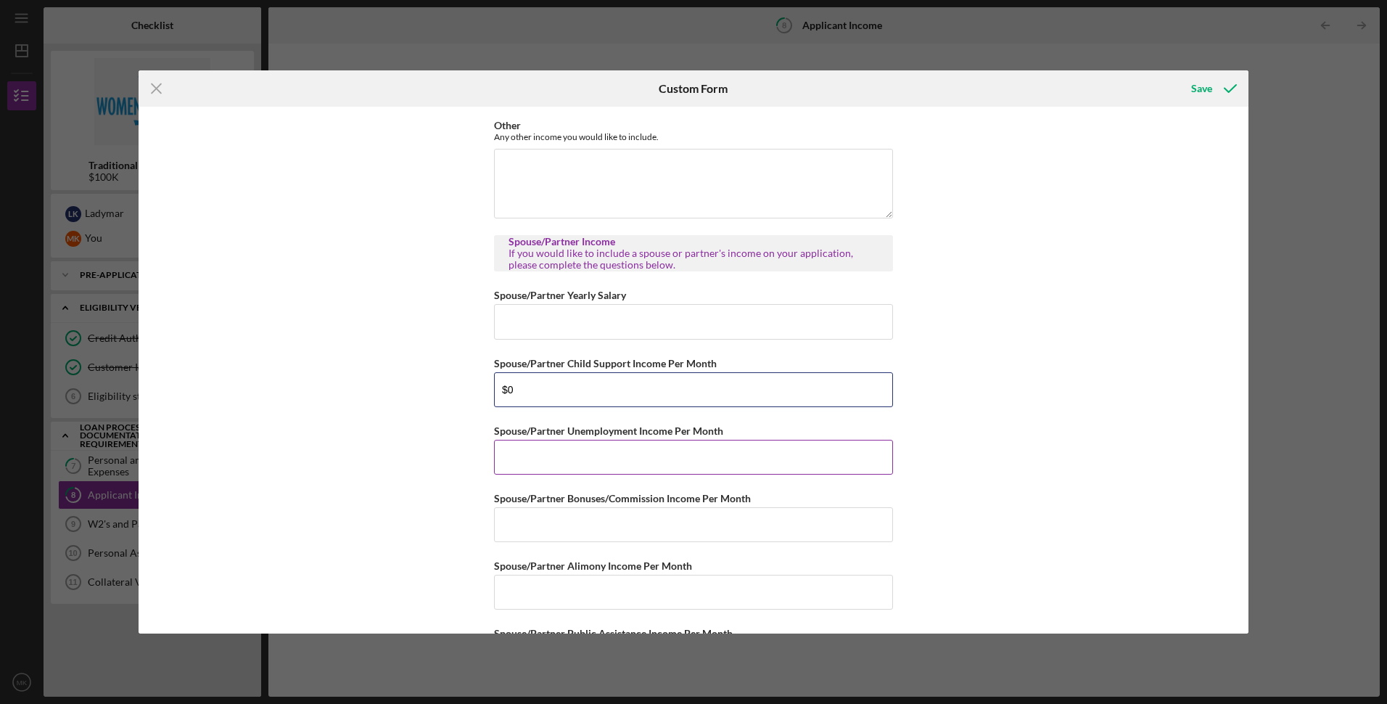
type input "$0"
click at [533, 459] on input "Spouse/Partner Unemployment Income Per Month" at bounding box center [693, 457] width 399 height 35
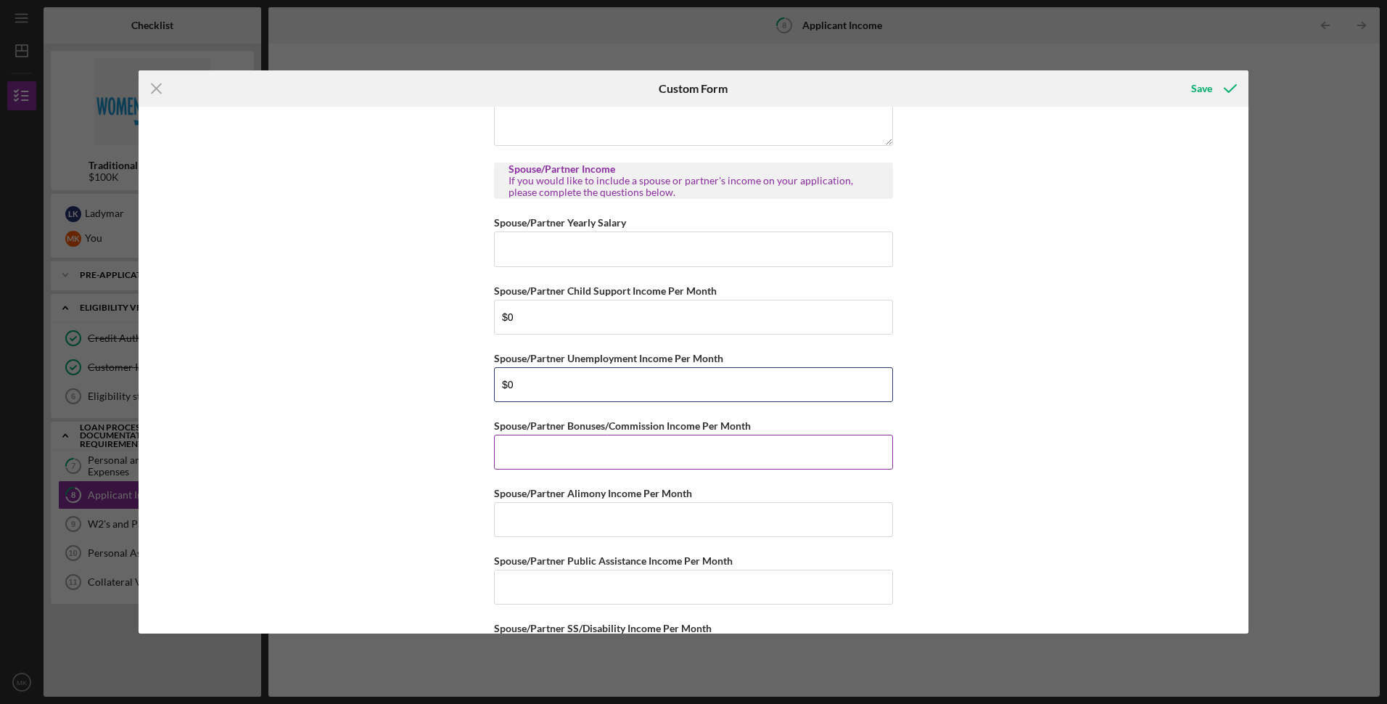
type input "$0"
click at [524, 463] on input "Spouse/Partner Bonuses/Commission Income Per Month" at bounding box center [693, 452] width 399 height 35
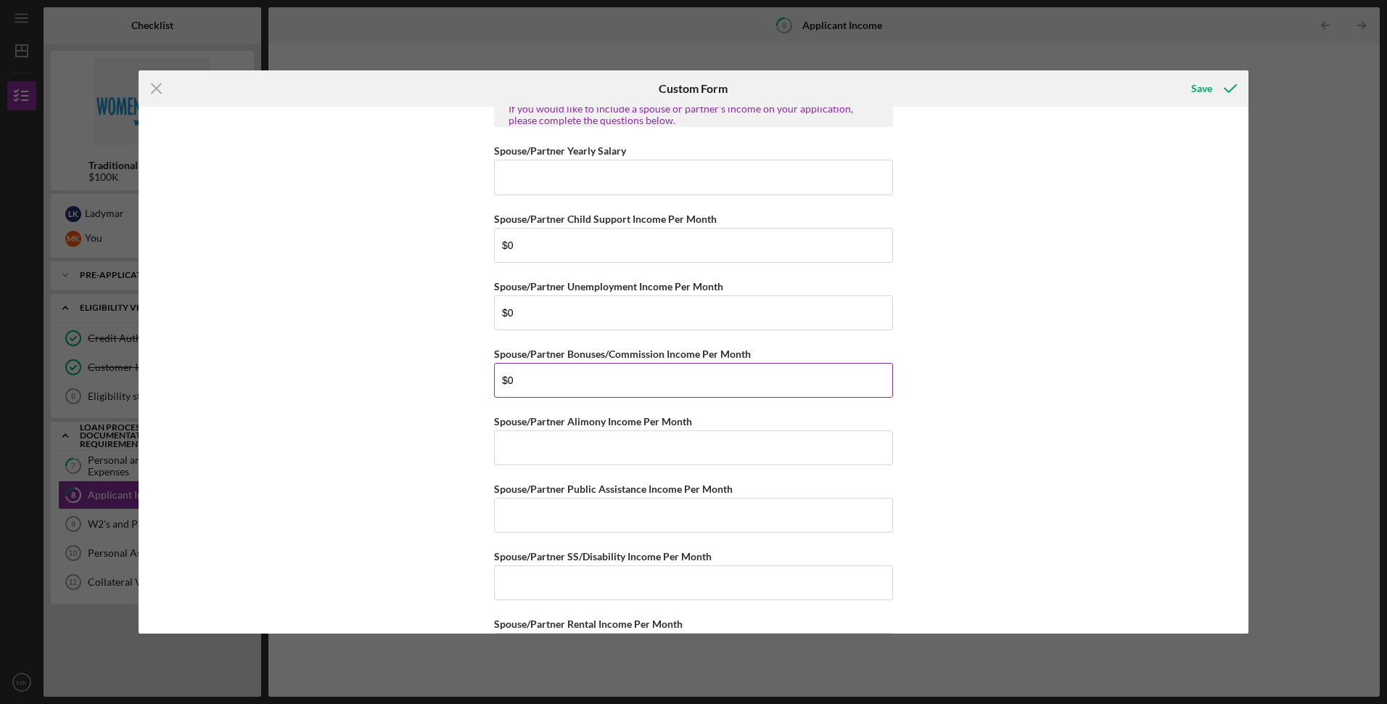
scroll to position [798, 0]
type input "$0"
click at [524, 463] on input "Spouse/Partner Alimony Income Per Month" at bounding box center [693, 447] width 399 height 35
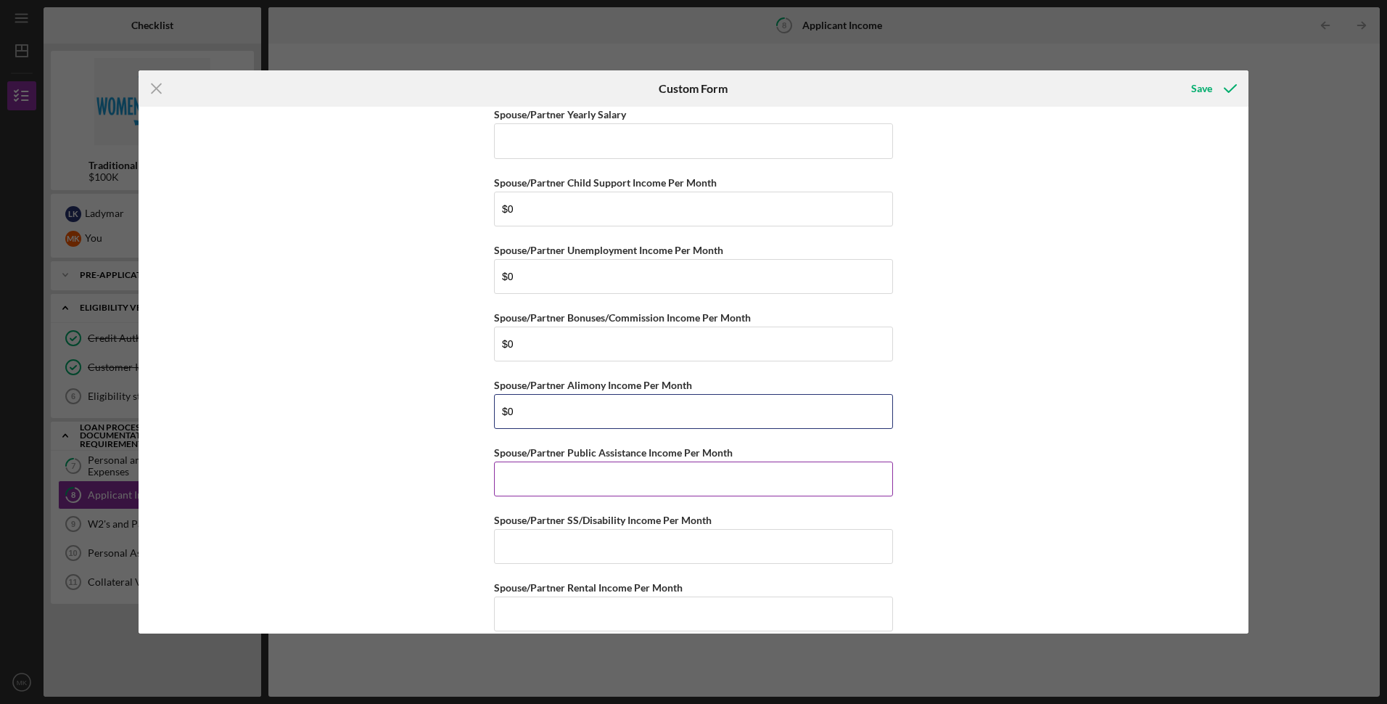
scroll to position [853, 0]
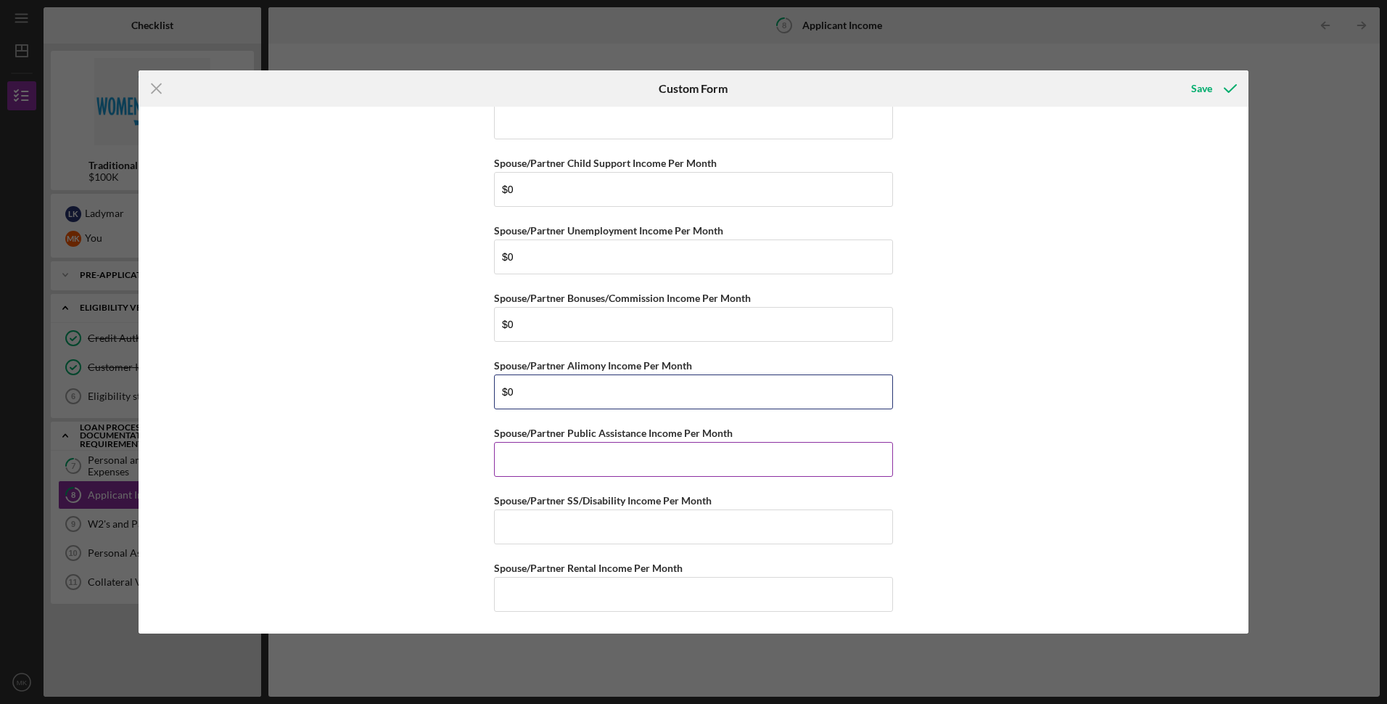
type input "$0"
click at [522, 476] on input "Spouse/Partner Public Assistance Income Per Month" at bounding box center [693, 459] width 399 height 35
type input "$0"
click at [521, 514] on input "Spouse/Partner SS/Disability Income Per Month" at bounding box center [693, 526] width 399 height 35
type input "$0"
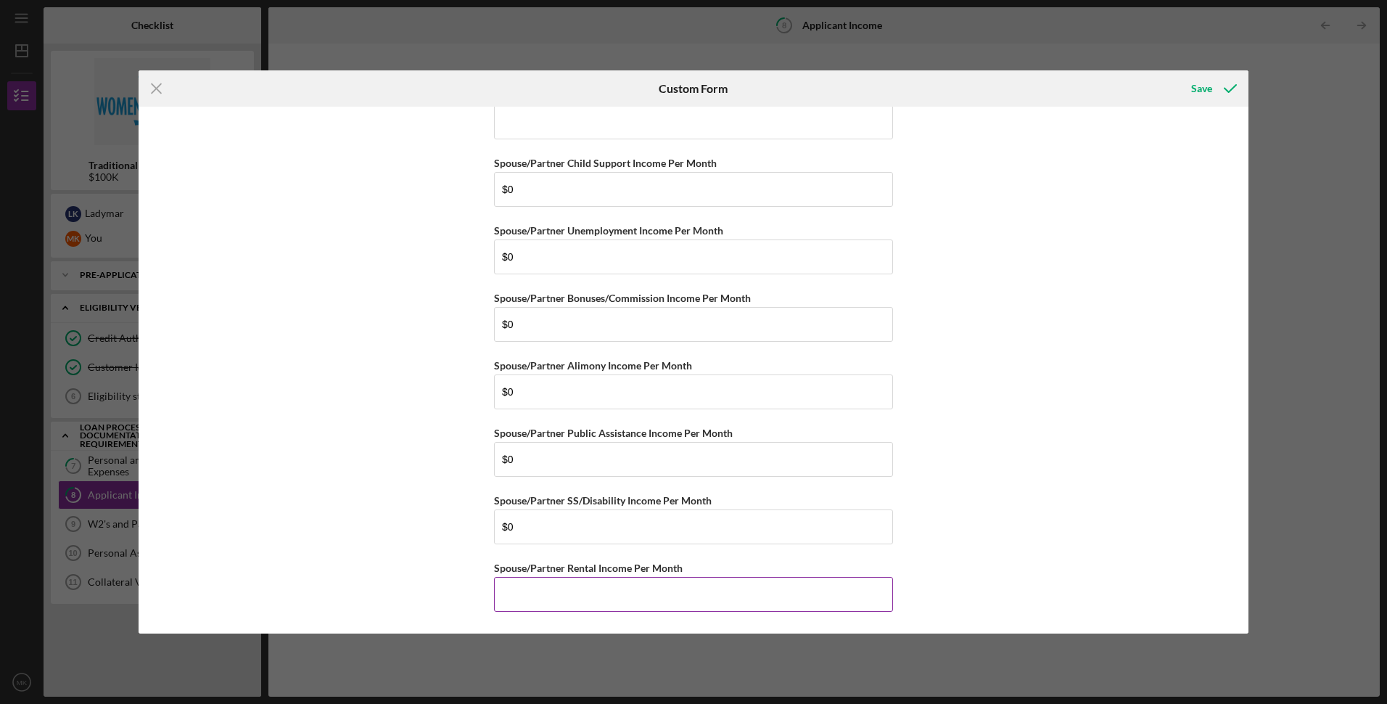
click at [538, 596] on input "Spouse/Partner Rental Income Per Month" at bounding box center [693, 594] width 399 height 35
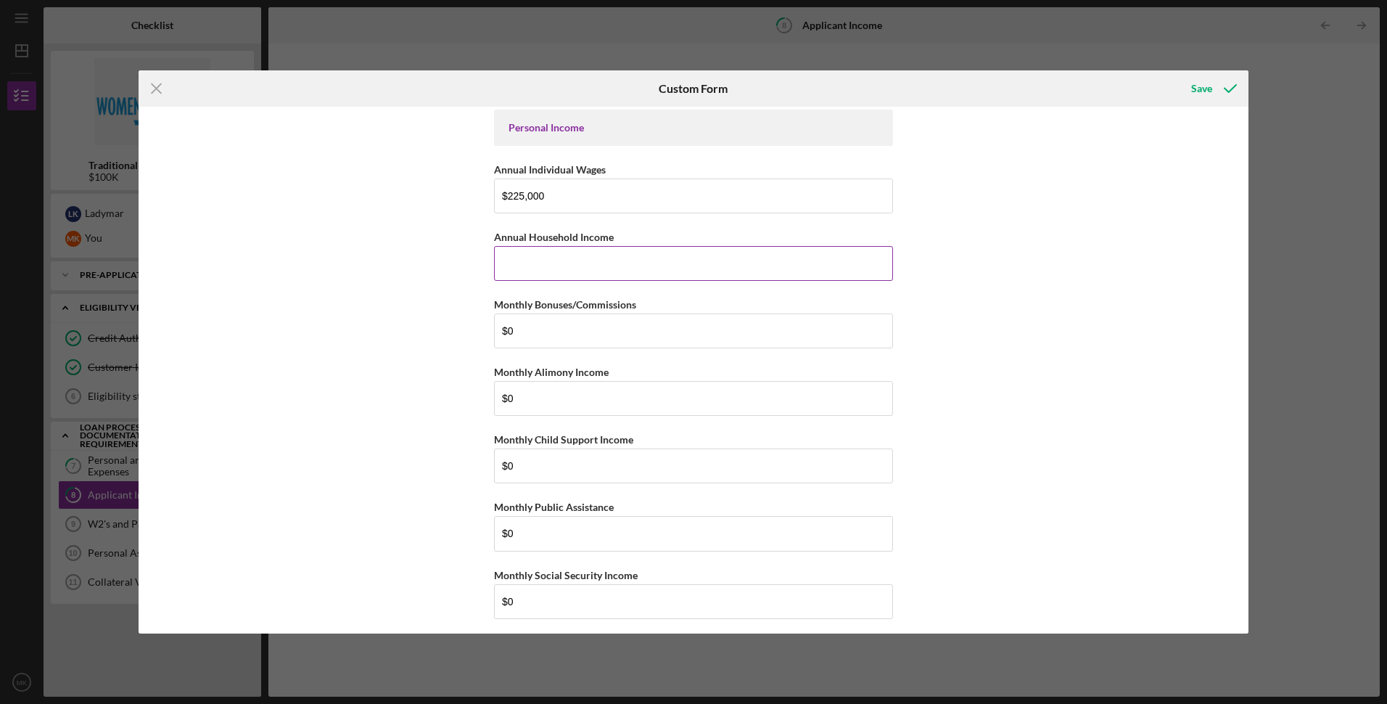
scroll to position [0, 0]
type input "$0"
click at [516, 266] on input "Annual Household Income" at bounding box center [693, 267] width 399 height 35
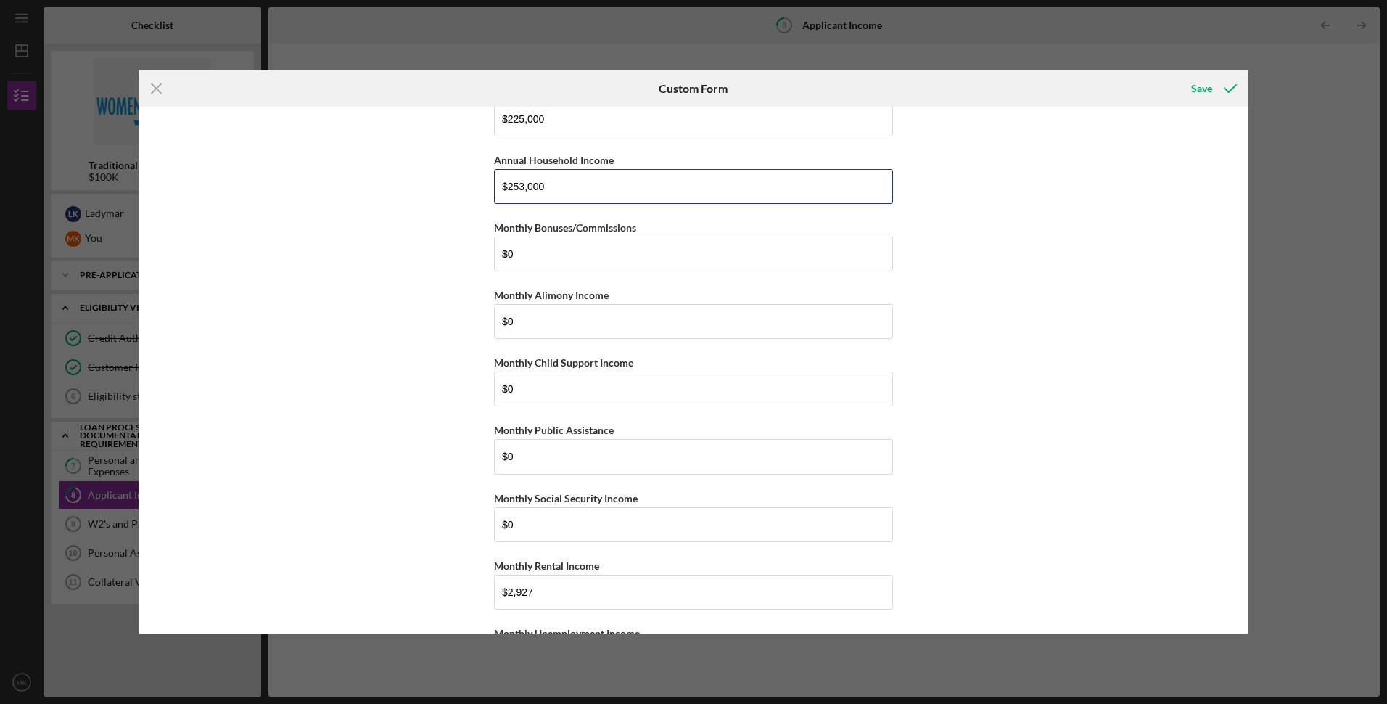
scroll to position [73, 0]
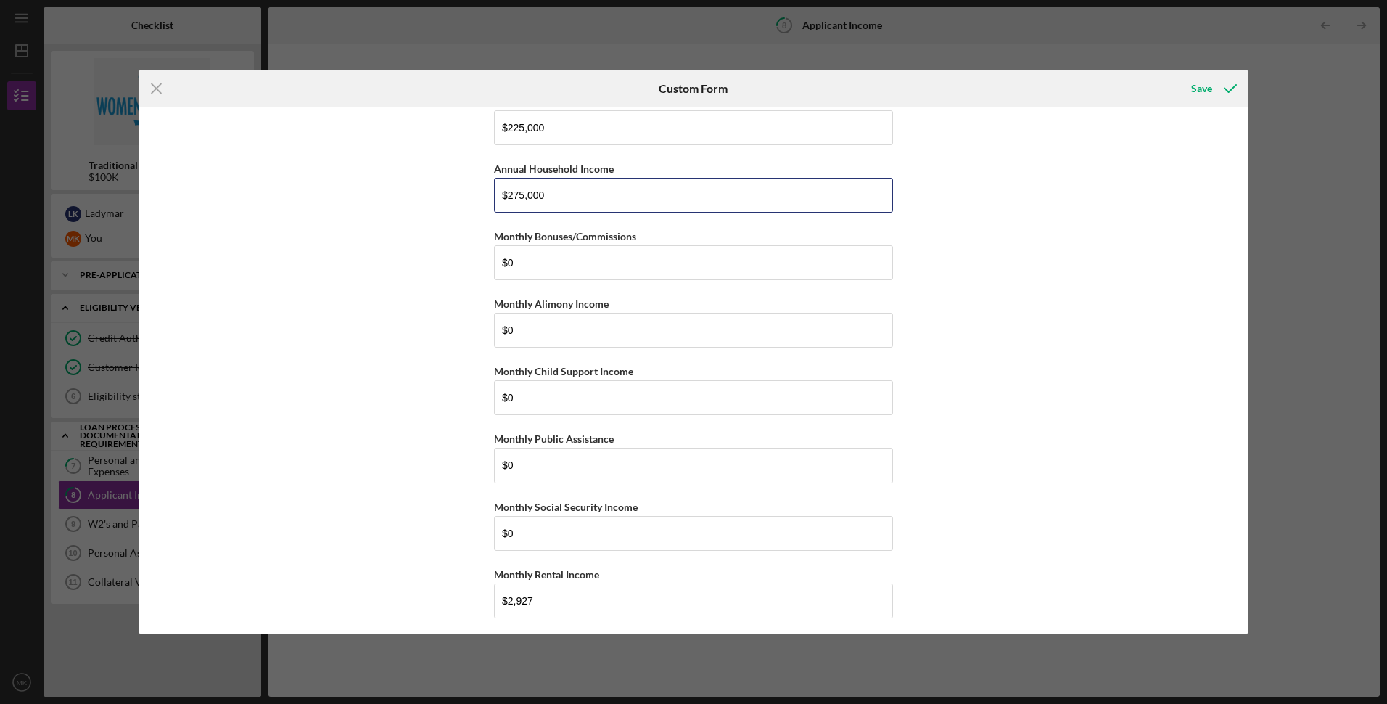
type input "$275,000"
click at [437, 294] on div "Personal Income Annual Individual Wages $225,000 Annual Household Income $275,0…" at bounding box center [694, 370] width 1110 height 527
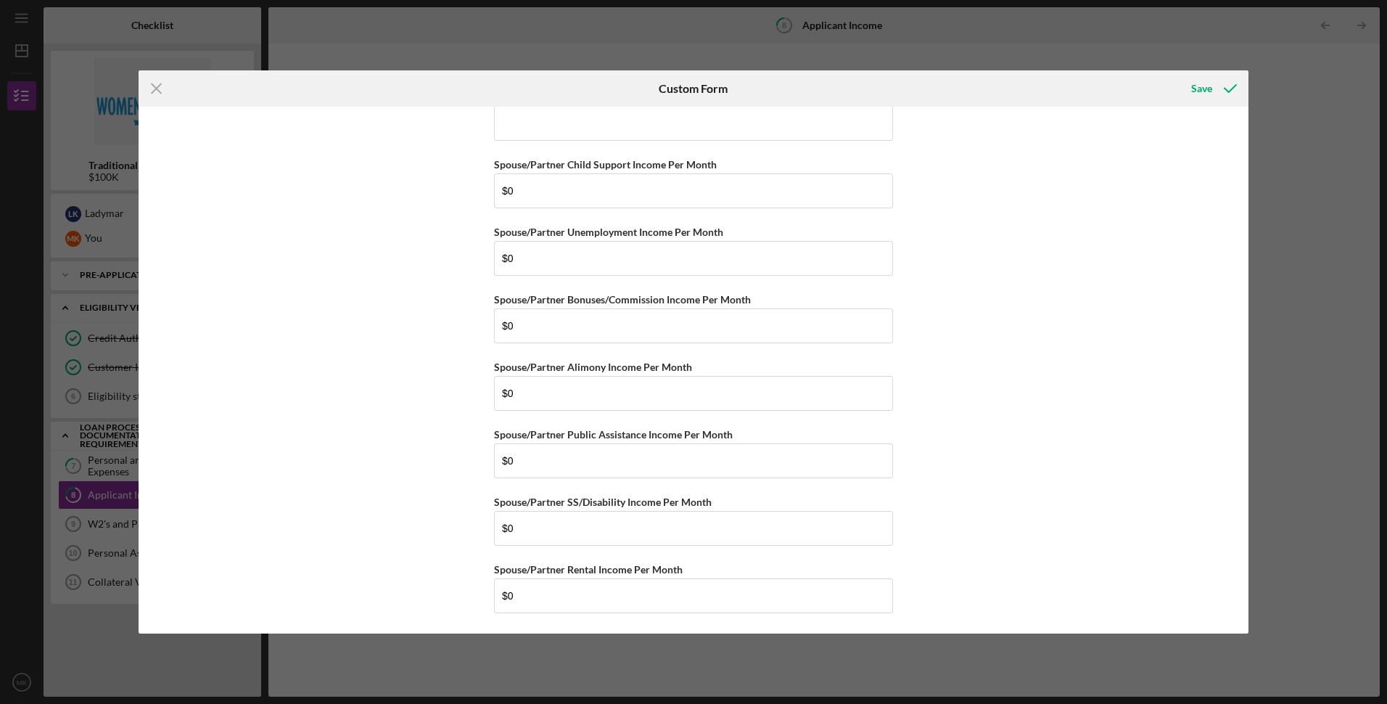
scroll to position [853, 0]
click at [1216, 90] on icon "submit" at bounding box center [1230, 88] width 36 height 36
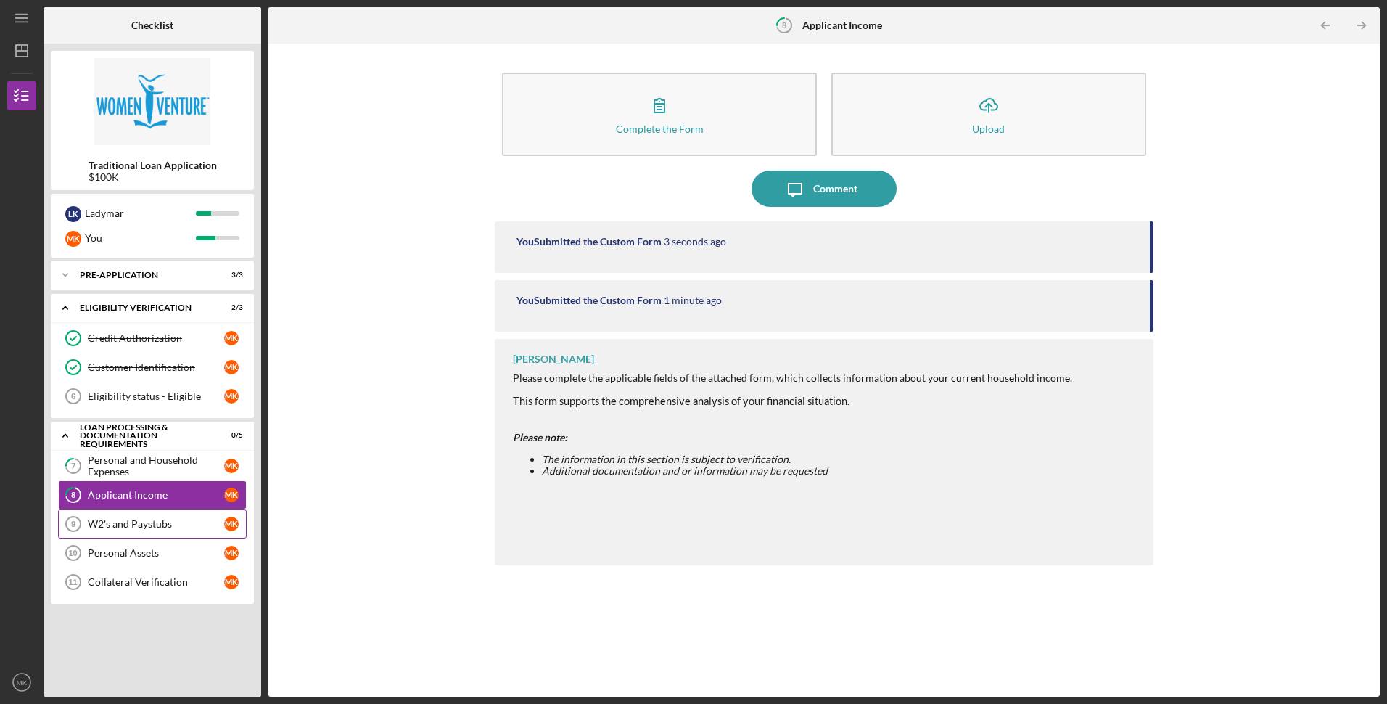
click at [128, 522] on div "W2's and Paystubs" at bounding box center [156, 524] width 136 height 12
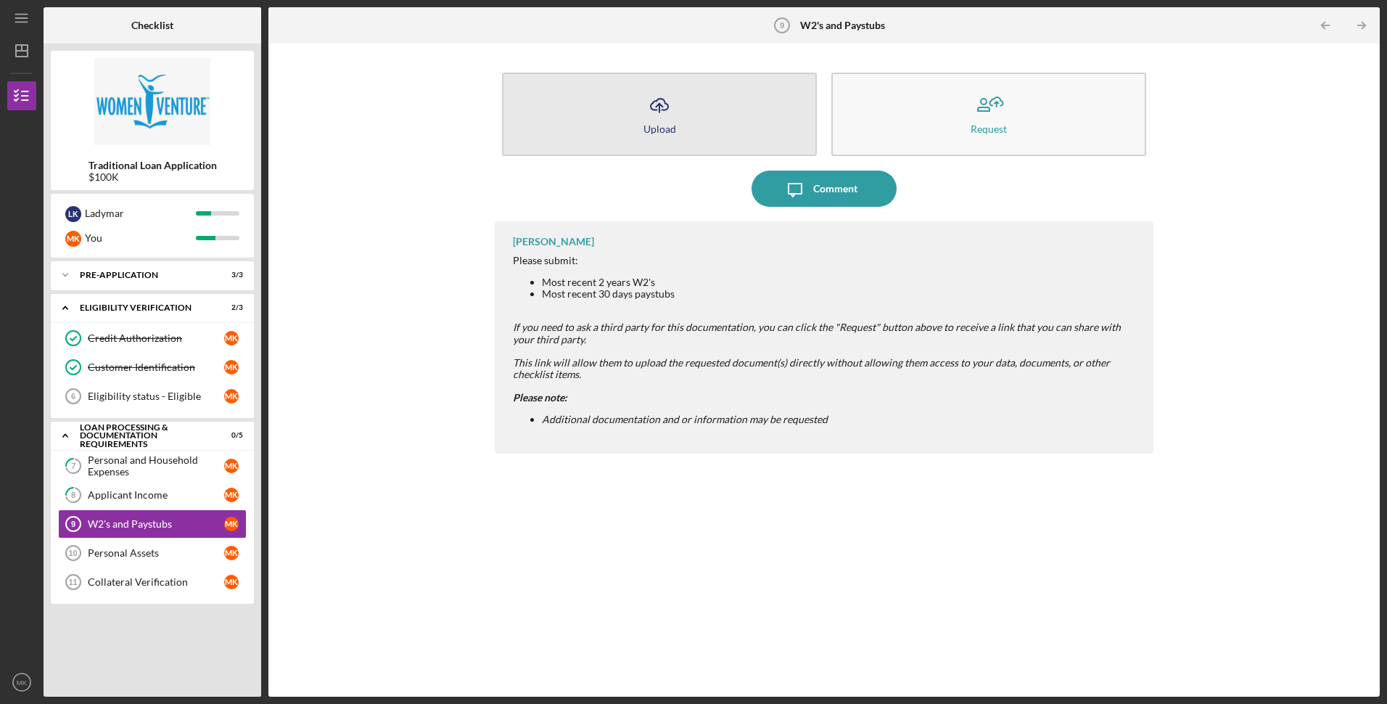
click at [679, 128] on button "Icon/Upload Upload" at bounding box center [659, 114] width 315 height 83
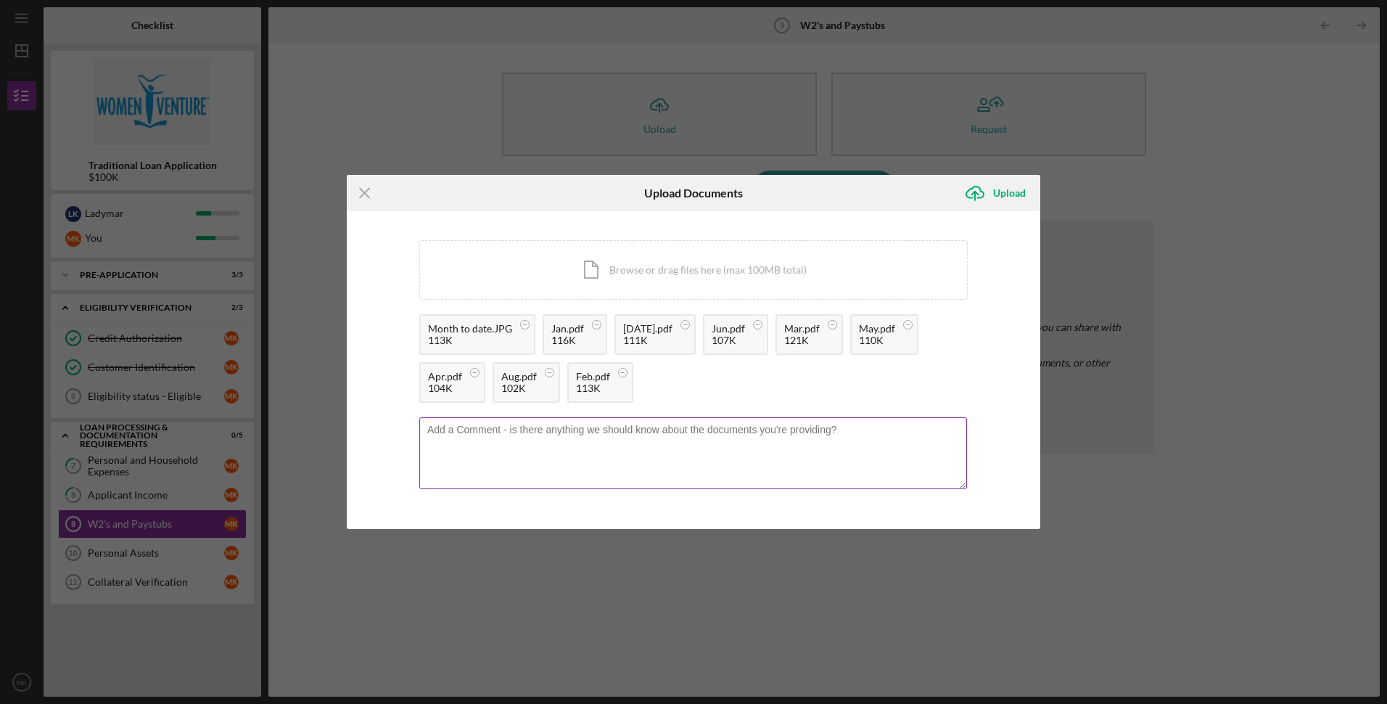
click at [462, 429] on textarea at bounding box center [693, 452] width 548 height 71
type textarea "Self employed. included bank statements along with 2 years taxes"
click at [1006, 198] on div "Upload" at bounding box center [1009, 192] width 33 height 29
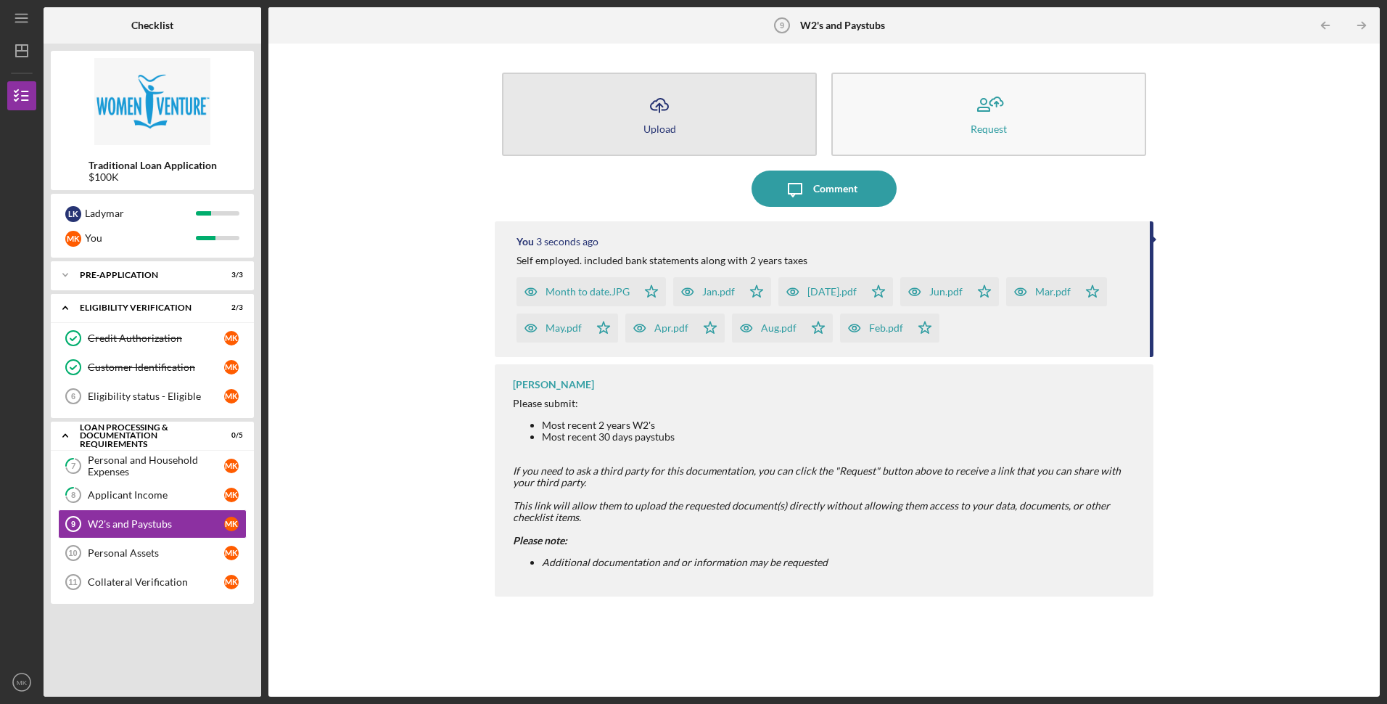
click at [709, 119] on button "Icon/Upload Upload" at bounding box center [659, 114] width 315 height 83
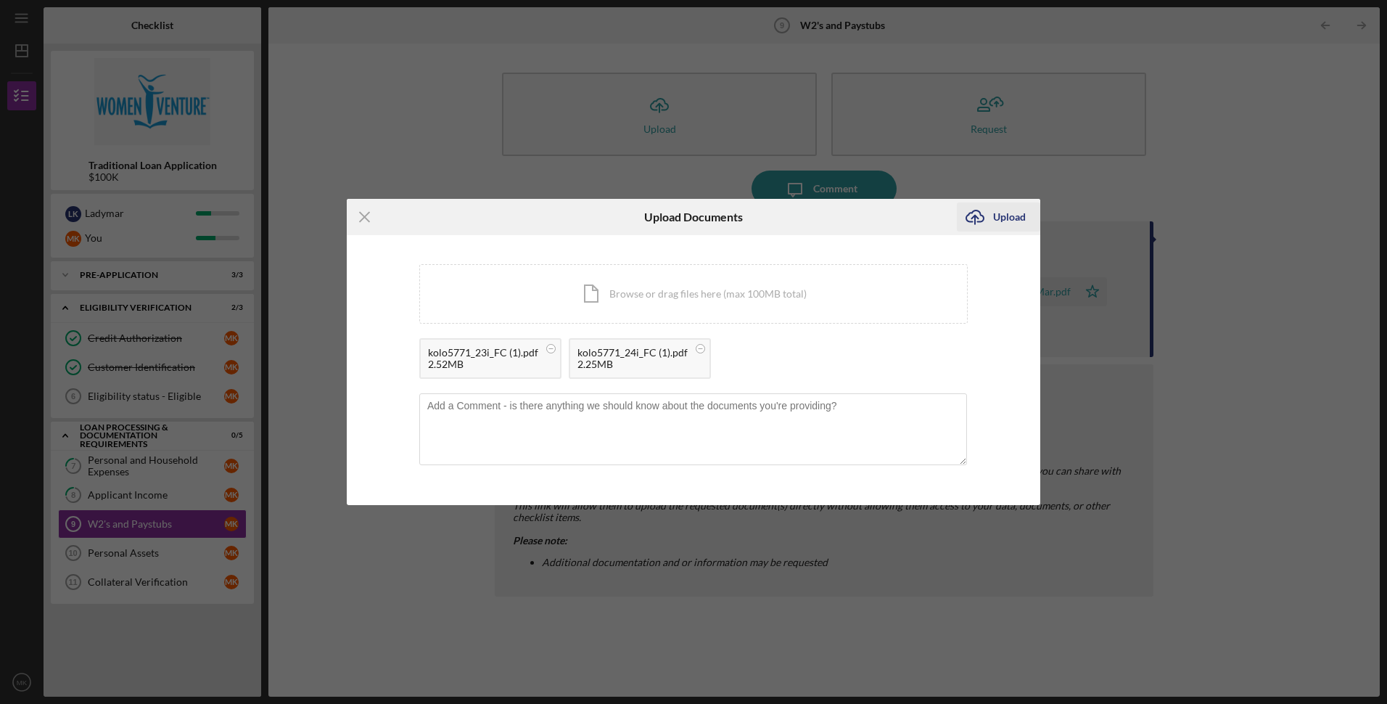
click at [988, 219] on icon "Icon/Upload" at bounding box center [975, 217] width 36 height 36
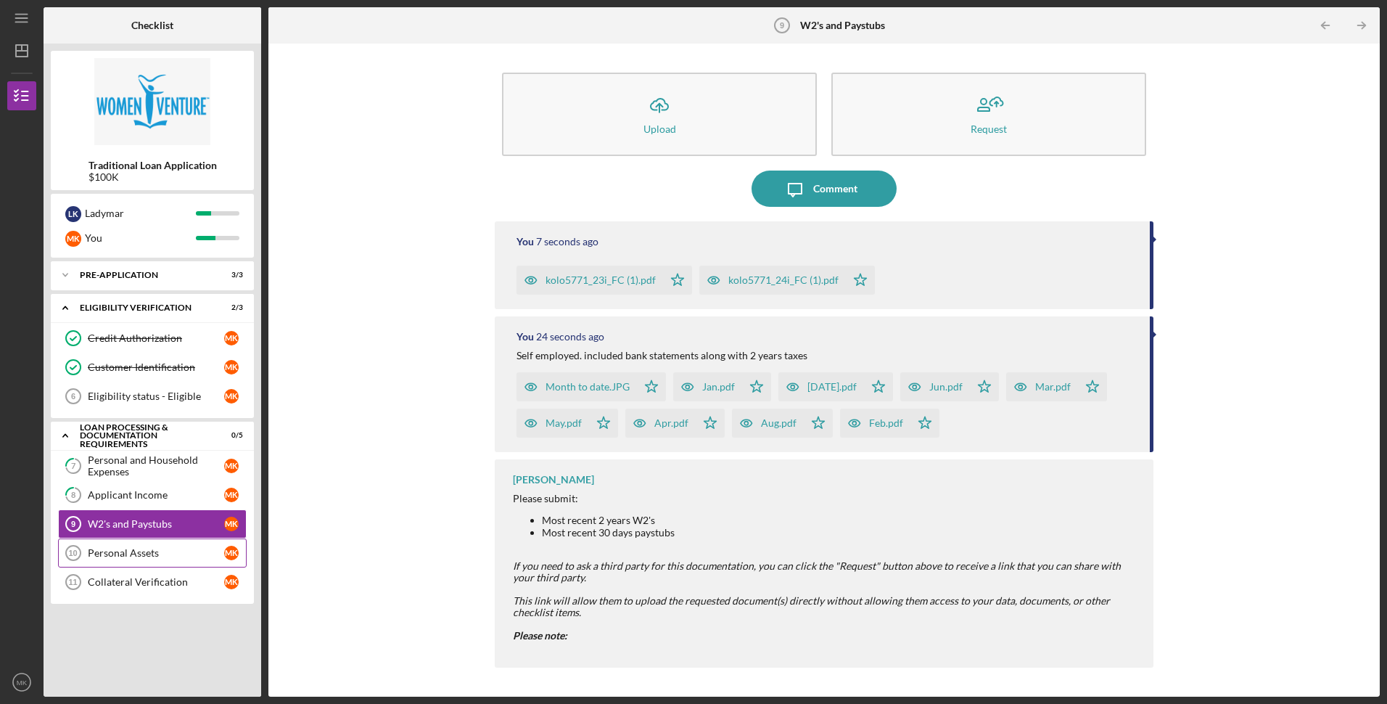
click at [165, 555] on div "Personal Assets" at bounding box center [156, 553] width 136 height 12
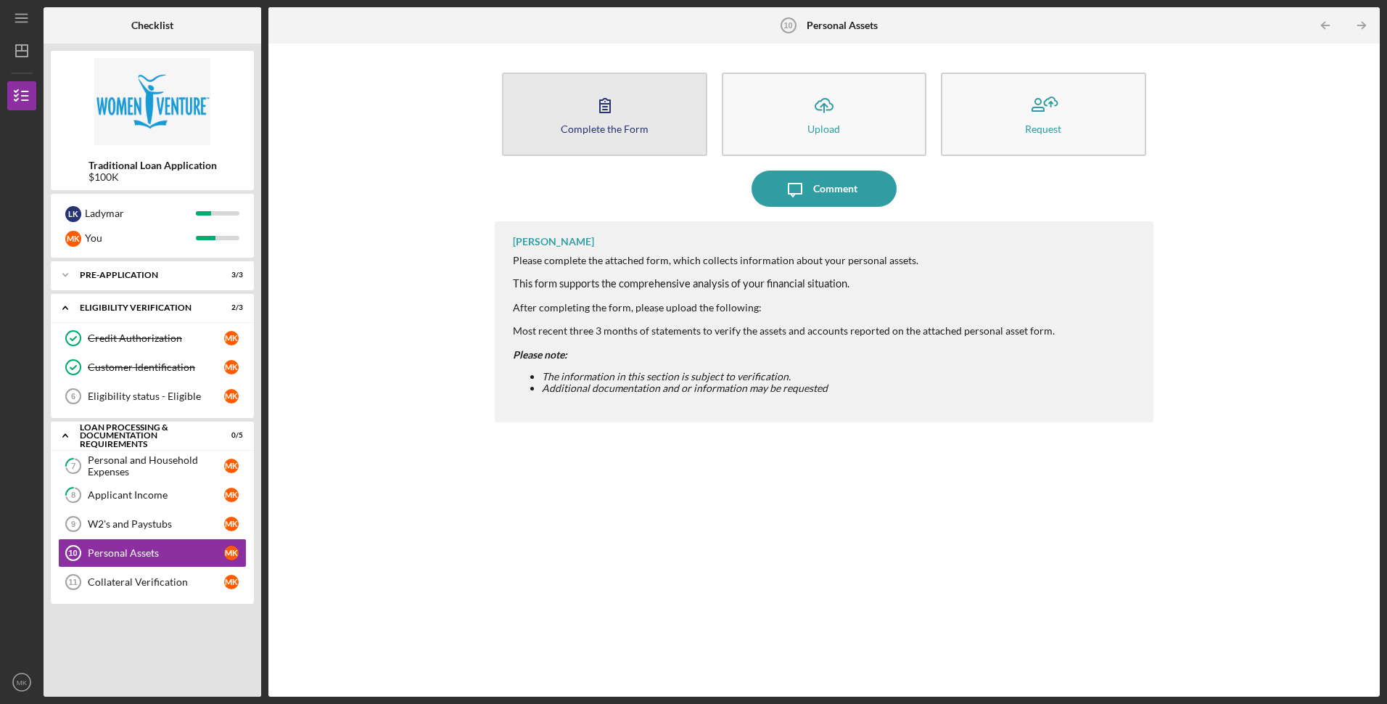
click at [596, 112] on icon "button" at bounding box center [605, 105] width 36 height 36
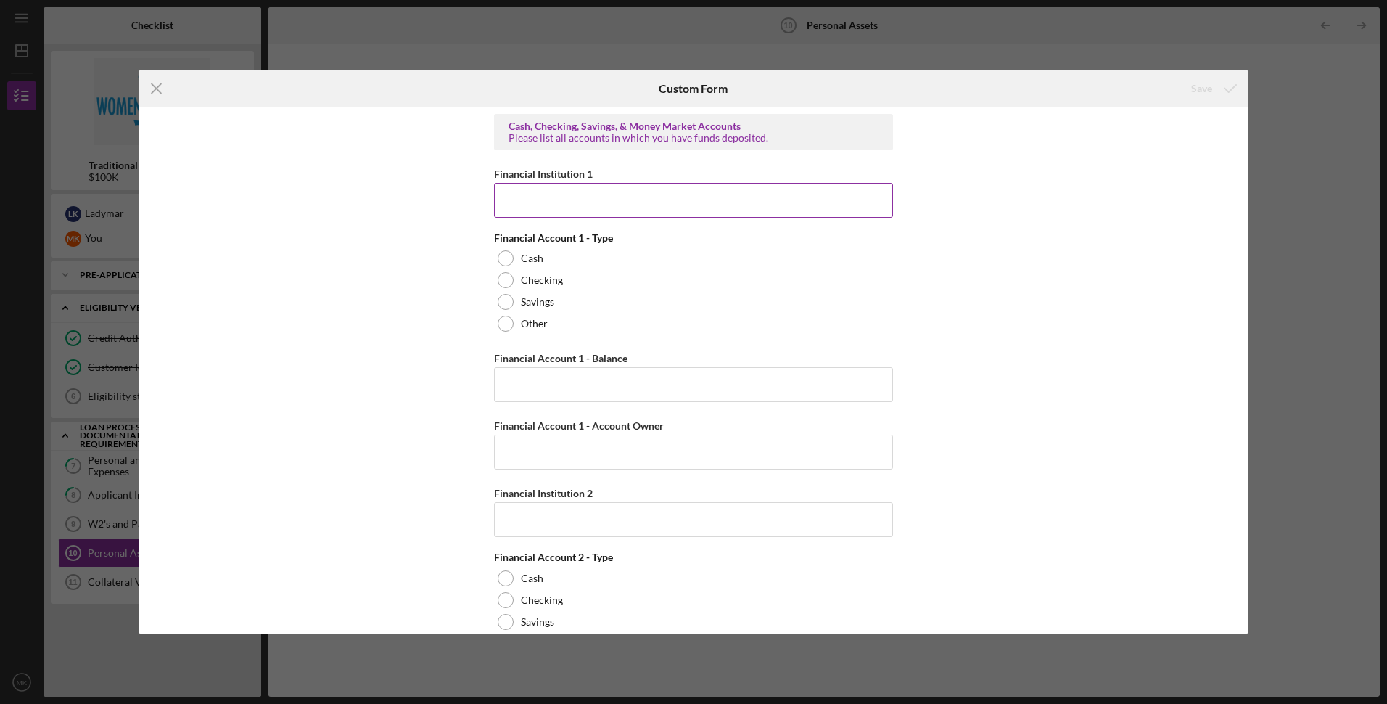
click at [537, 203] on input "Financial Institution 1" at bounding box center [693, 200] width 399 height 35
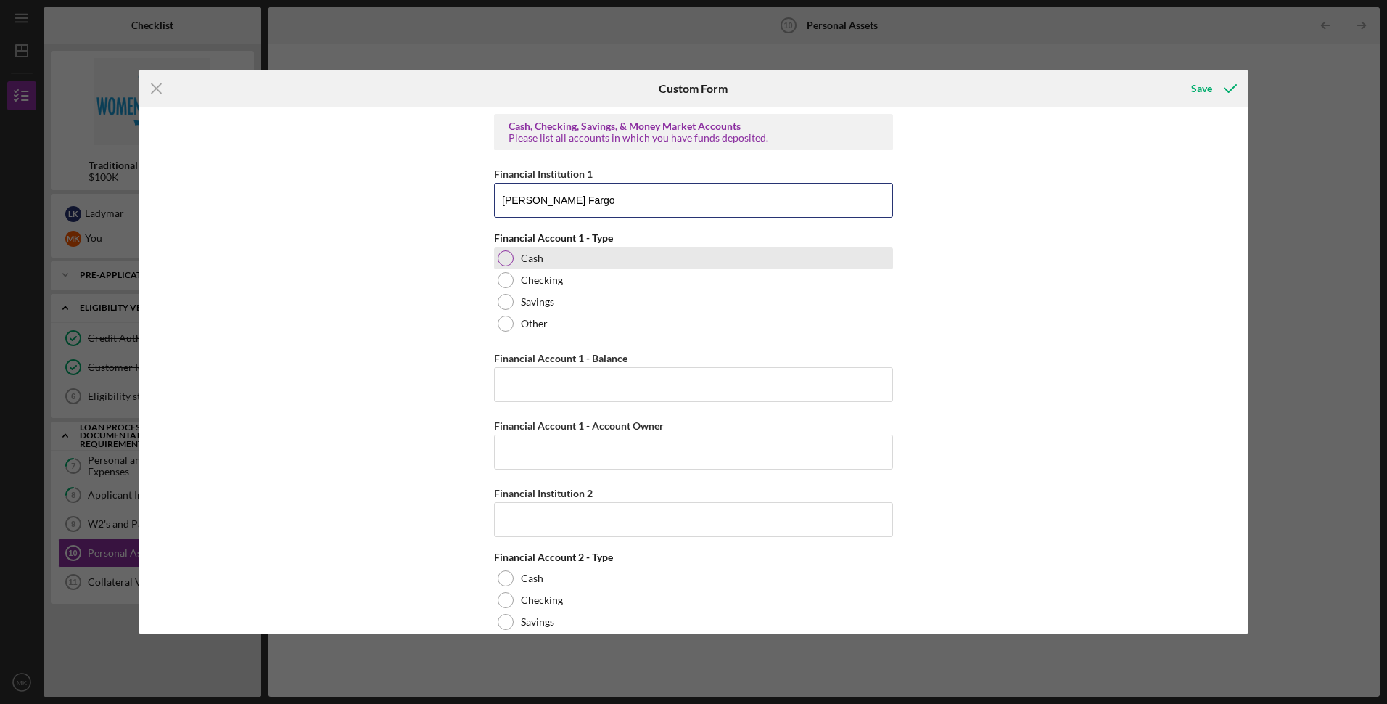
type input "Wells Fargo"
click at [502, 260] on div at bounding box center [506, 258] width 16 height 16
click at [562, 386] on input "Financial Account 1 - Balance" at bounding box center [693, 384] width 399 height 35
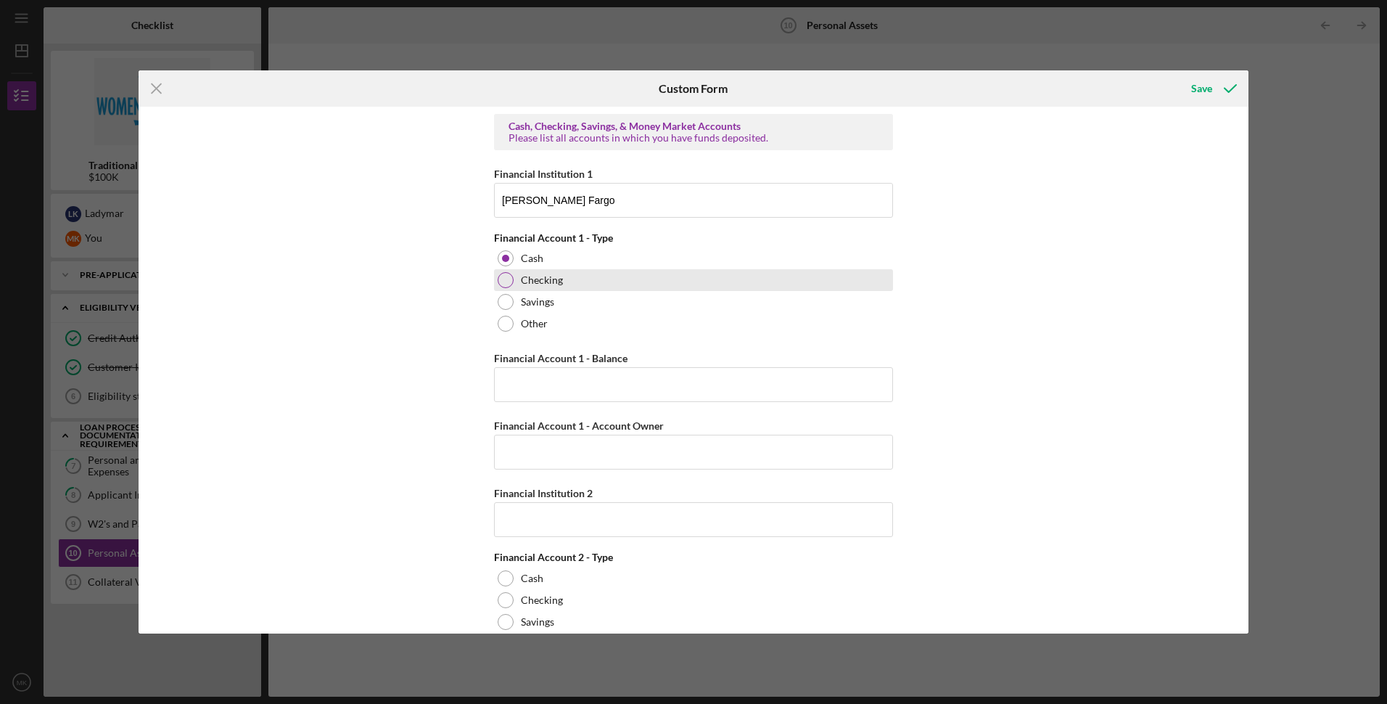
click at [503, 285] on div at bounding box center [506, 280] width 16 height 16
click at [559, 388] on input "Financial Account 1 - Balance" at bounding box center [693, 384] width 399 height 35
click at [544, 453] on input "Financial Account 1 - Account Owner" at bounding box center [693, 452] width 399 height 35
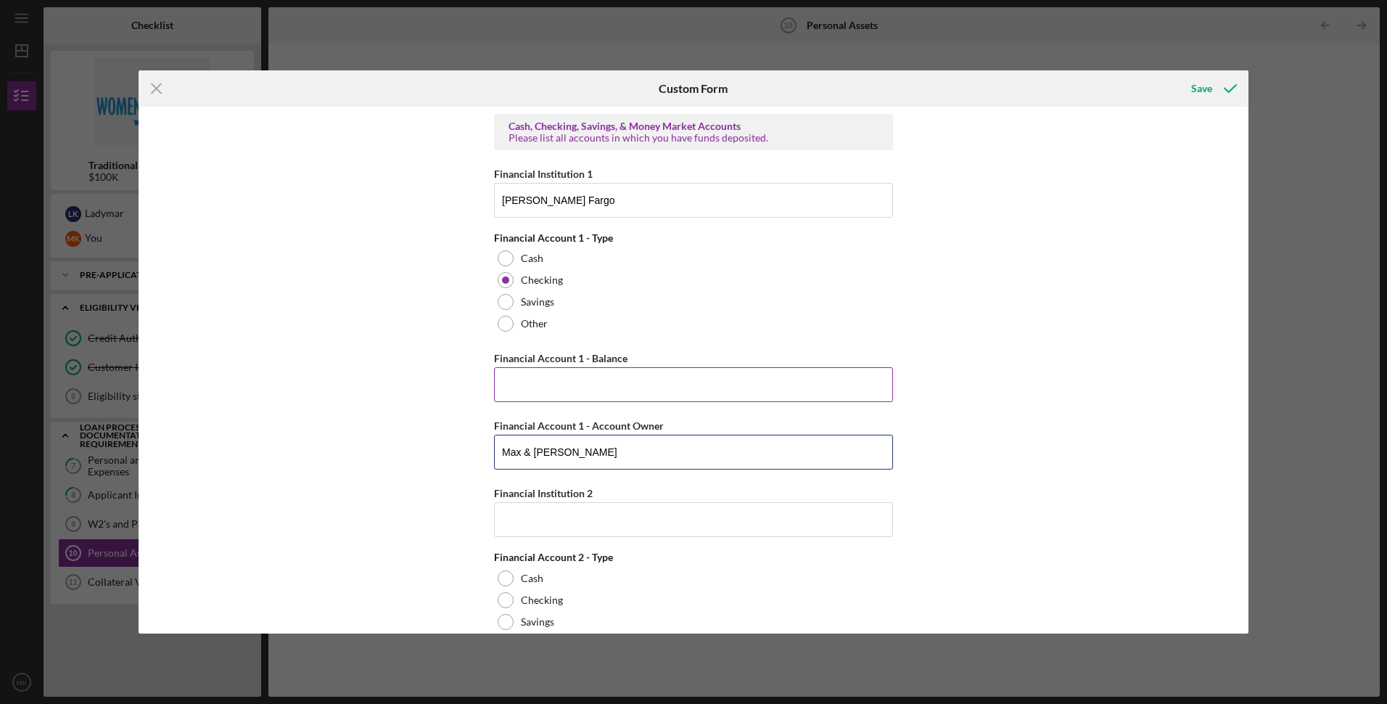
type input "Max & Ladymar Koloshuk"
click at [533, 386] on input "Financial Account 1 - Balance" at bounding box center [693, 384] width 399 height 35
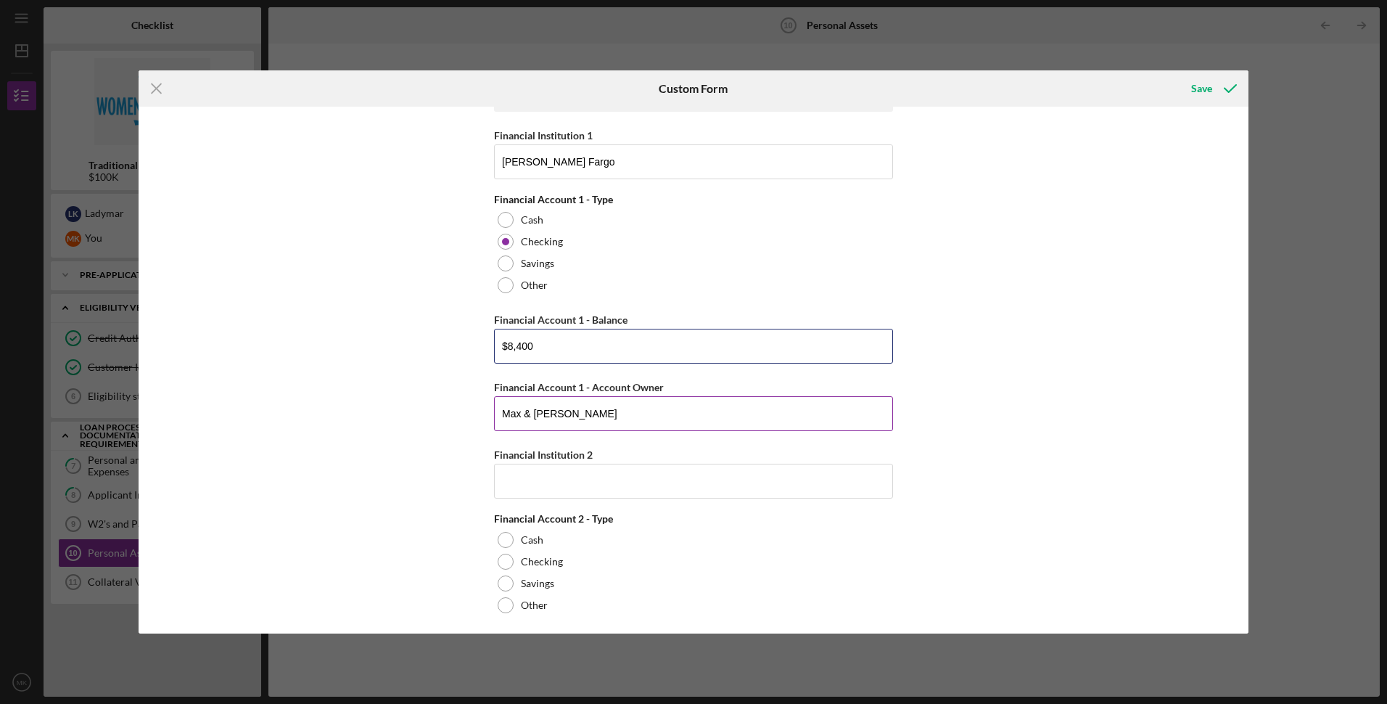
scroll to position [73, 0]
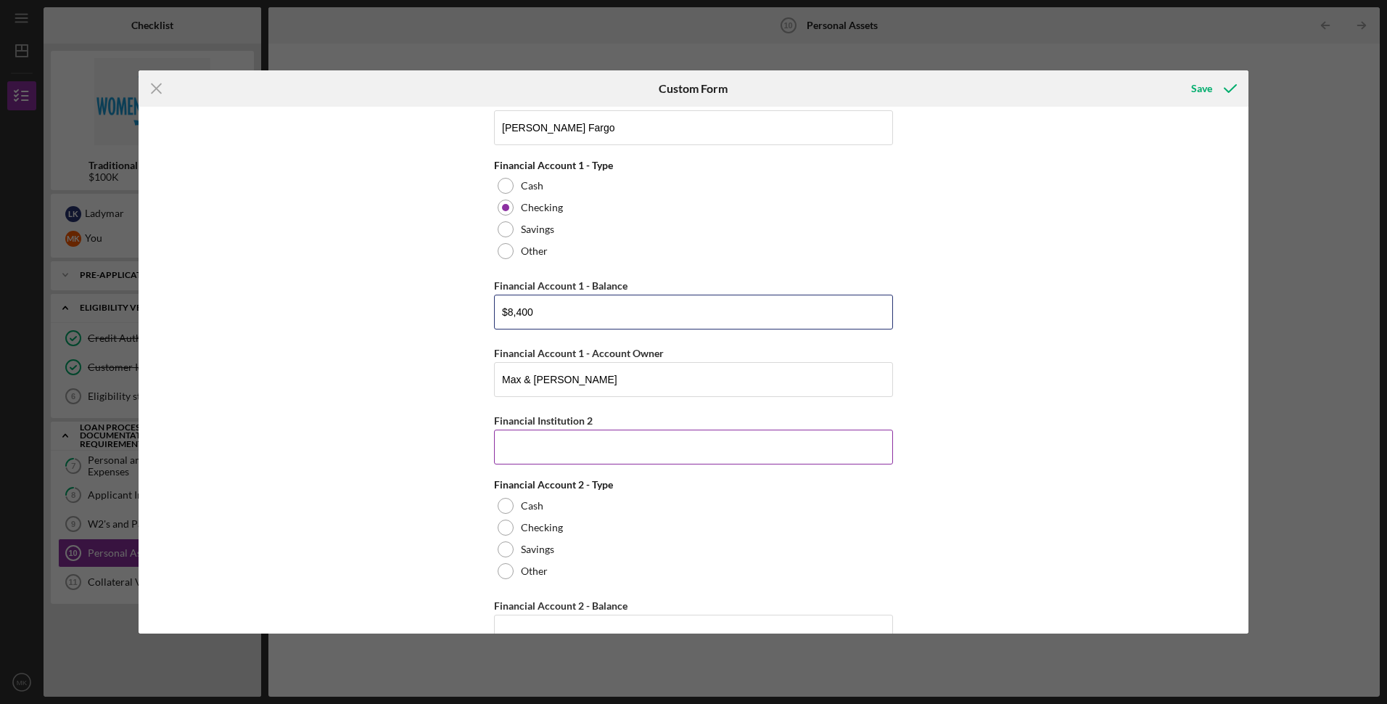
type input "$8,400"
click at [585, 447] on input "Financial Institution 2" at bounding box center [693, 447] width 399 height 35
type input "Bank of America"
click at [499, 532] on div at bounding box center [506, 527] width 16 height 16
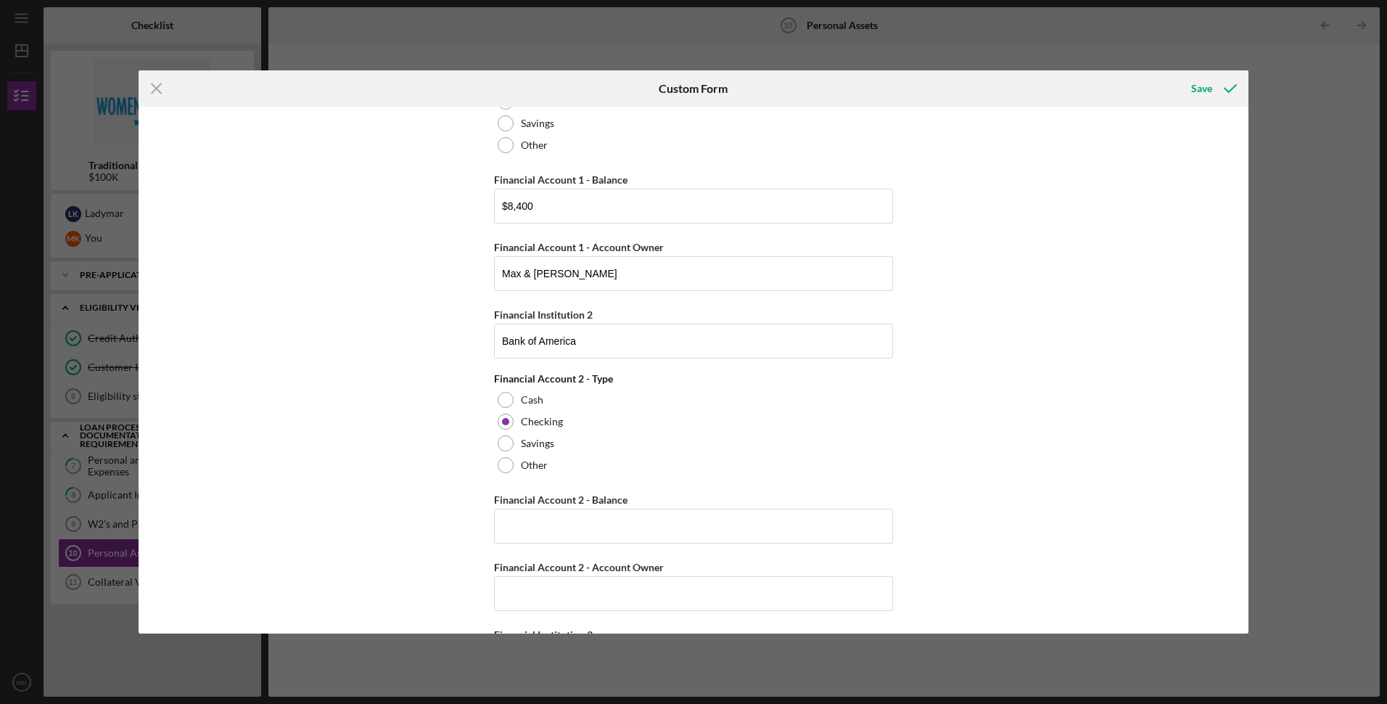
scroll to position [218, 0]
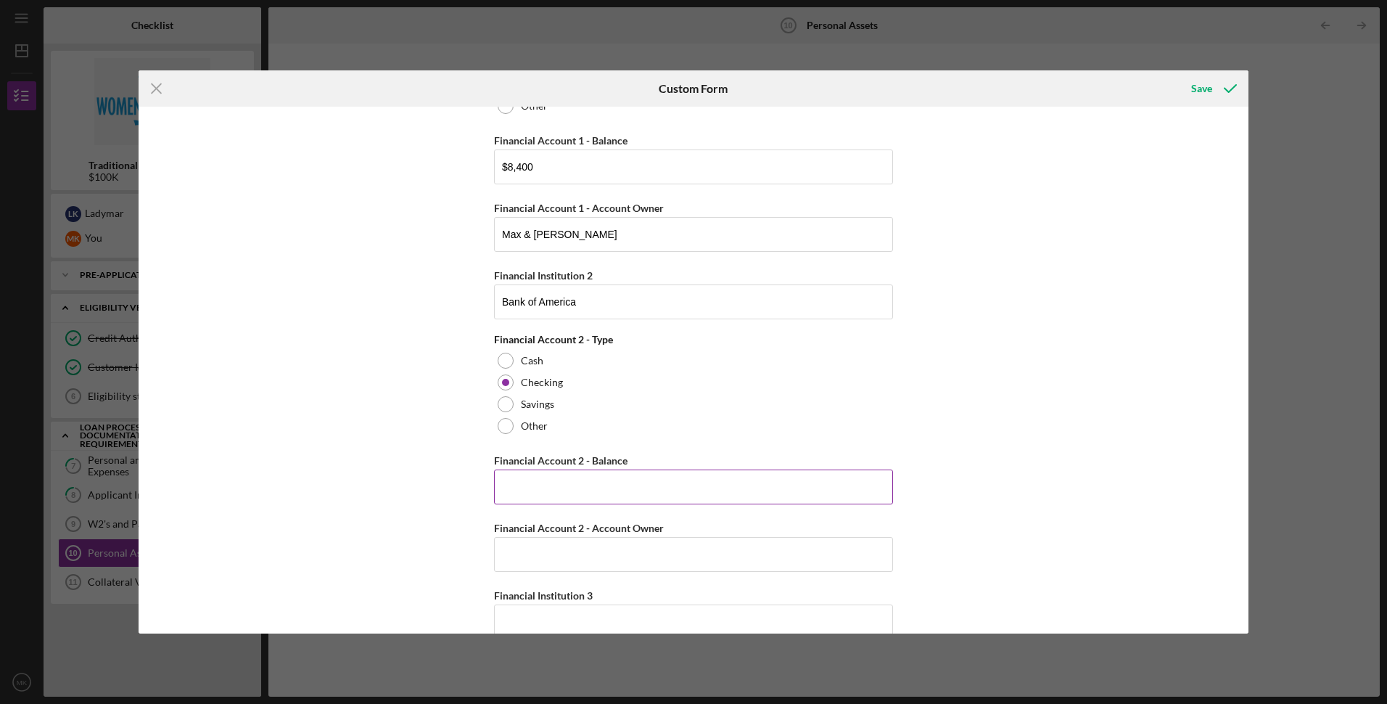
click at [535, 477] on input "Financial Account 2 - Balance" at bounding box center [693, 486] width 399 height 35
type input "$42,000"
click at [390, 441] on div "Cash, Checking, Savings, & Money Market Accounts Please list all accounts in wh…" at bounding box center [694, 370] width 1110 height 527
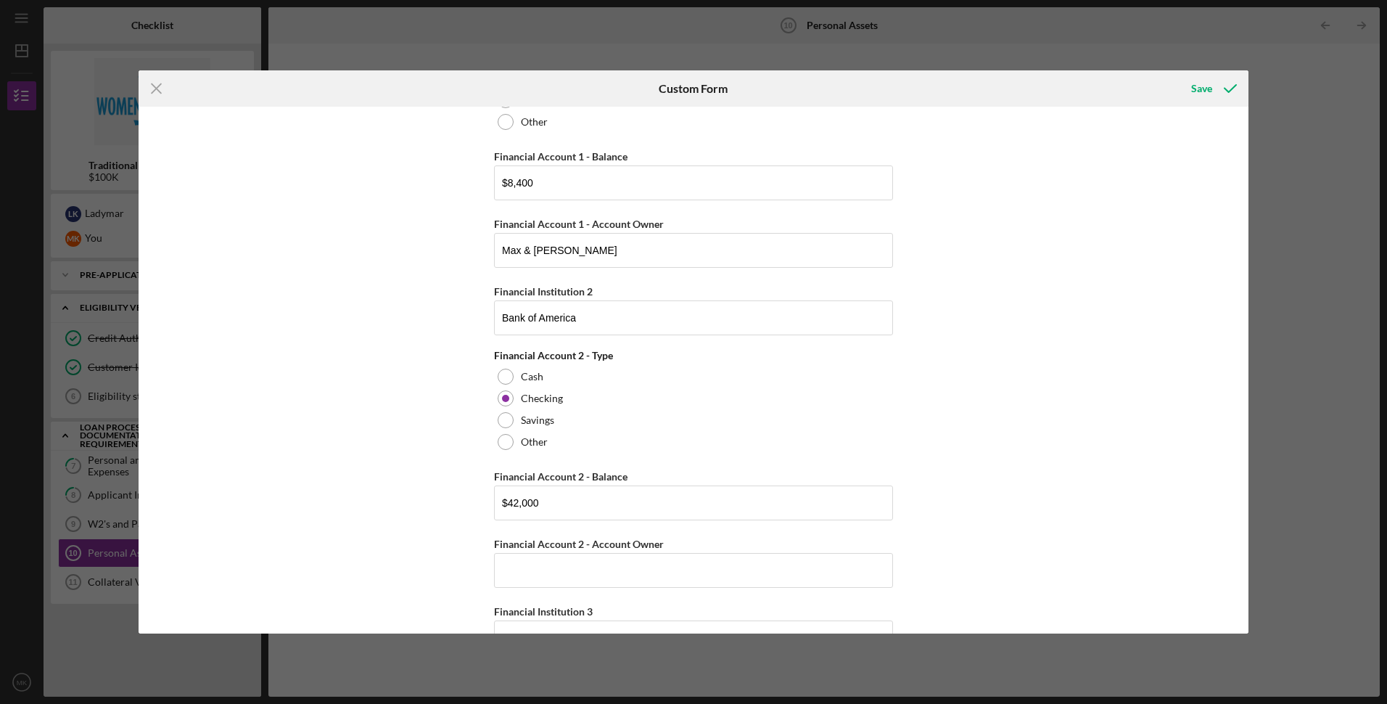
scroll to position [290, 0]
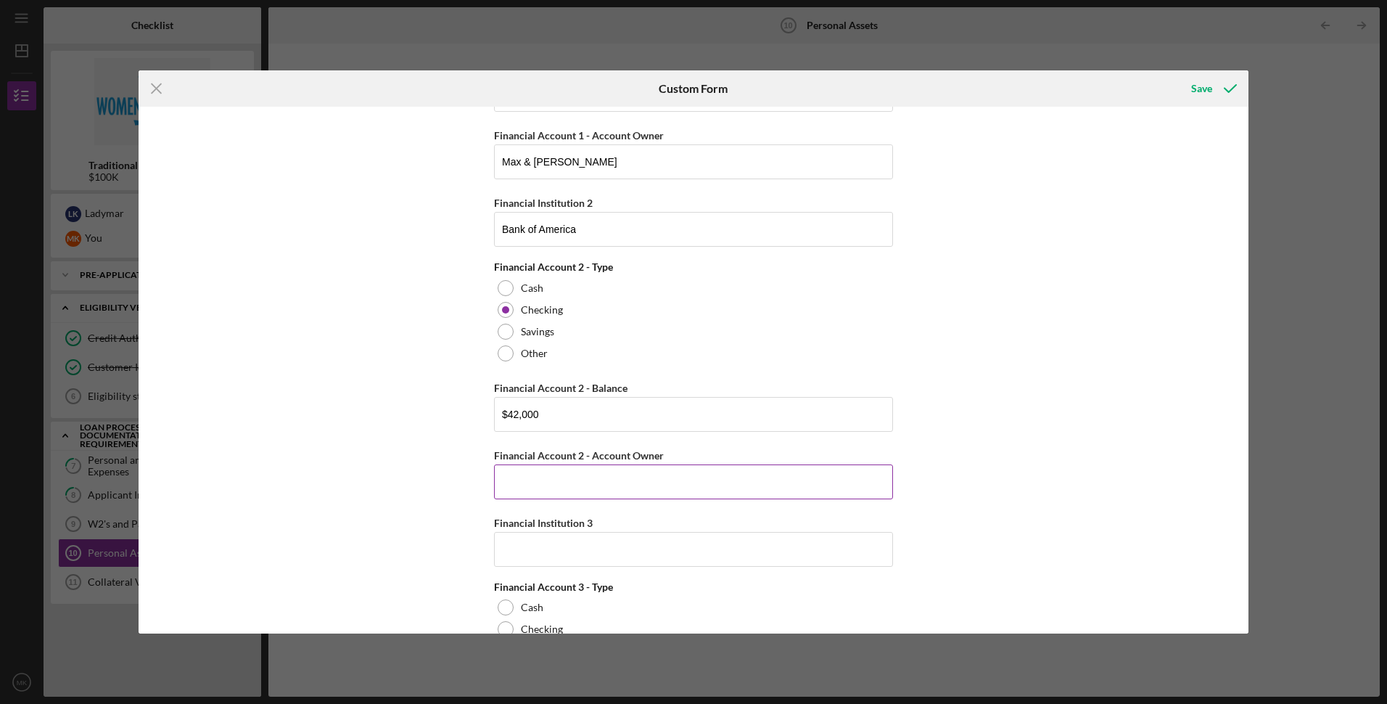
click at [527, 490] on input "Financial Account 2 - Account Owner" at bounding box center [693, 481] width 399 height 35
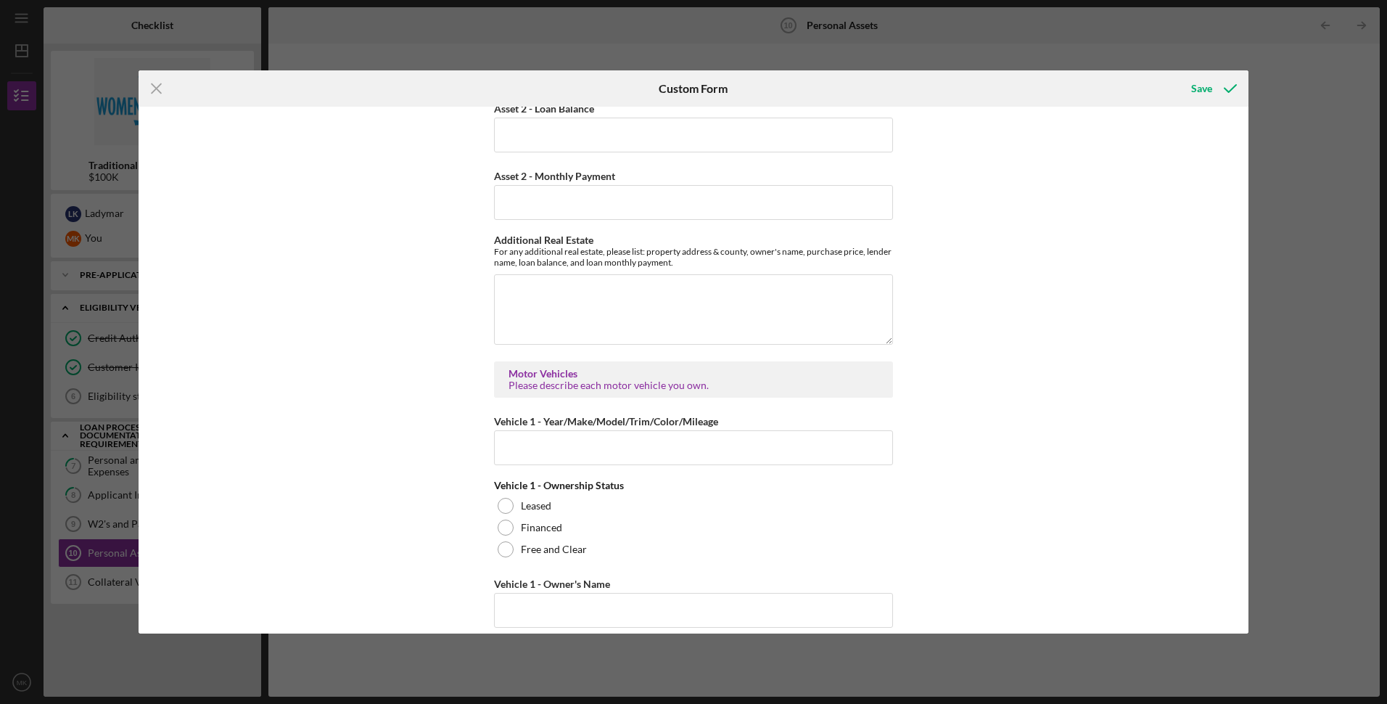
scroll to position [3628, 0]
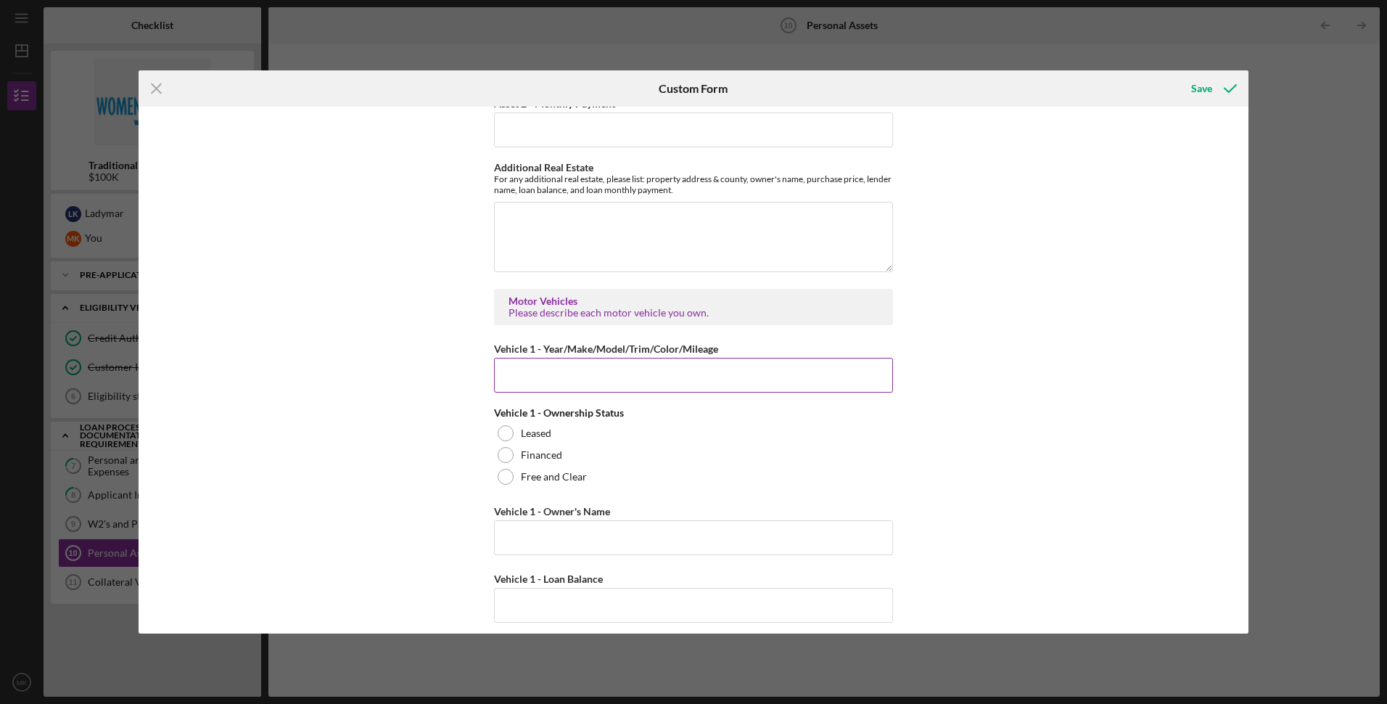
type input "Max and Ladymar Koloshuk"
click at [533, 382] on input "Vehicle 1 - Year/Make/Model/Trim/Color/Mileage" at bounding box center [693, 375] width 399 height 35
type input "2024 Ford Expedition"
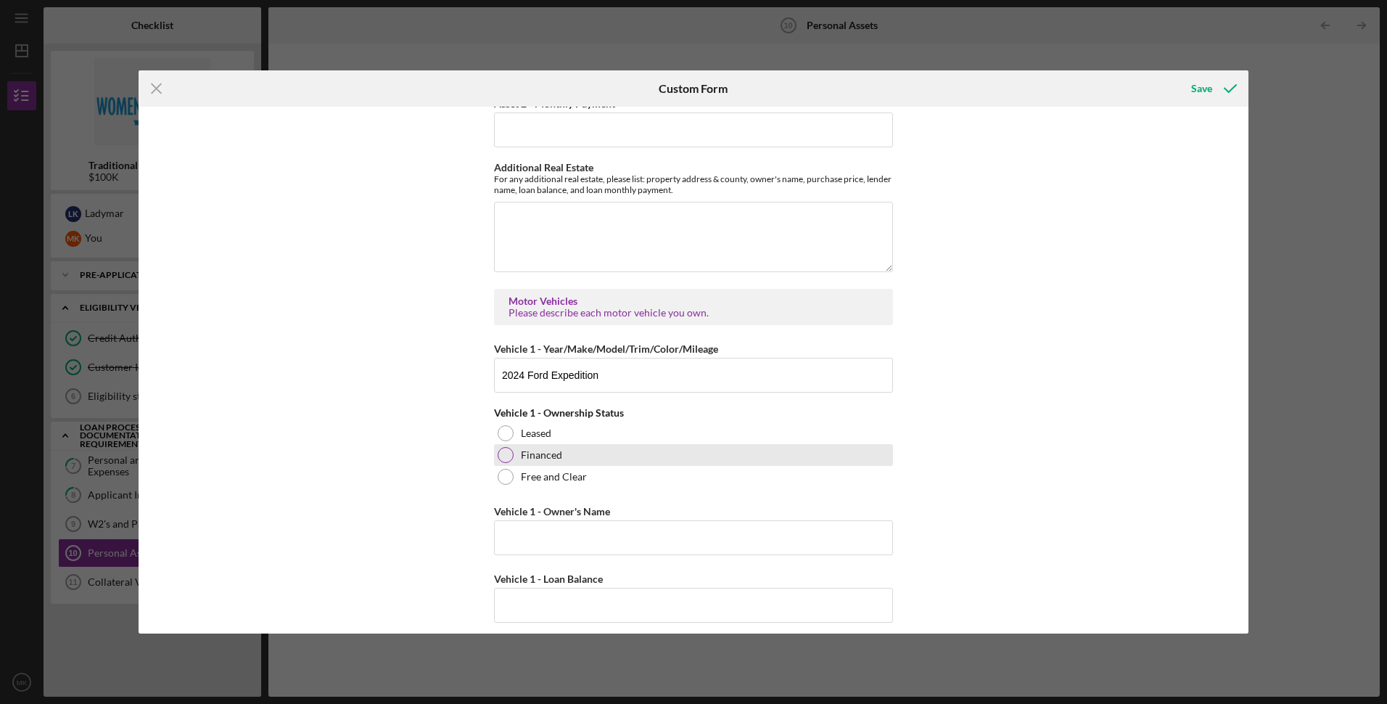
click at [494, 460] on div "Financed" at bounding box center [693, 455] width 399 height 22
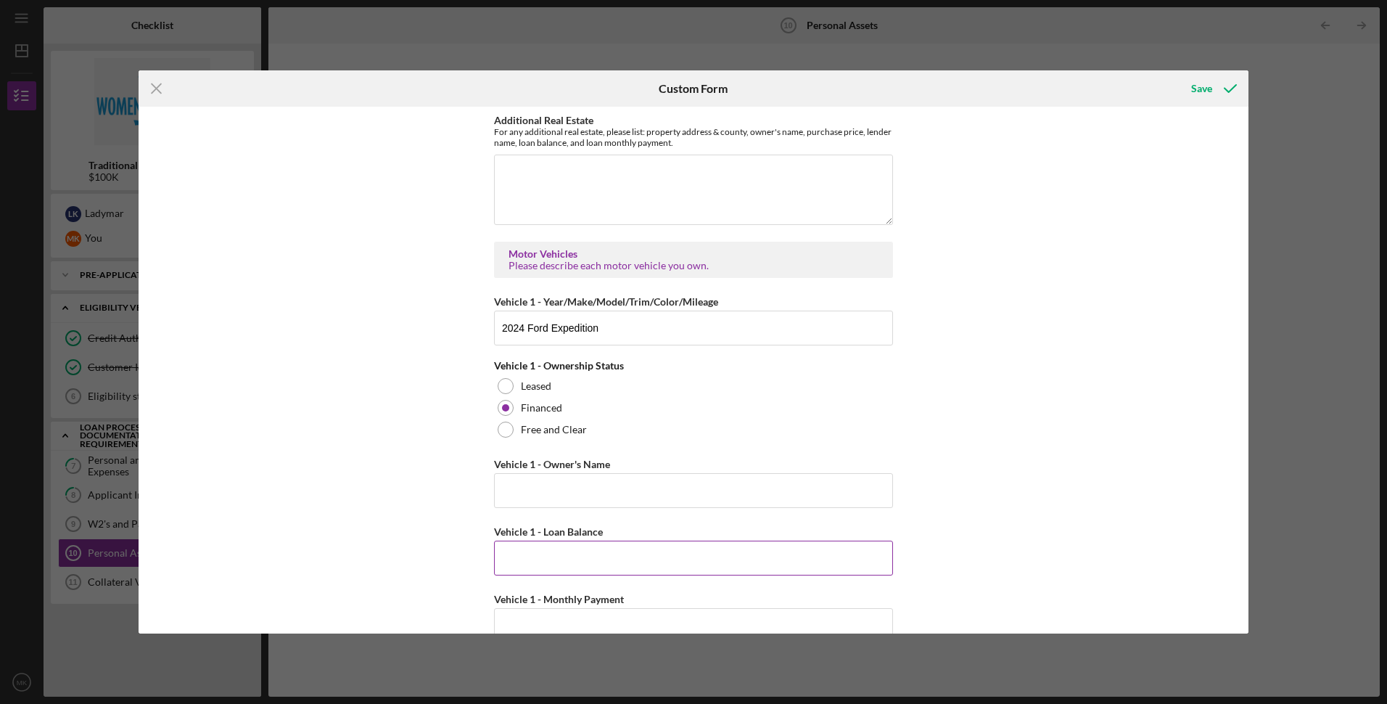
scroll to position [3700, 0]
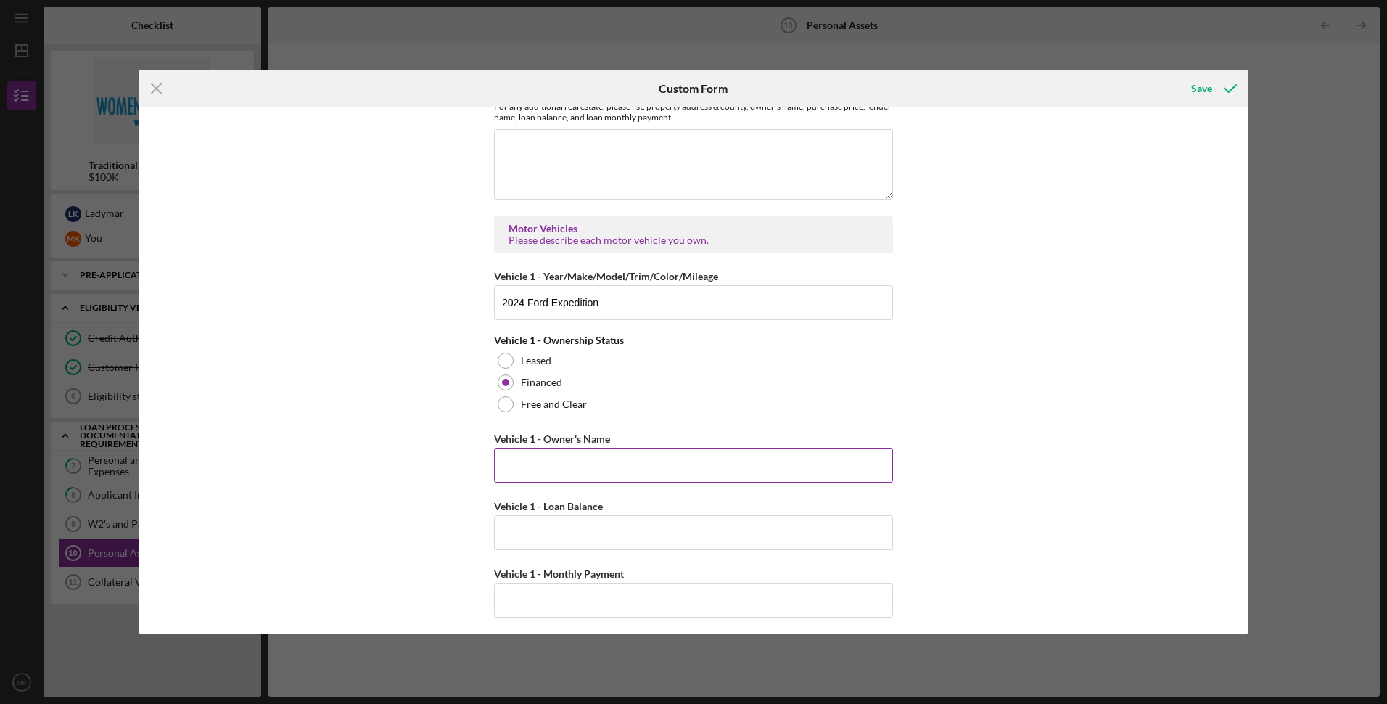
click at [562, 455] on input "Vehicle 1 - Owner's Name" at bounding box center [693, 465] width 399 height 35
type input "Max and Ladymar Koloshuk"
click at [529, 521] on input "Vehicle 1 - Loan Balance" at bounding box center [693, 532] width 399 height 35
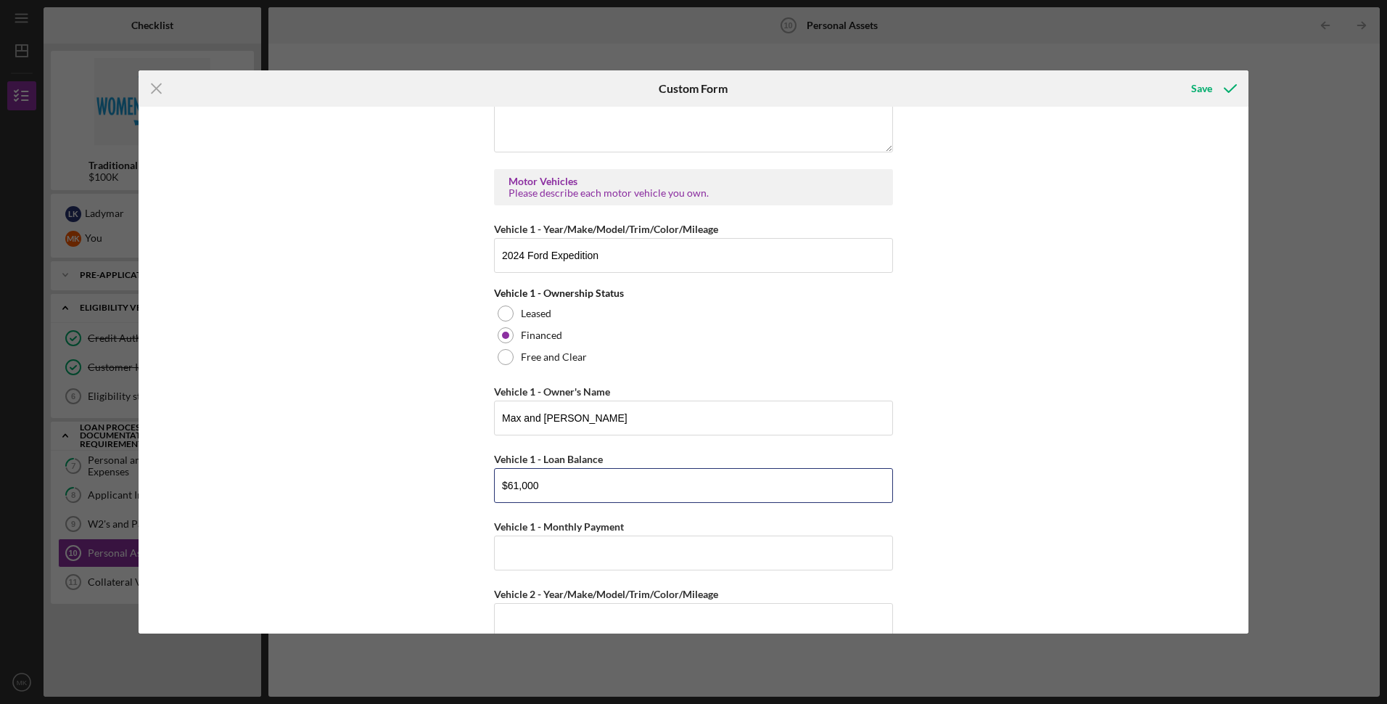
scroll to position [3845, 0]
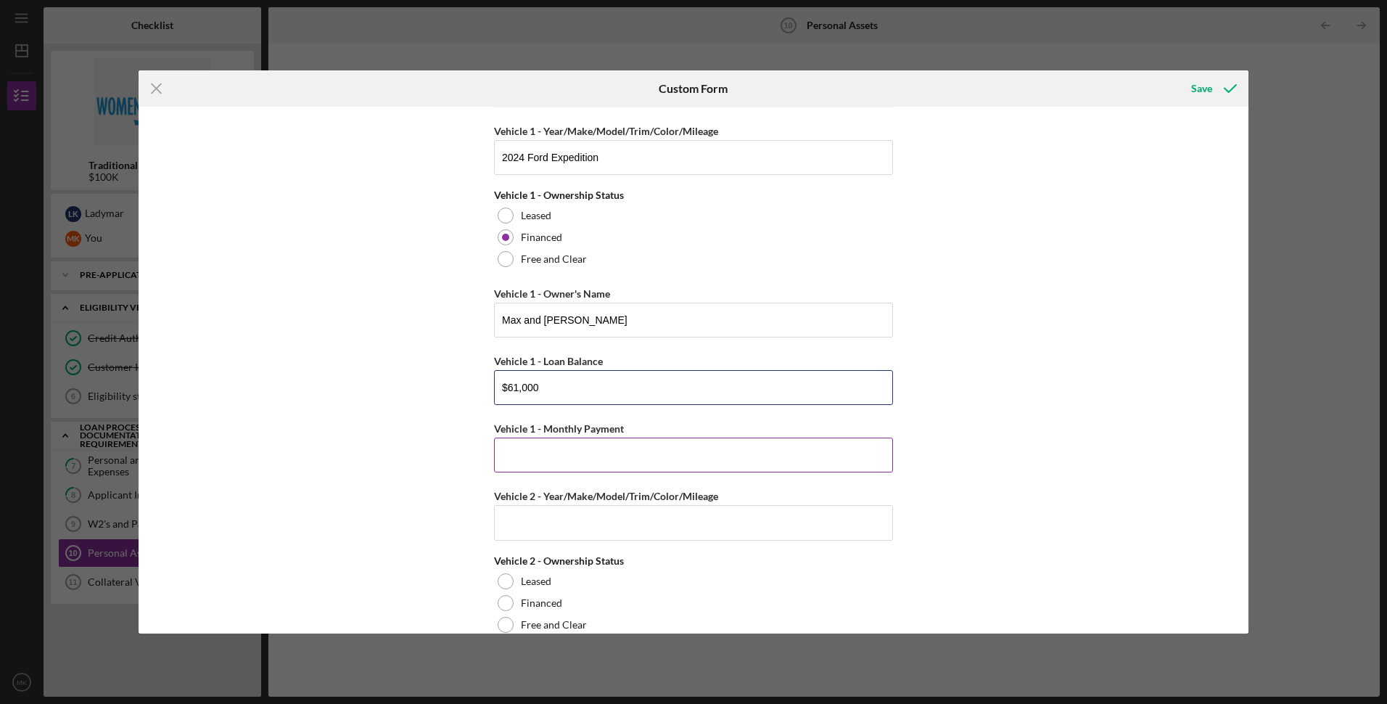
type input "$61,000"
click at [544, 447] on input "Vehicle 1 - Monthly Payment" at bounding box center [693, 455] width 399 height 35
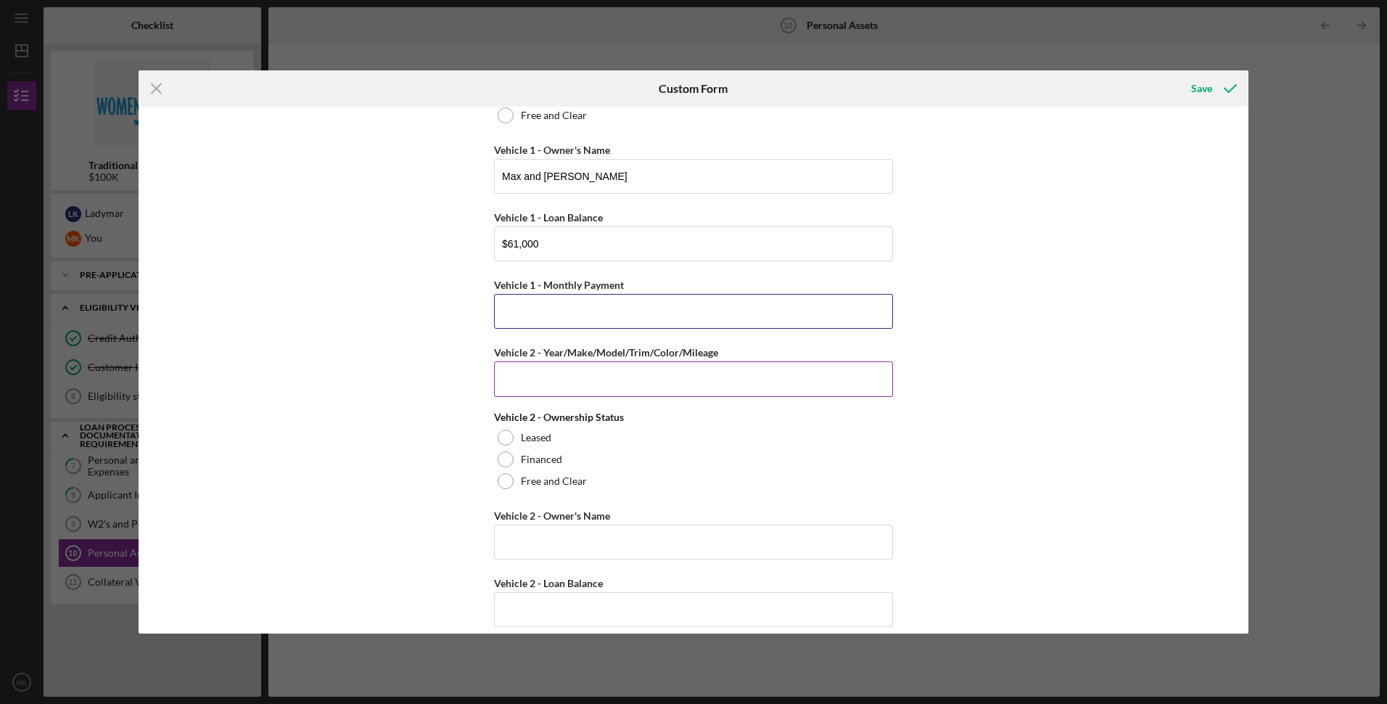
scroll to position [3991, 0]
click at [592, 373] on input "Vehicle 2 - Year/Make/Model/Trim/Color/Mileage" at bounding box center [693, 377] width 399 height 35
click at [497, 377] on input "Ford F-150" at bounding box center [693, 377] width 399 height 35
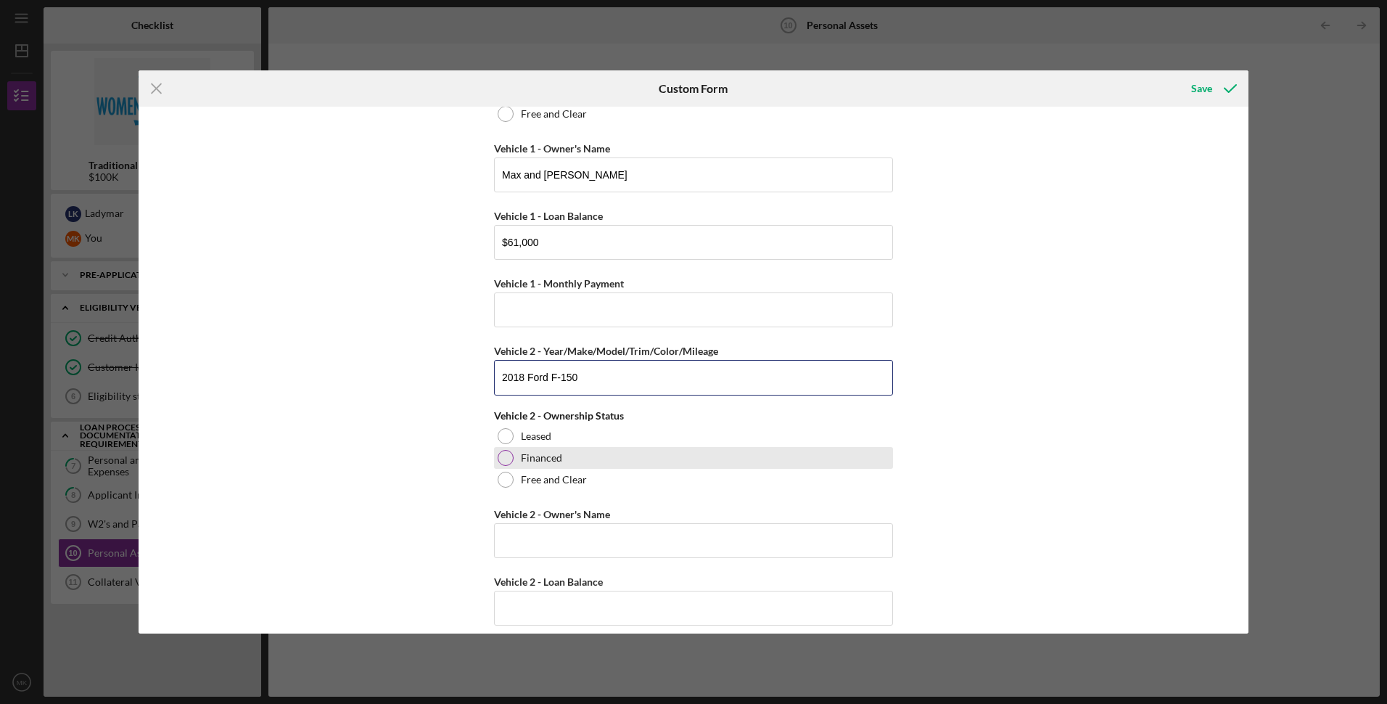
type input "2018 Ford F-150"
click at [501, 461] on div at bounding box center [506, 458] width 16 height 16
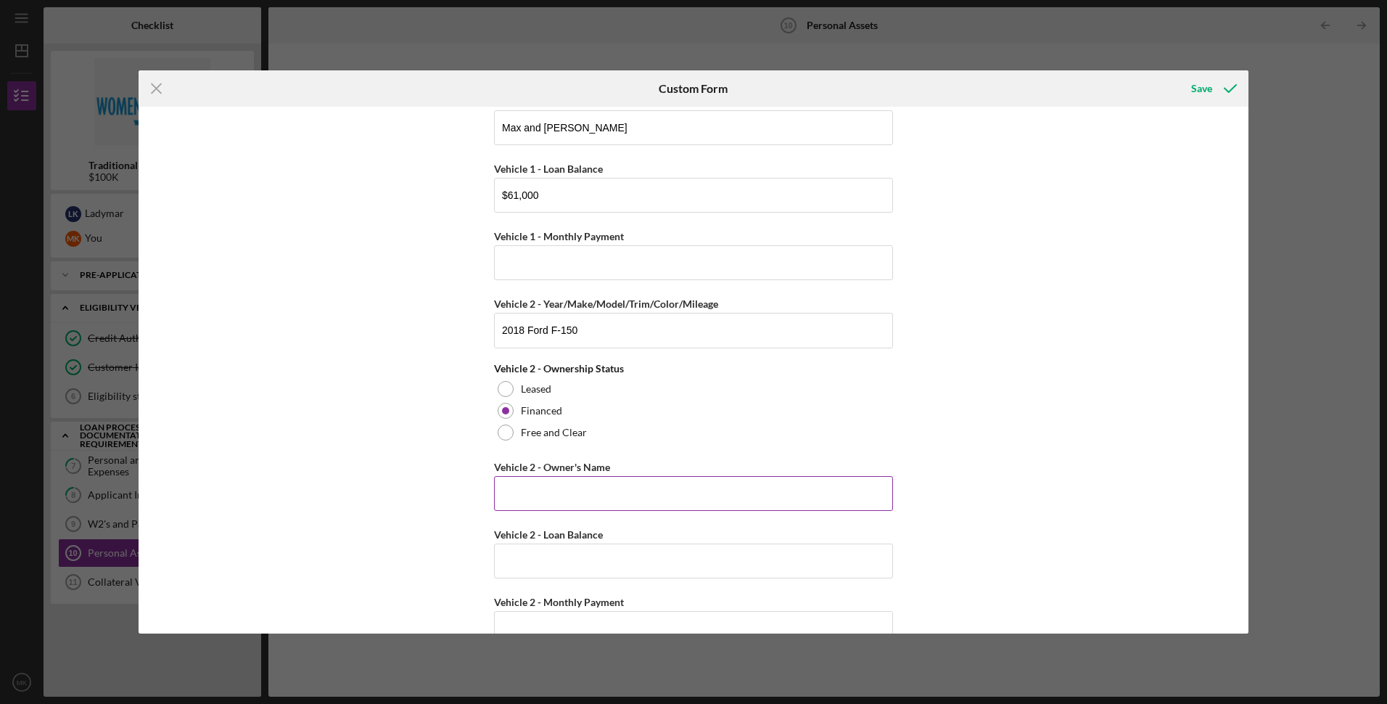
scroll to position [4063, 0]
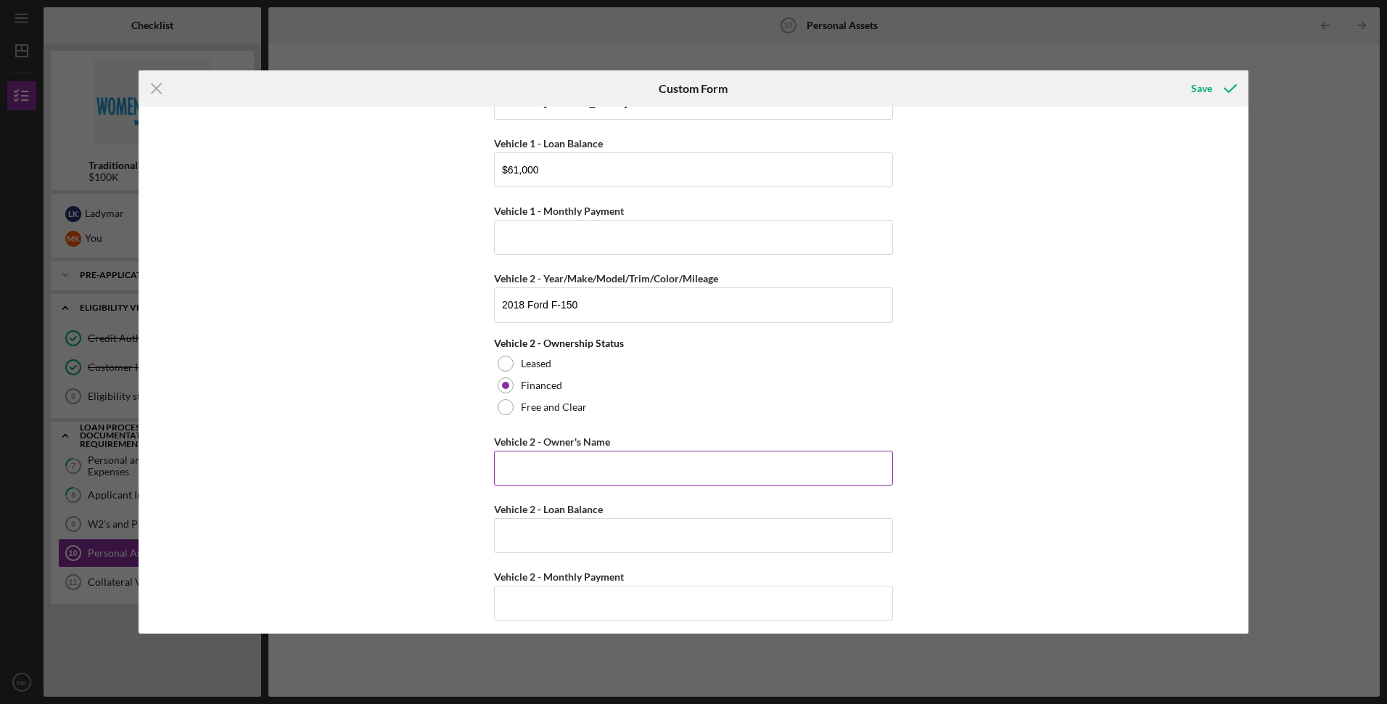
click at [591, 456] on input "Vehicle 2 - Owner's Name" at bounding box center [693, 468] width 399 height 35
type input "Max Koloshuk"
click at [556, 520] on input "Vehicle 2 - Loan Balance" at bounding box center [693, 535] width 399 height 35
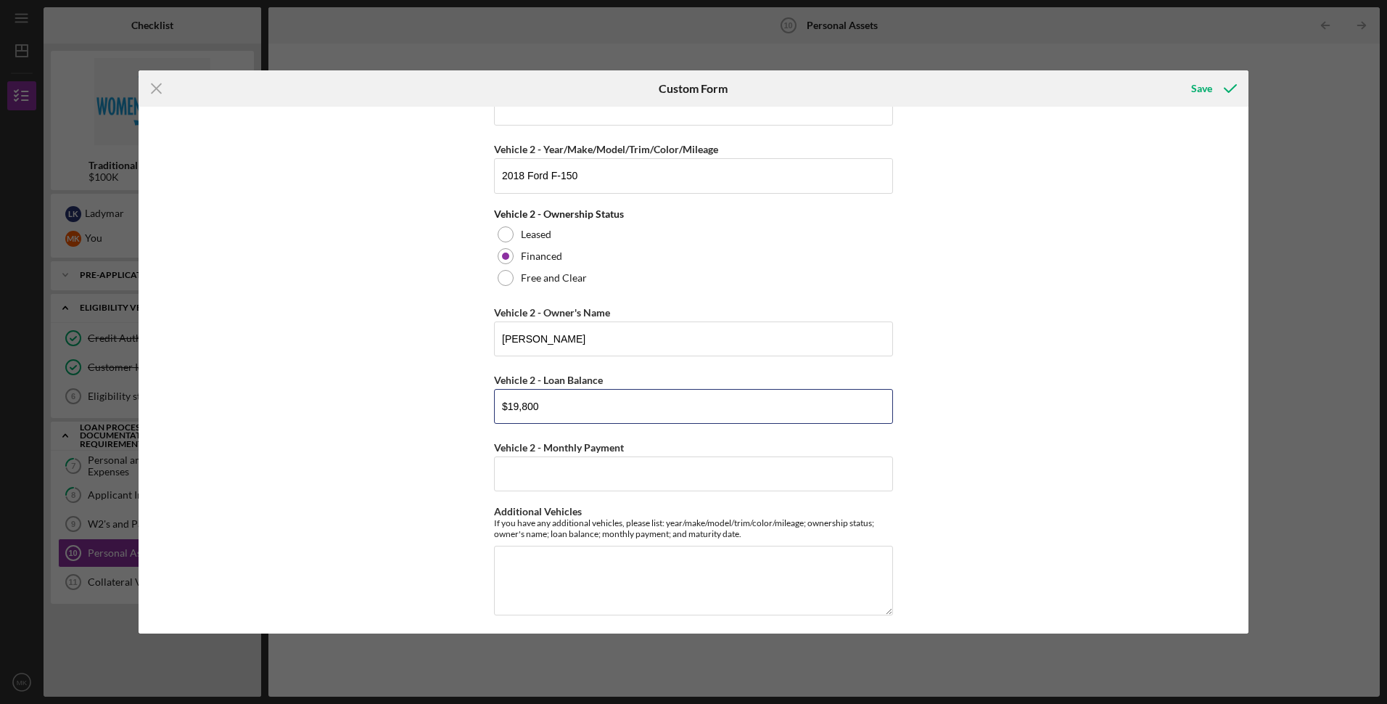
scroll to position [4198, 0]
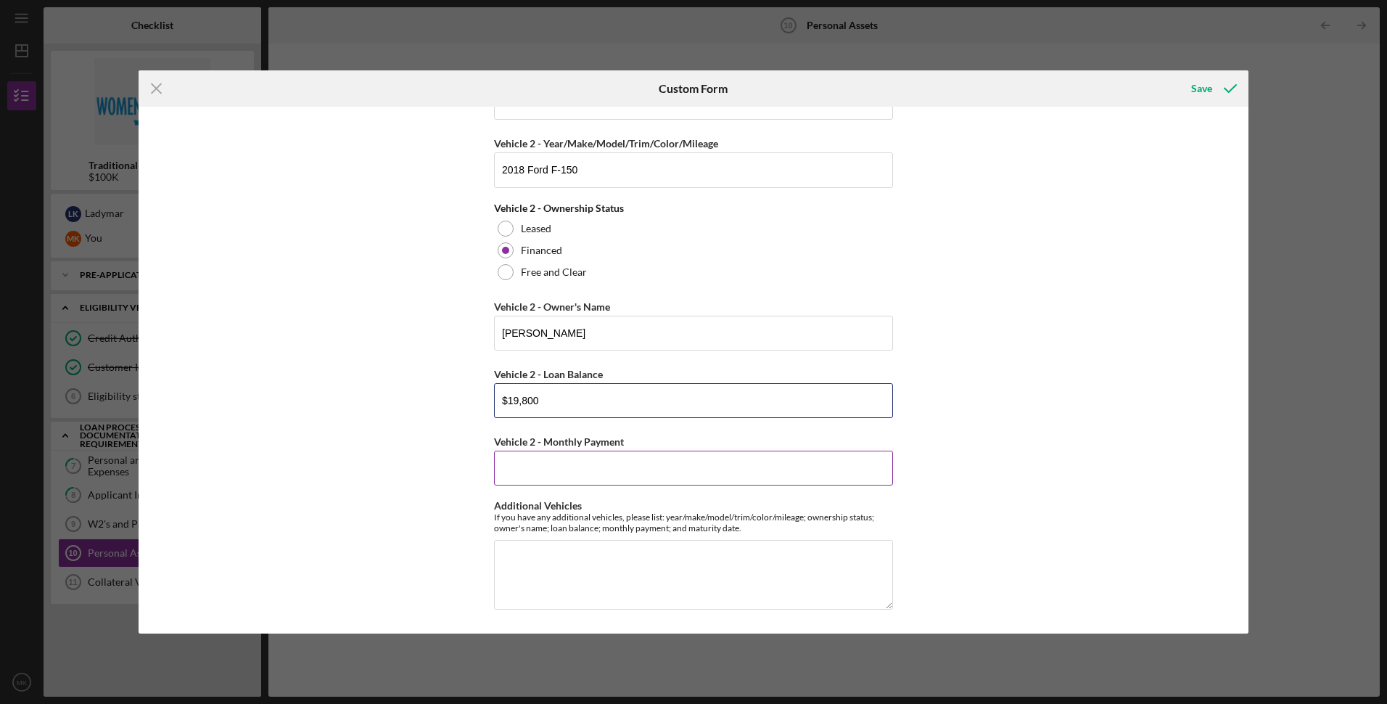
type input "$19,800"
click at [522, 458] on input "Vehicle 2 - Monthly Payment" at bounding box center [693, 468] width 399 height 35
type input "$786.00"
click at [570, 551] on textarea "Additional Vehicles" at bounding box center [693, 575] width 399 height 70
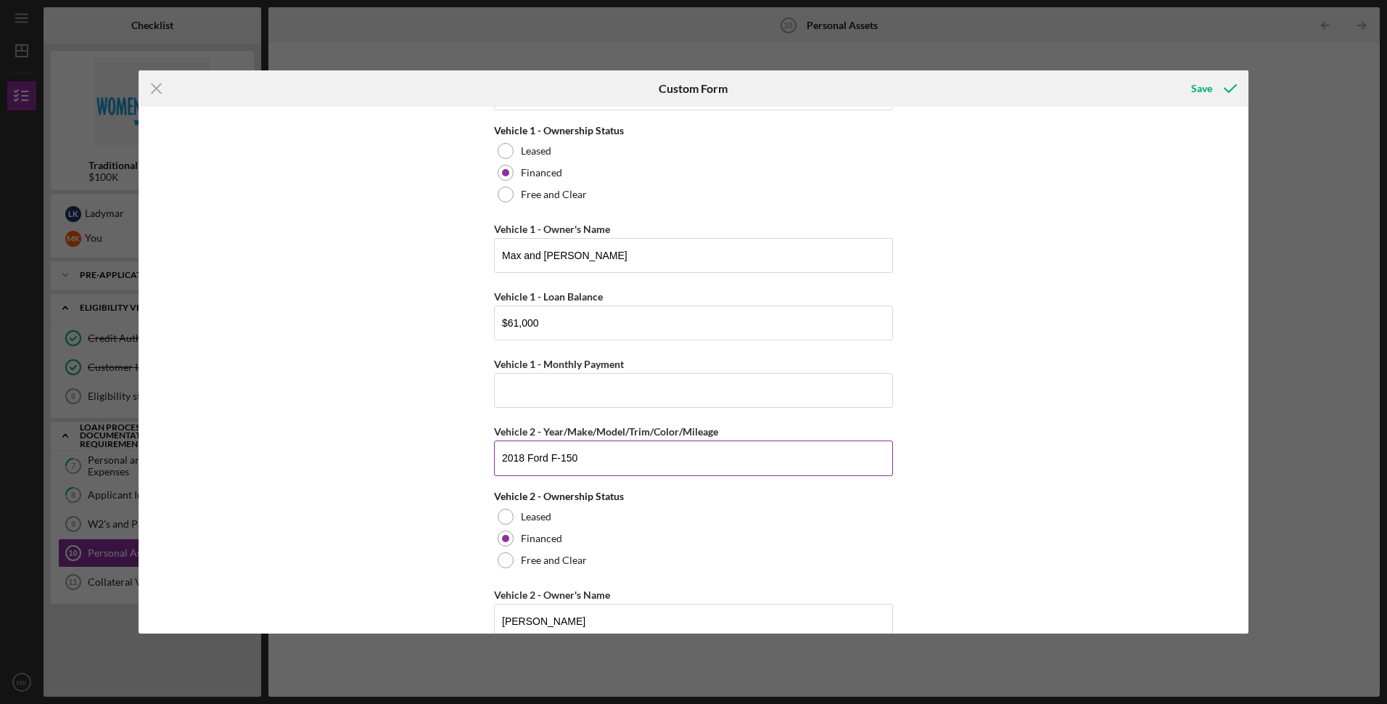
scroll to position [3908, 0]
type textarea "2013 Ford Explorer XLT Loan: $18,100.00 Payment: $480.00"
click at [558, 395] on input "Vehicle 1 - Monthly Payment" at bounding box center [693, 392] width 399 height 35
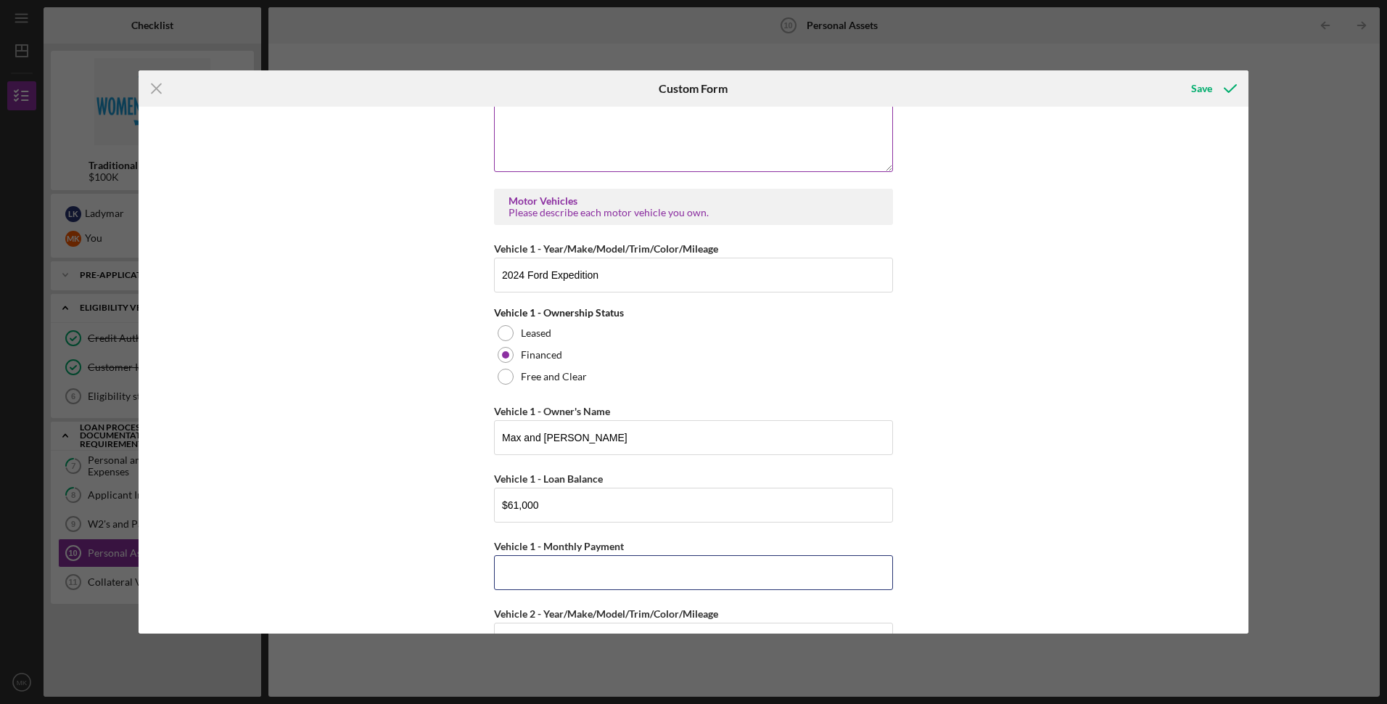
scroll to position [3763, 0]
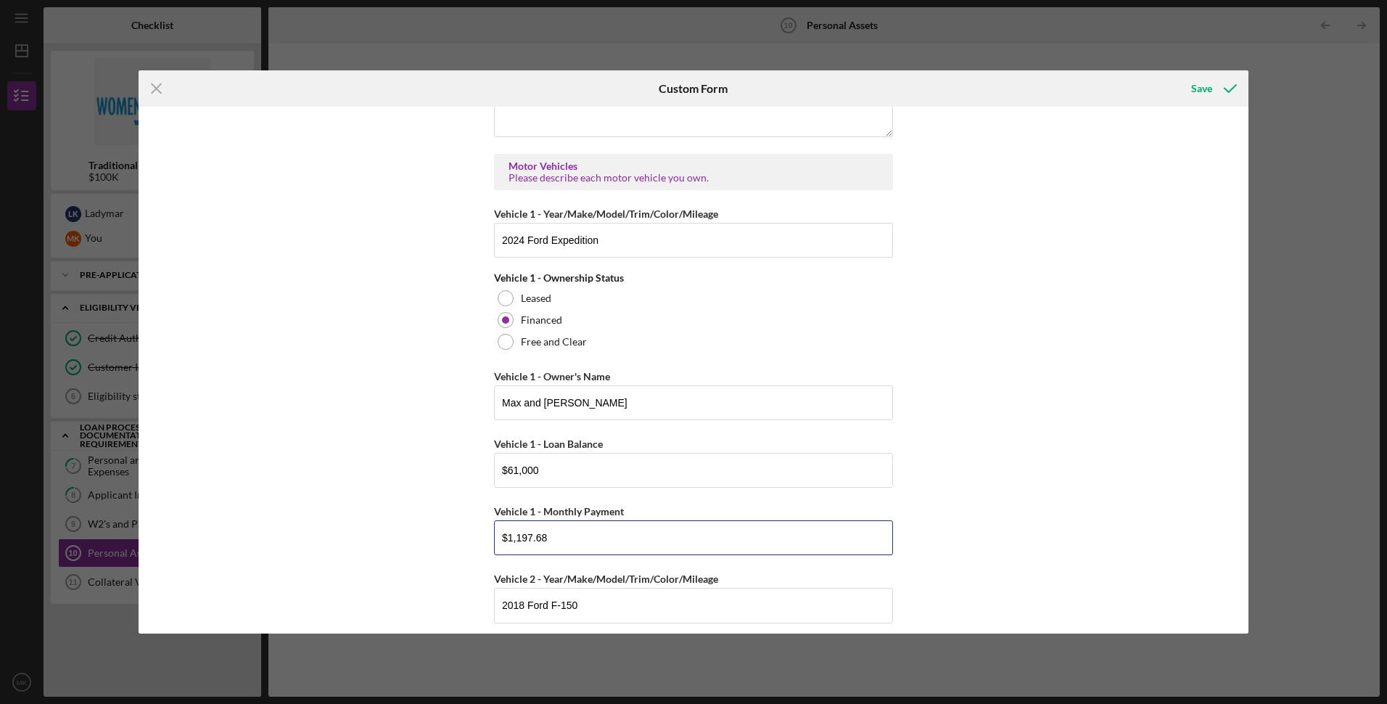
type input "$1,197.68"
click at [448, 449] on div "Cash, Checking, Savings, & Money Market Accounts Please list all accounts in wh…" at bounding box center [694, 370] width 1110 height 527
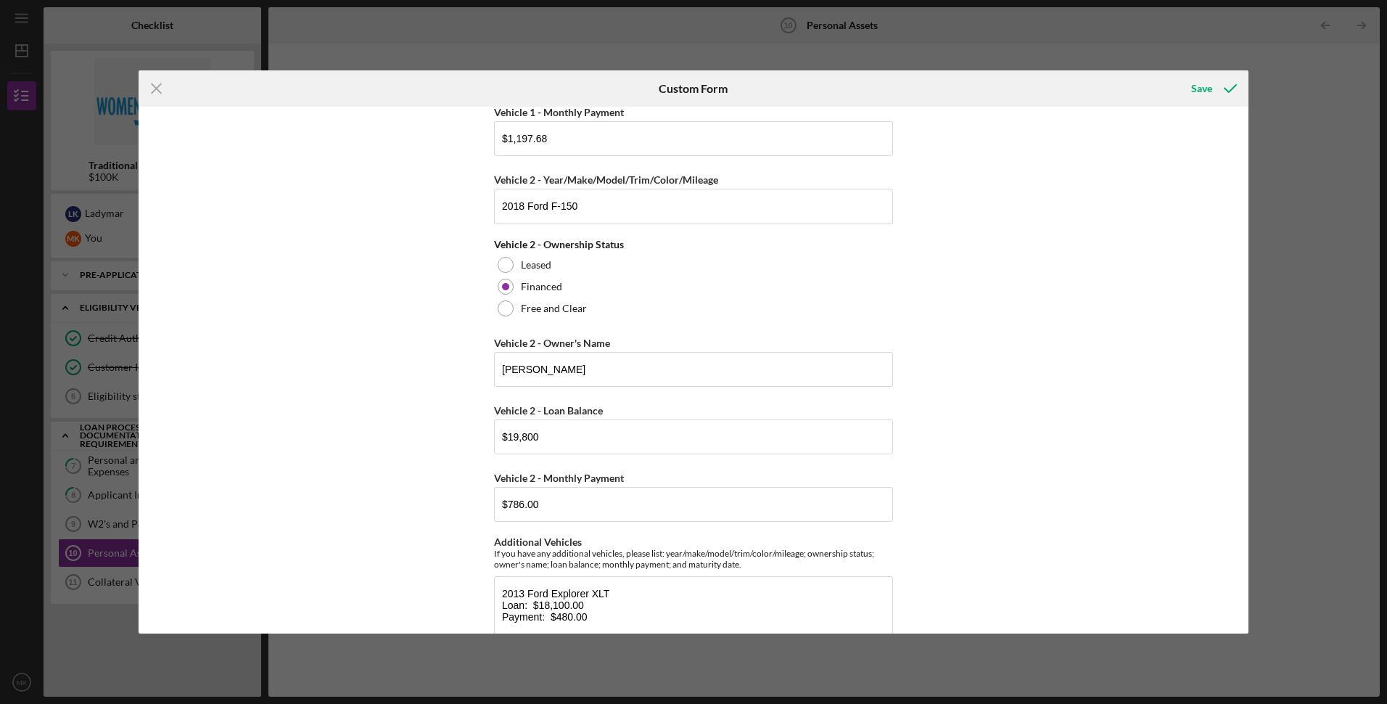
scroll to position [4198, 0]
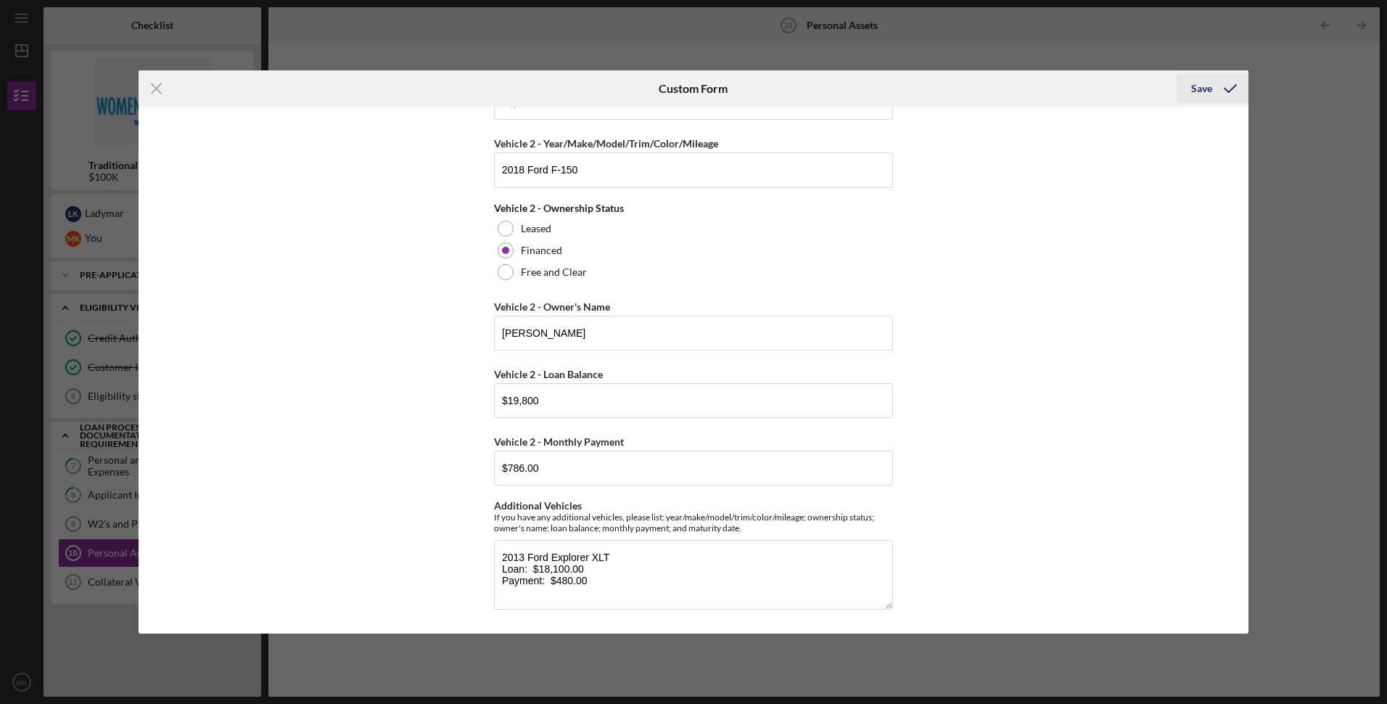
click at [1215, 86] on icon "submit" at bounding box center [1230, 88] width 36 height 36
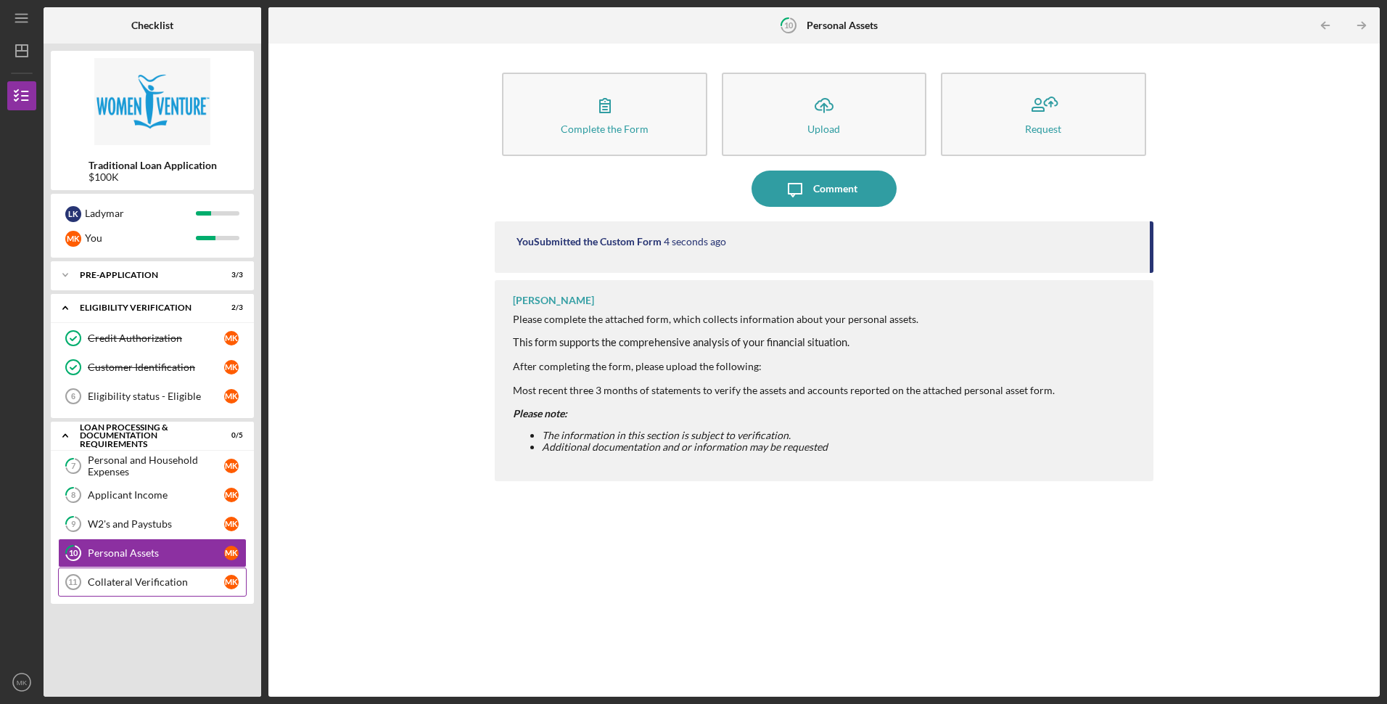
click at [104, 586] on div "Collateral Verification" at bounding box center [156, 582] width 136 height 12
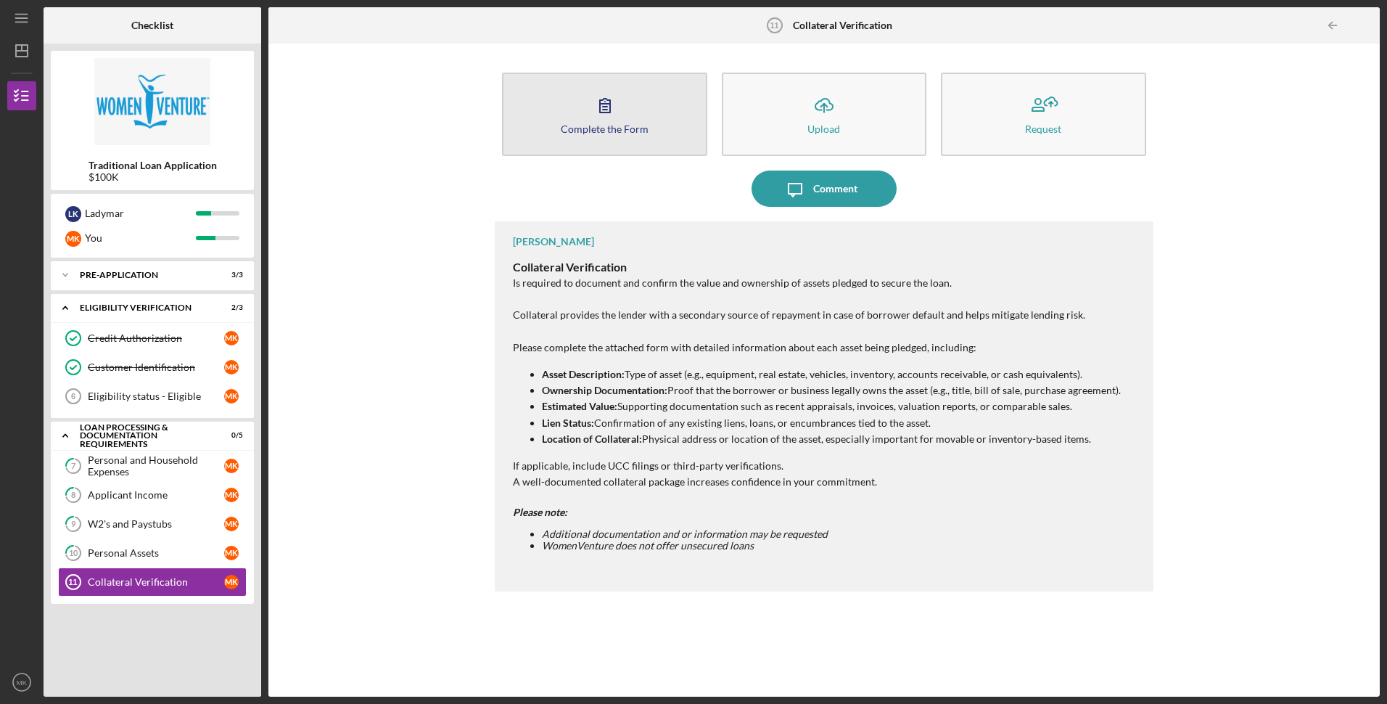
click at [565, 129] on div "Complete the Form" at bounding box center [605, 128] width 88 height 11
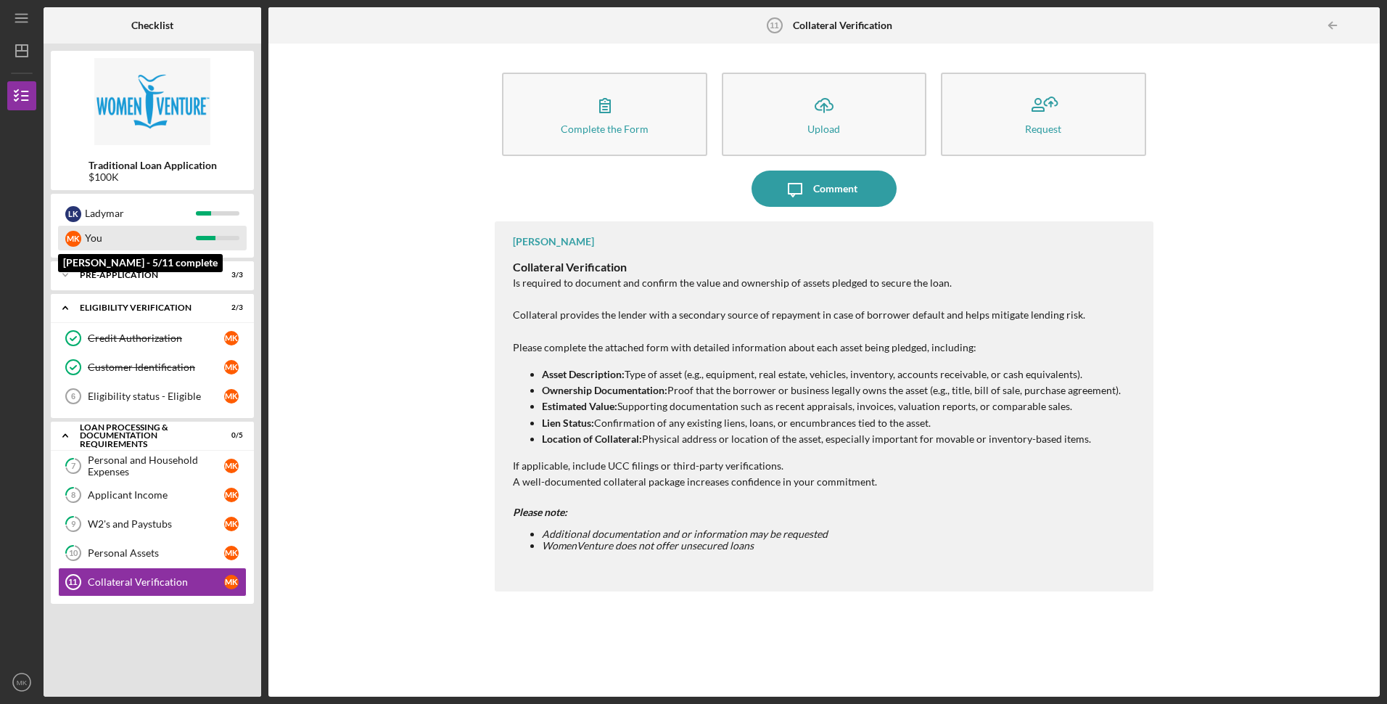
click at [123, 234] on div "You" at bounding box center [140, 238] width 111 height 25
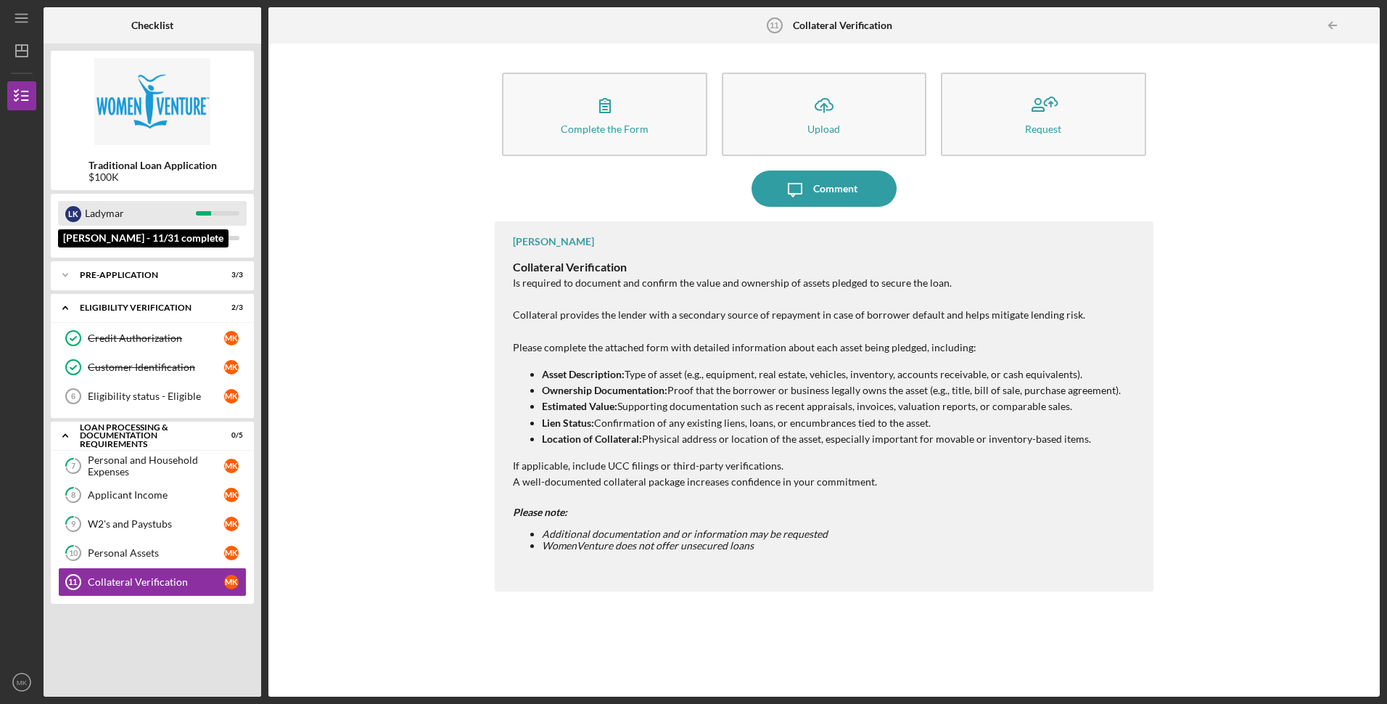
click at [117, 220] on div "Ladymar" at bounding box center [140, 213] width 111 height 25
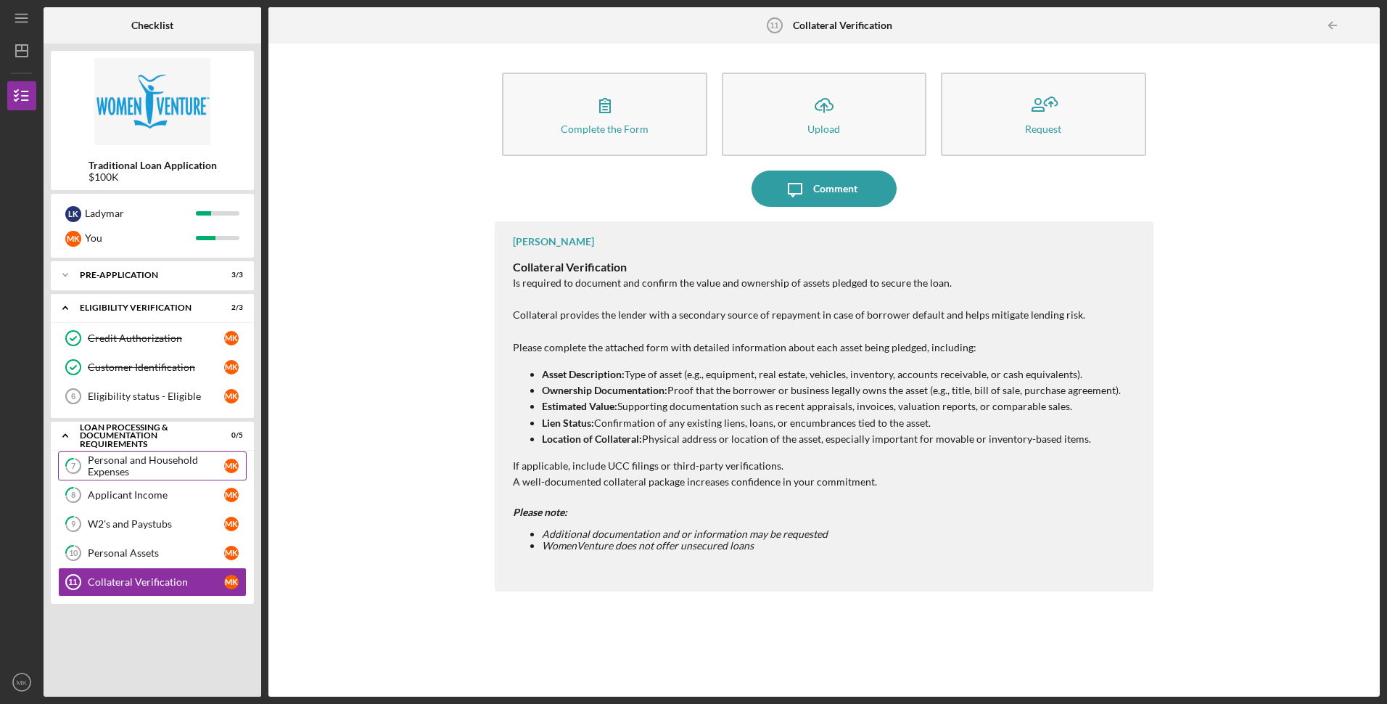
click at [147, 463] on div "Personal and Household Expenses" at bounding box center [156, 465] width 136 height 23
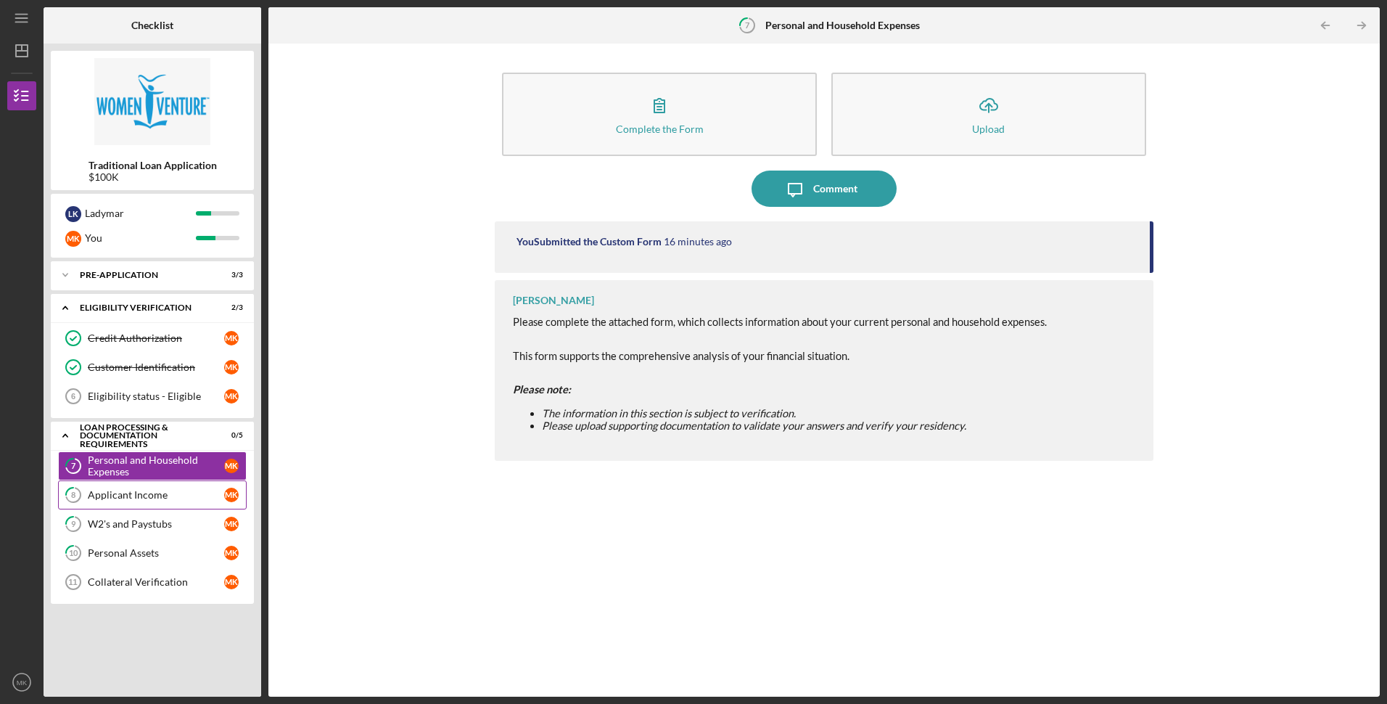
click at [169, 500] on div "Applicant Income" at bounding box center [156, 495] width 136 height 12
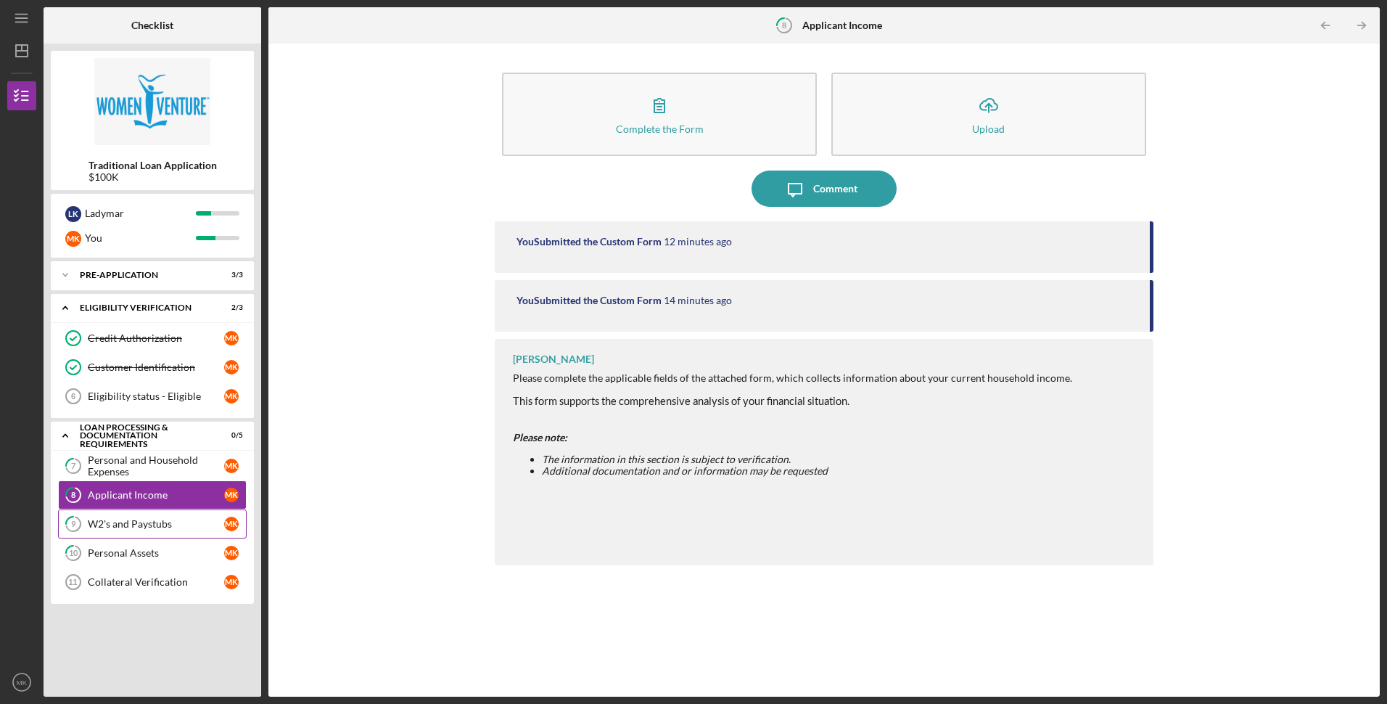
click at [167, 519] on div "W2's and Paystubs" at bounding box center [156, 524] width 136 height 12
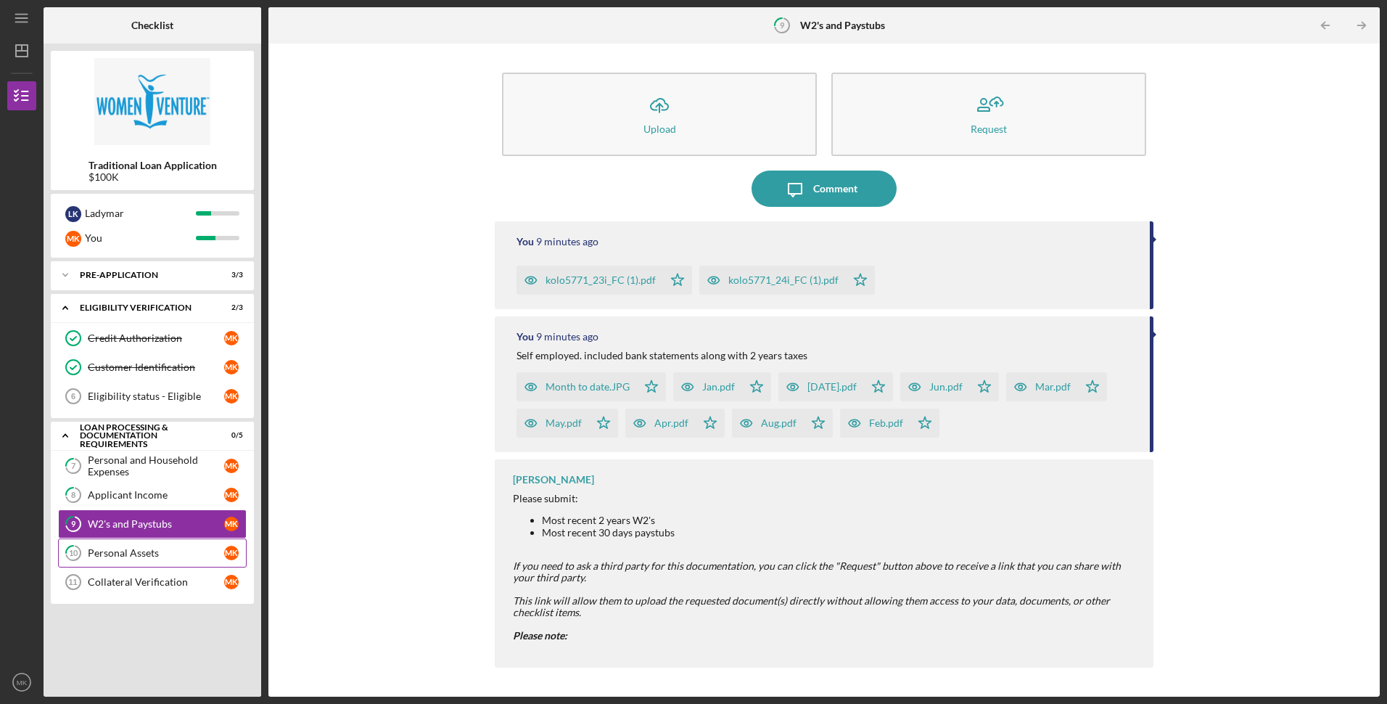
click at [178, 553] on div "Personal Assets" at bounding box center [156, 553] width 136 height 12
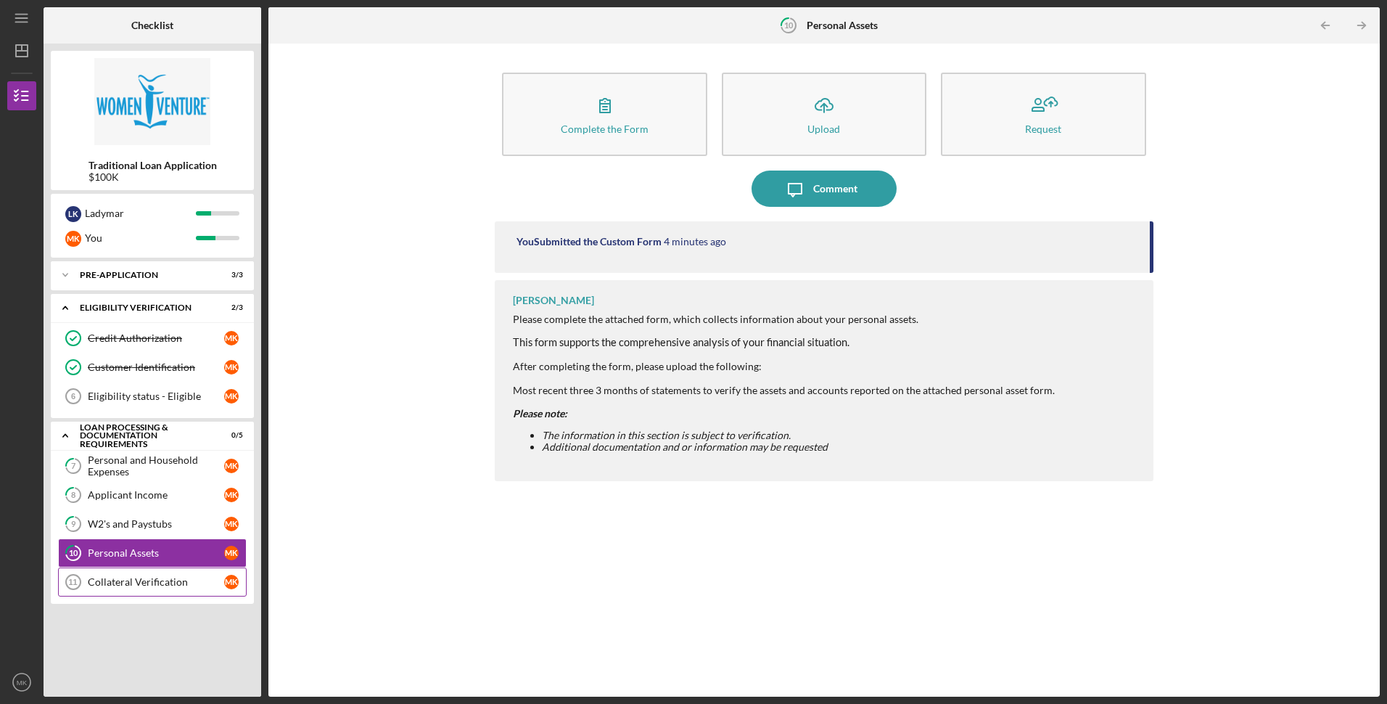
click at [186, 580] on div "Collateral Verification" at bounding box center [156, 582] width 136 height 12
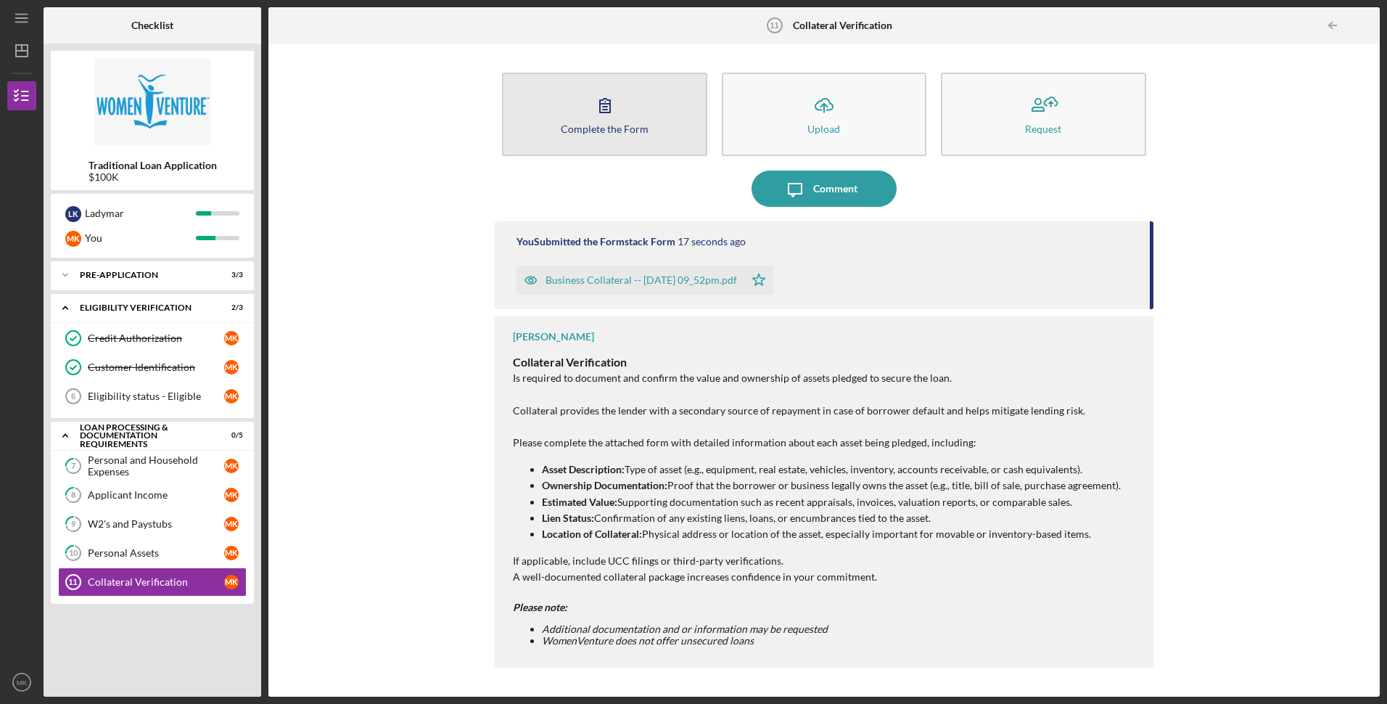
click at [586, 128] on div "Complete the Form" at bounding box center [605, 128] width 88 height 11
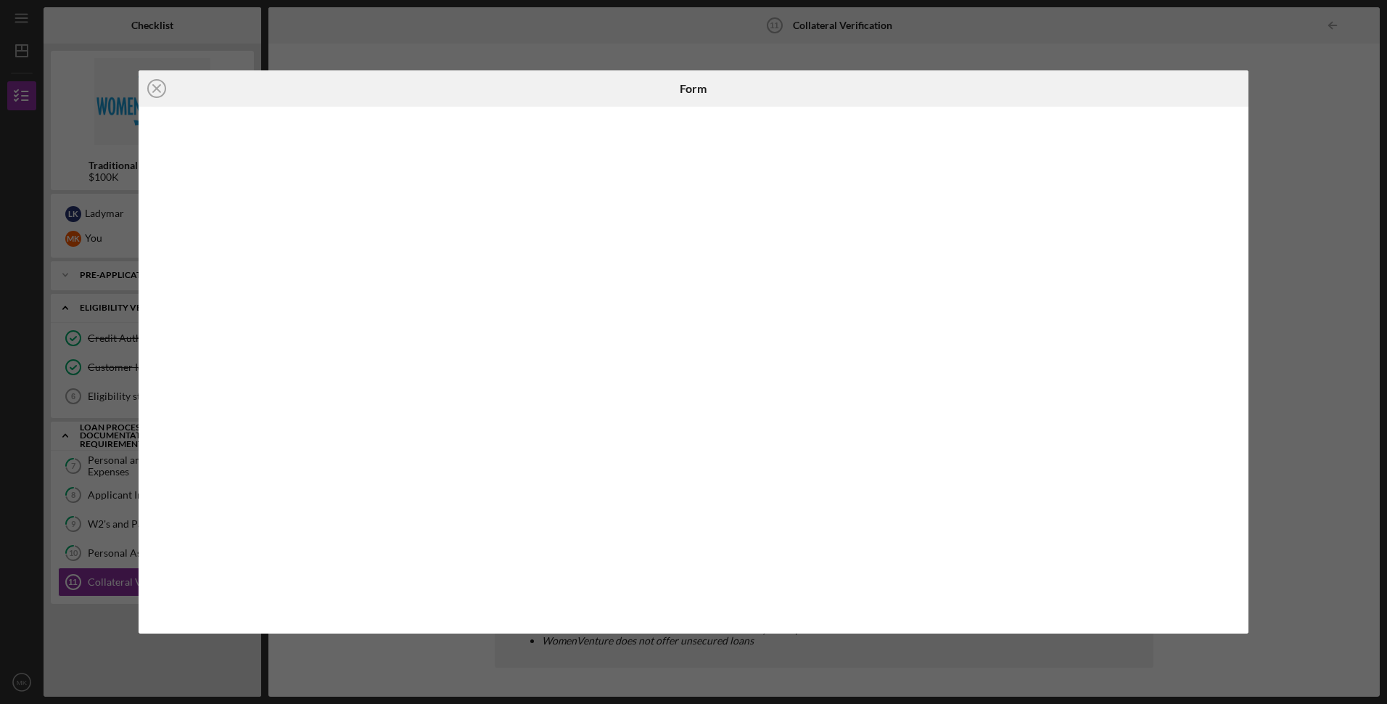
click at [1350, 118] on div "Icon/Close Form" at bounding box center [693, 352] width 1387 height 704
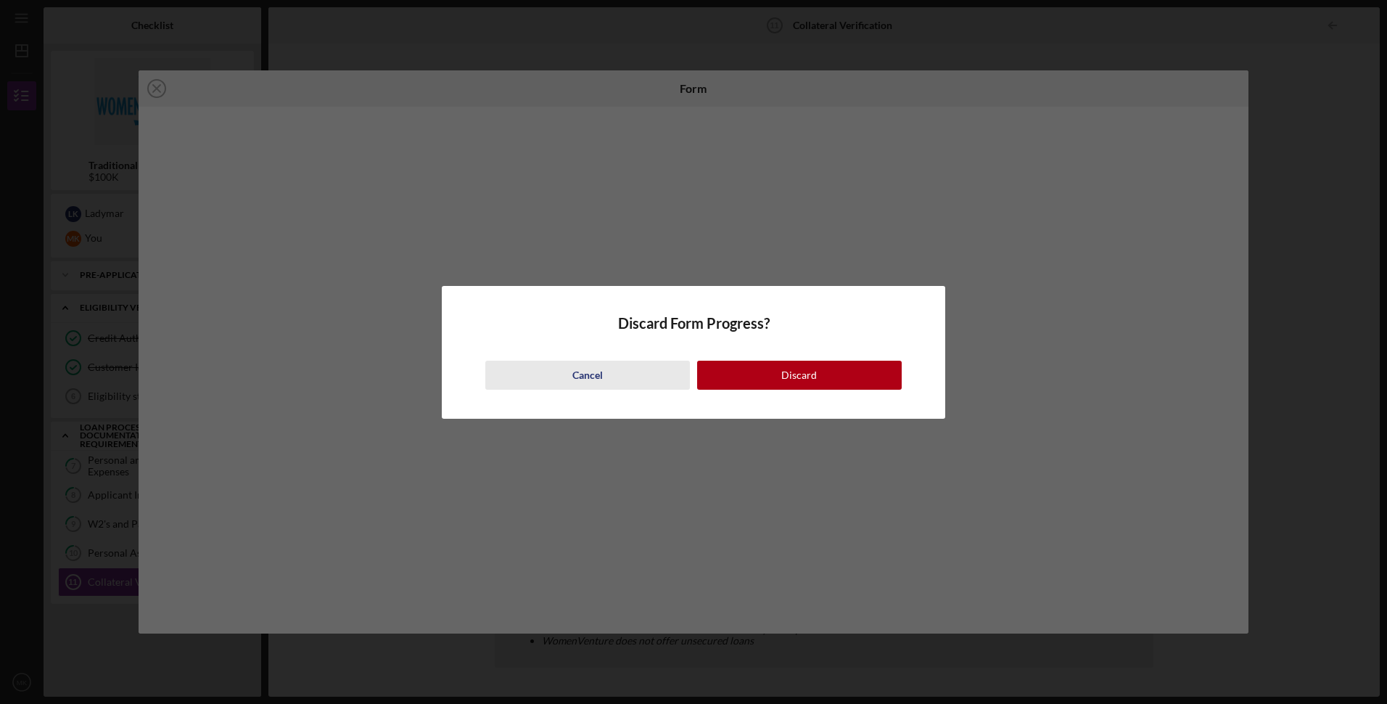
click at [619, 377] on button "Cancel" at bounding box center [587, 375] width 205 height 29
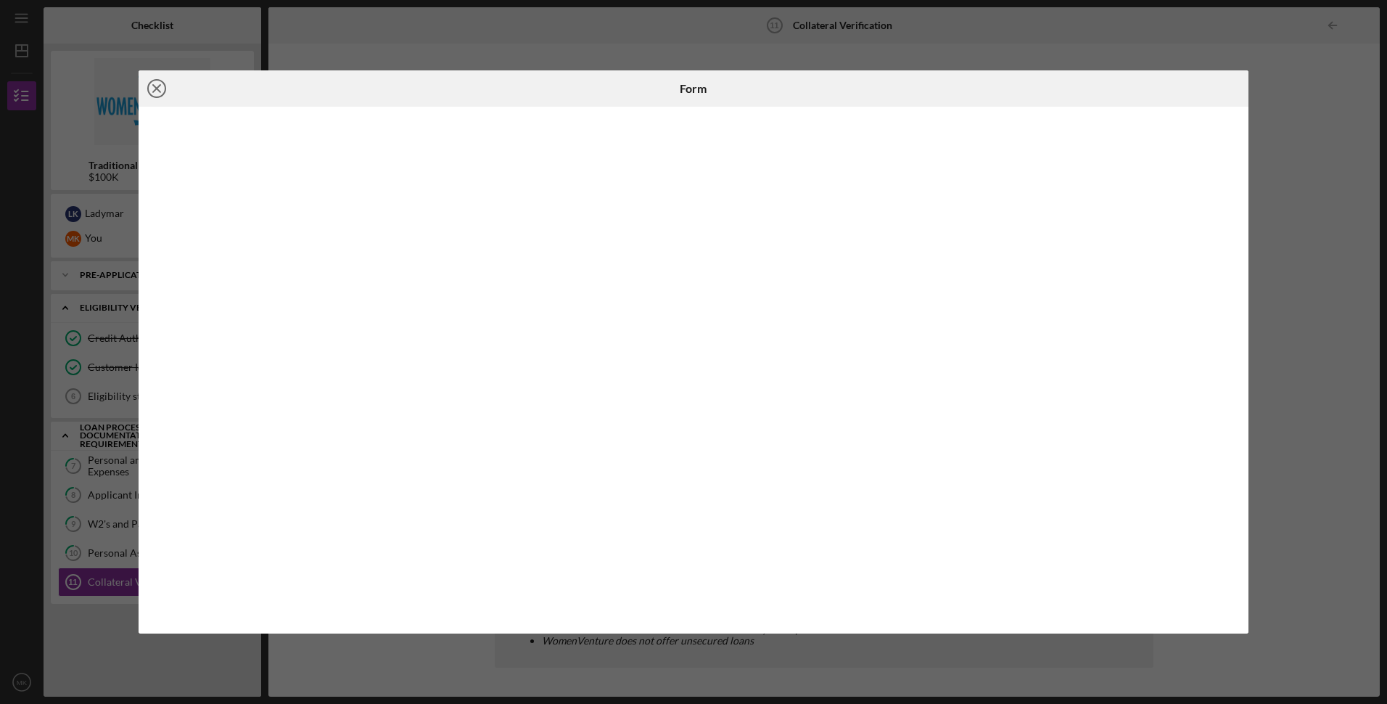
click at [160, 94] on icon "Icon/Close" at bounding box center [157, 88] width 36 height 36
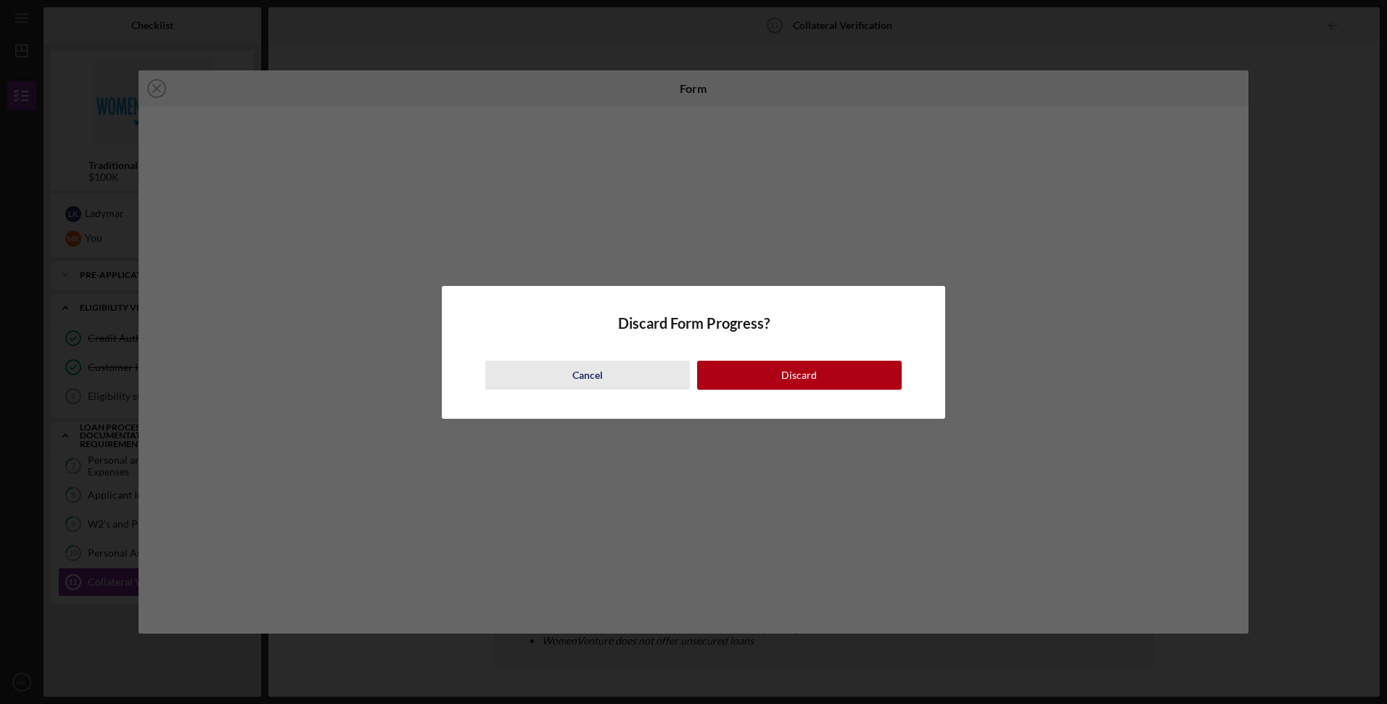
click at [625, 376] on button "Cancel" at bounding box center [587, 375] width 205 height 29
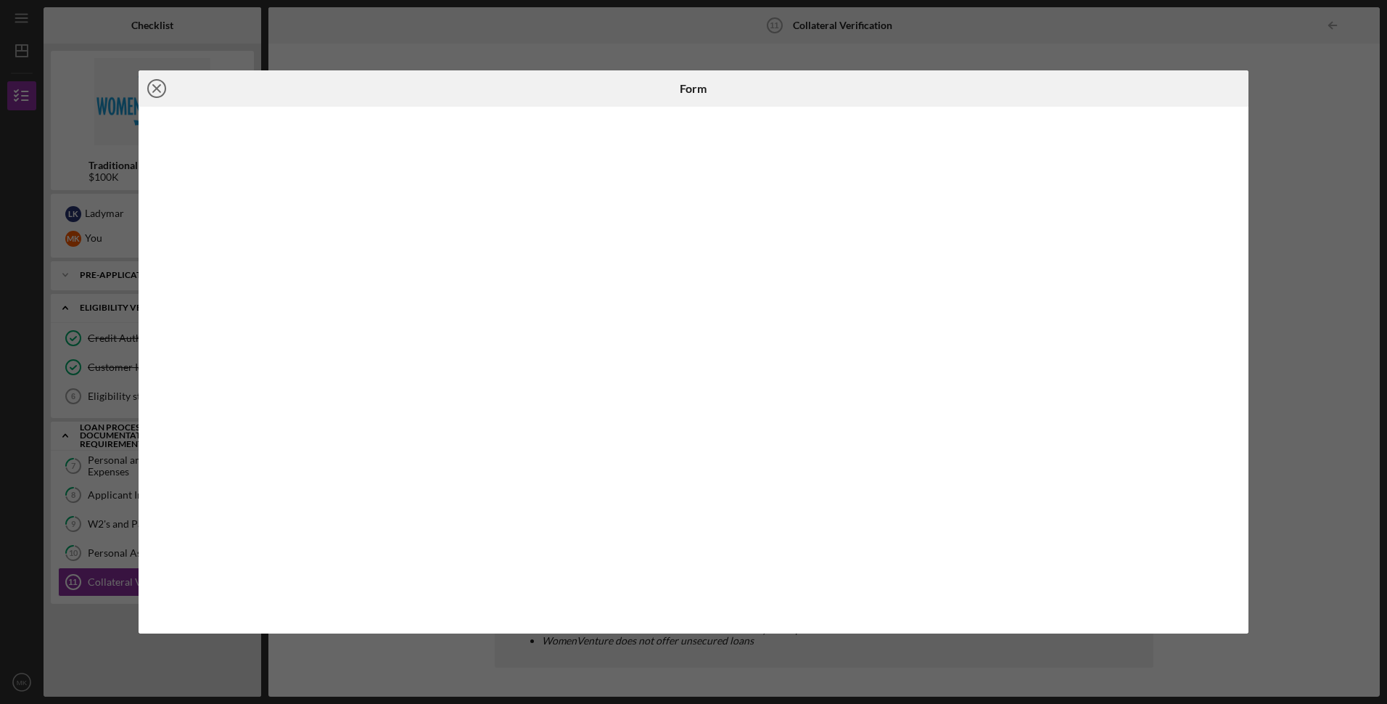
click at [154, 89] on icon "Icon/Close" at bounding box center [157, 88] width 36 height 36
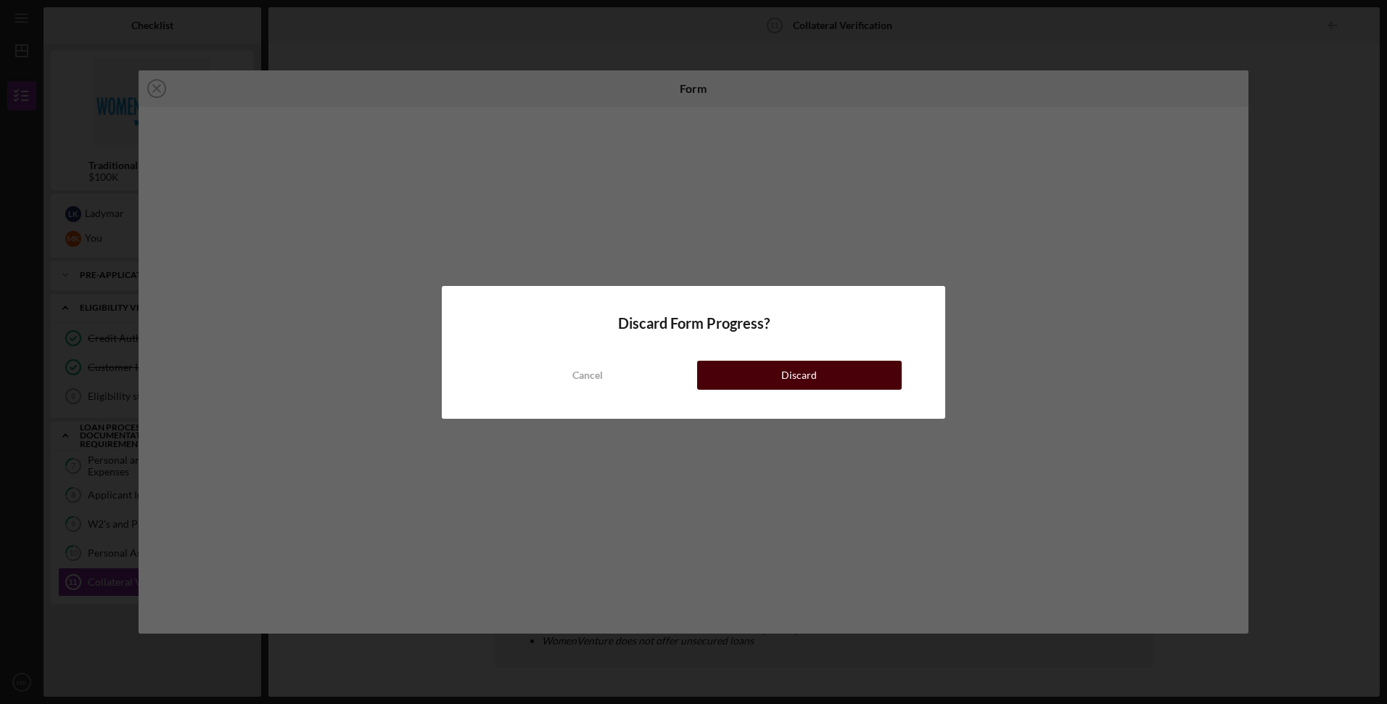
click at [794, 377] on div "Discard" at bounding box center [799, 375] width 36 height 29
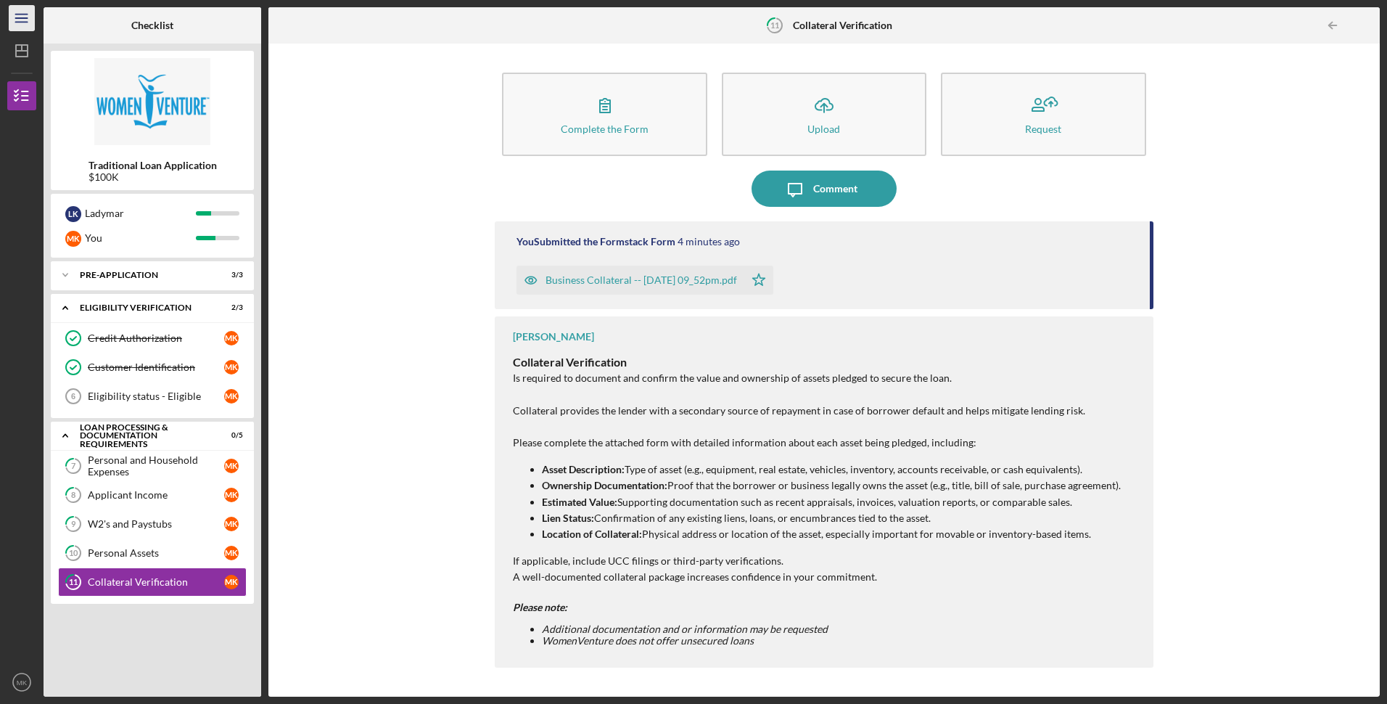
click at [28, 15] on icon "Icon/Menu" at bounding box center [22, 18] width 33 height 33
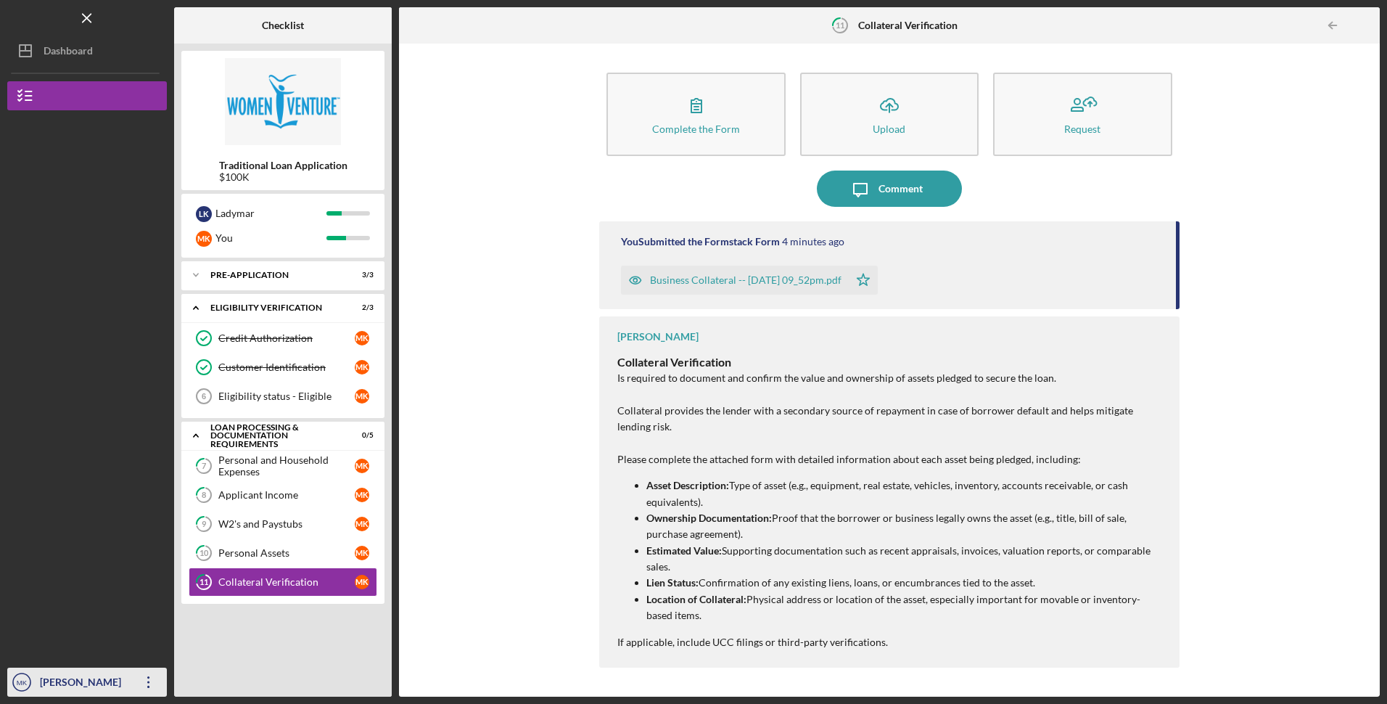
click at [8, 678] on icon "MK" at bounding box center [21, 682] width 29 height 36
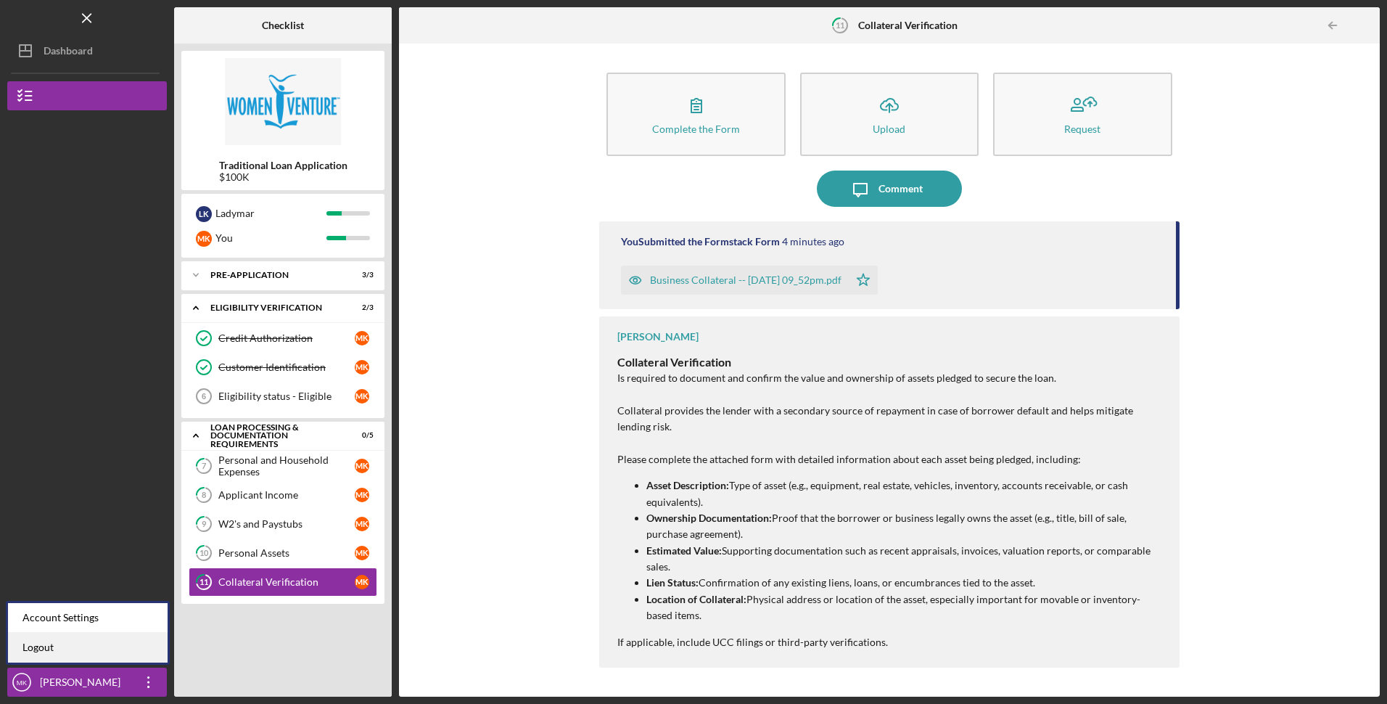
click at [57, 643] on link "Logout" at bounding box center [88, 648] width 160 height 30
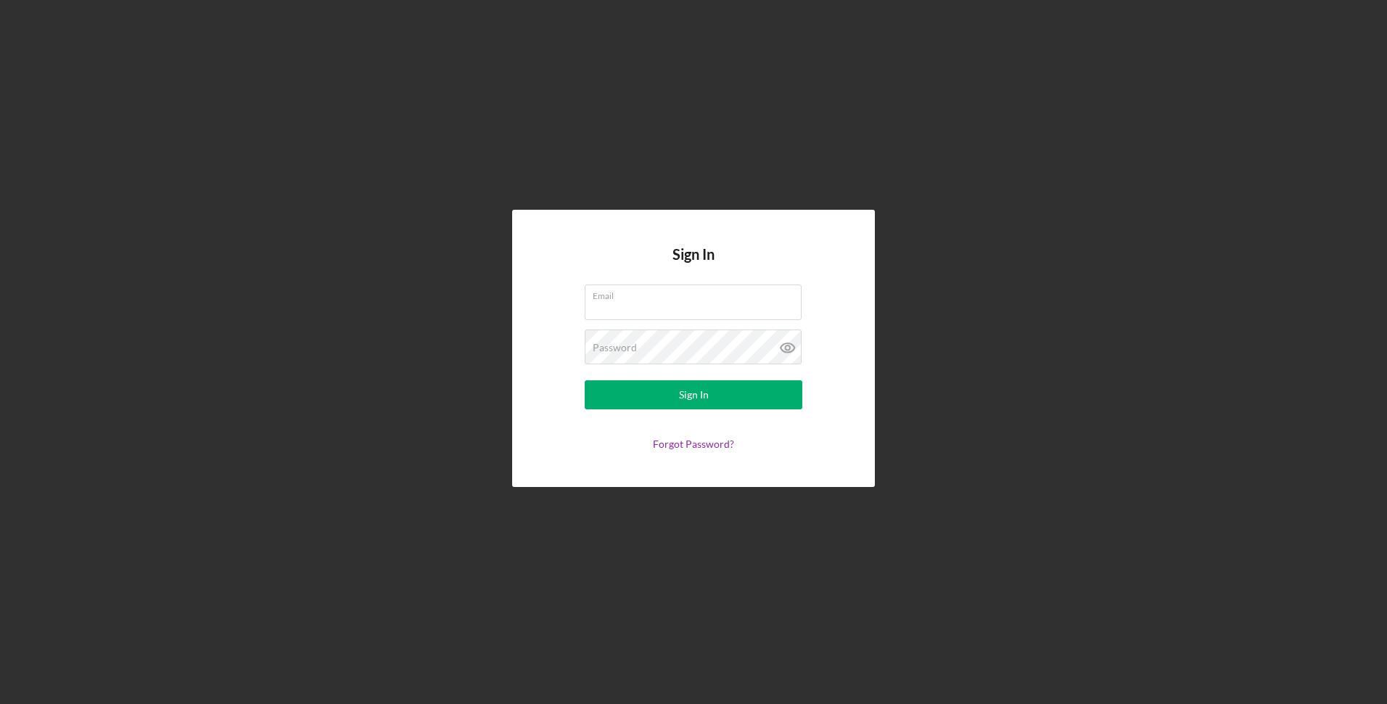
type input "[EMAIL_ADDRESS][DOMAIN_NAME]"
click at [628, 317] on input "[EMAIL_ADDRESS][DOMAIN_NAME]" at bounding box center [693, 301] width 217 height 35
drag, startPoint x: 729, startPoint y: 303, endPoint x: 575, endPoint y: 303, distance: 153.8
click at [575, 303] on form "Email [EMAIL_ADDRESS][DOMAIN_NAME] Password Sign In Forgot Password?" at bounding box center [694, 366] width 290 height 165
type input "[EMAIL_ADDRESS][DOMAIN_NAME]"
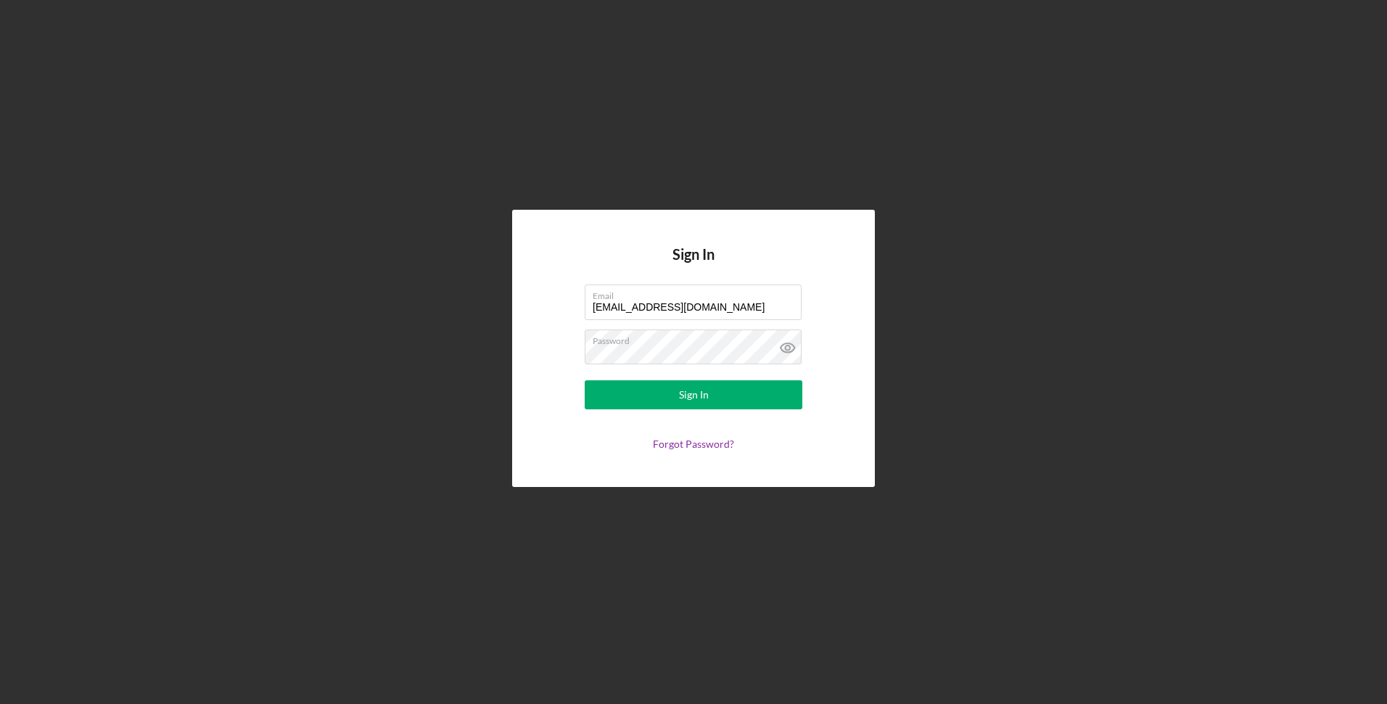
click at [528, 398] on div "Sign In Email [EMAIL_ADDRESS][DOMAIN_NAME] Password Sign In Forgot Password?" at bounding box center [693, 348] width 363 height 276
click at [603, 396] on button "Sign In" at bounding box center [694, 394] width 218 height 29
